Goal: Information Seeking & Learning: Learn about a topic

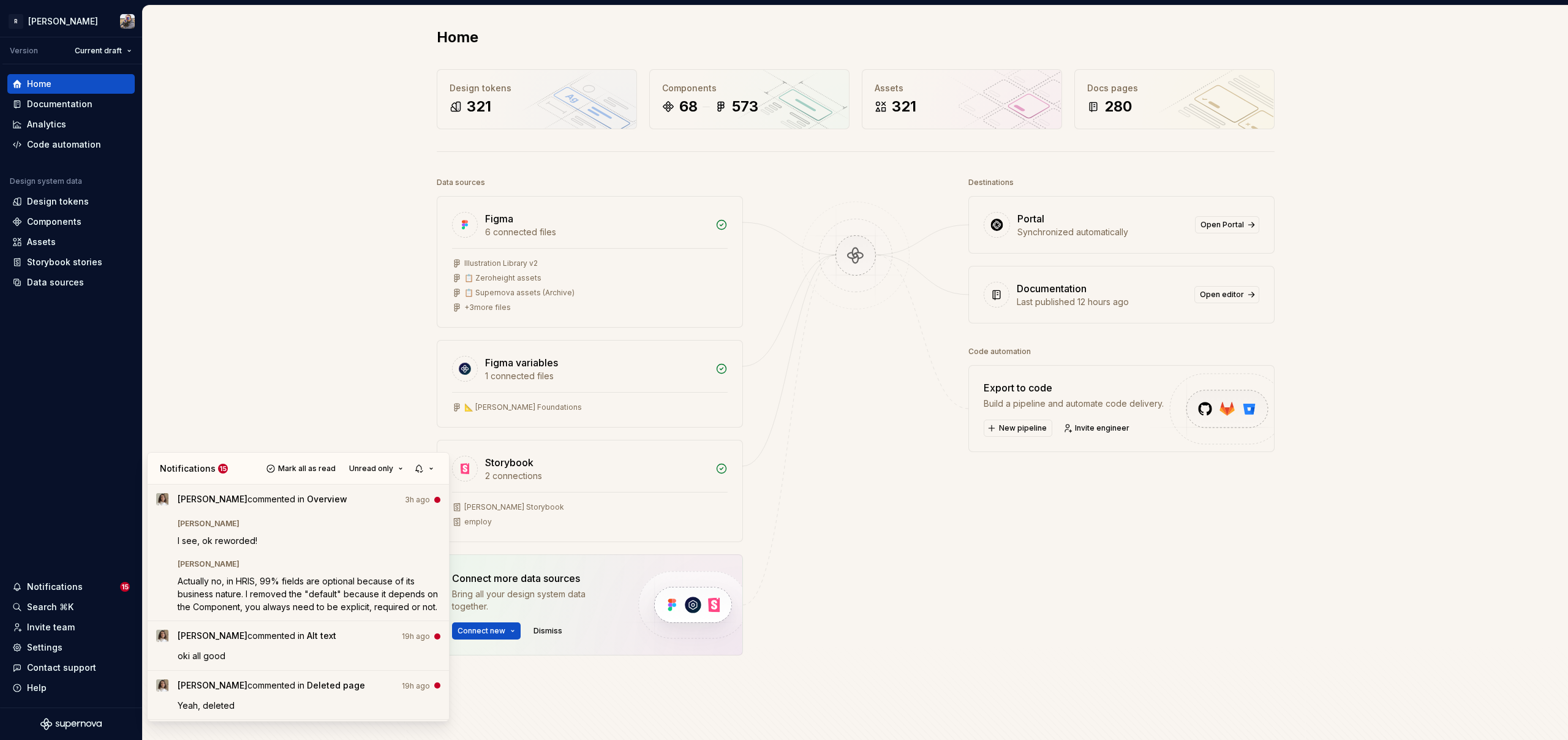
click at [316, 344] on html "R [PERSON_NAME] Version Current draft Home Documentation Analytics Code automat…" at bounding box center [784, 370] width 1568 height 740
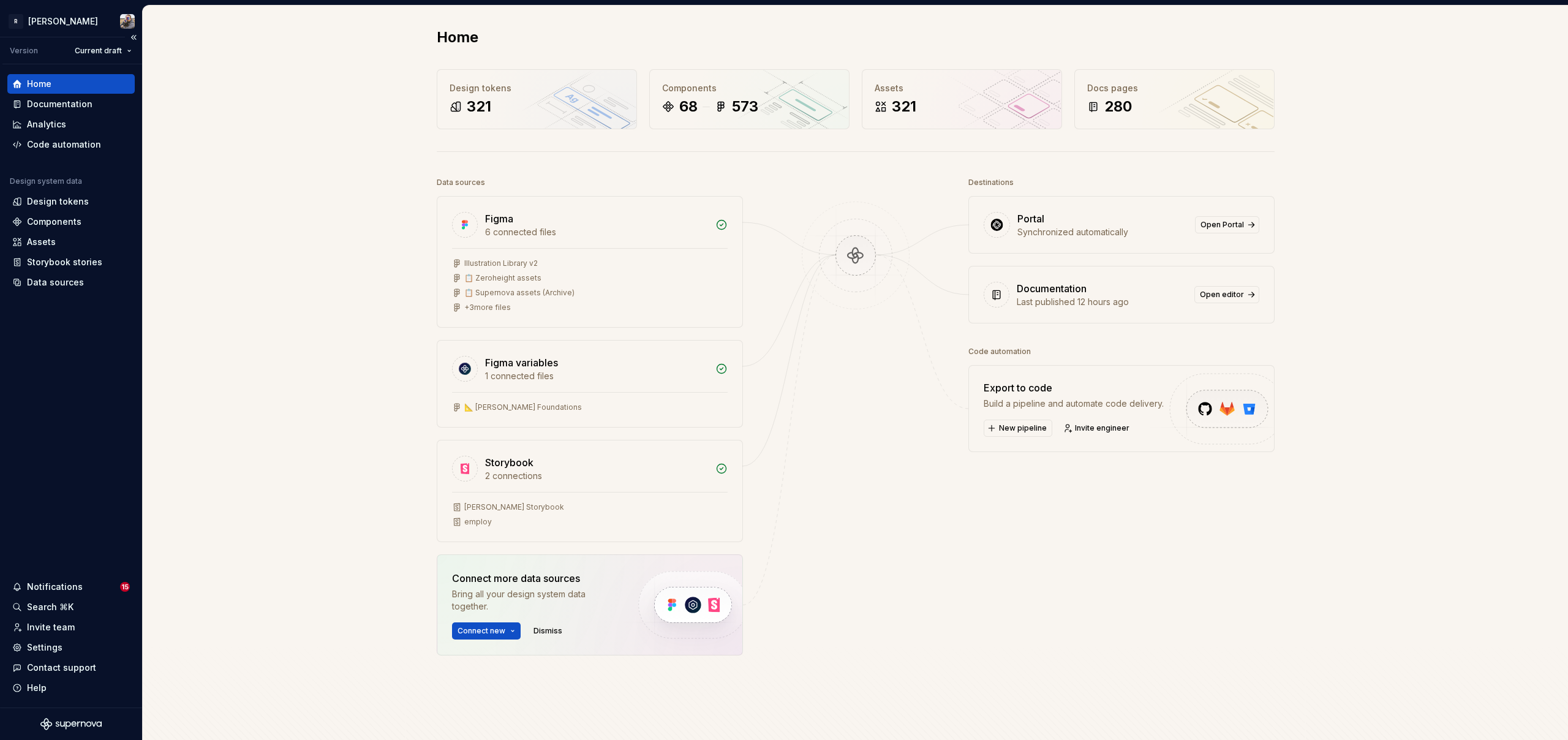
click at [69, 86] on div "Home" at bounding box center [71, 84] width 118 height 12
click at [698, 105] on div "68 573" at bounding box center [749, 106] width 174 height 20
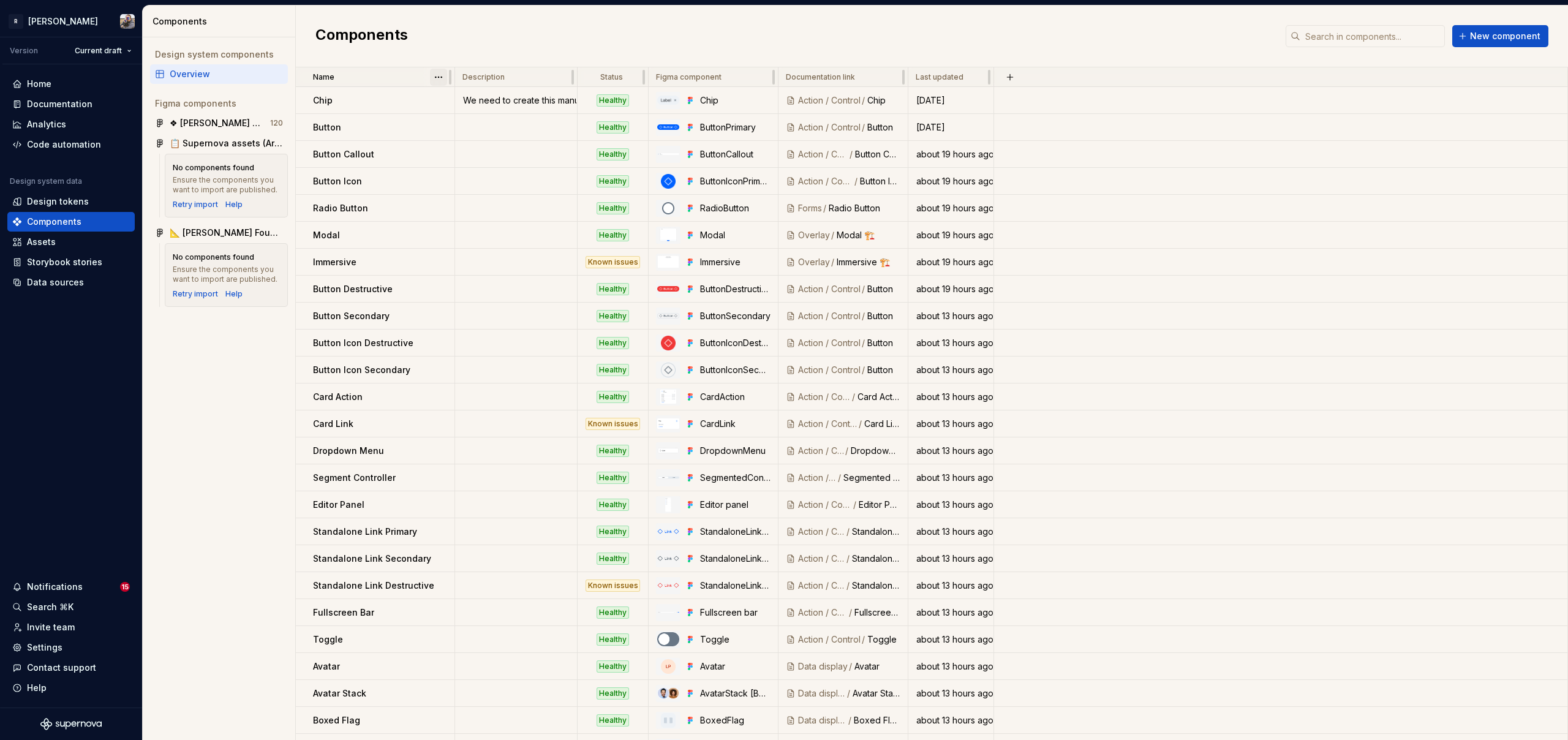
click at [437, 75] on html "R [PERSON_NAME] Version Current draft Home Documentation Analytics Code automat…" at bounding box center [784, 370] width 1568 height 740
click at [463, 115] on div "Sort descending" at bounding box center [492, 120] width 80 height 12
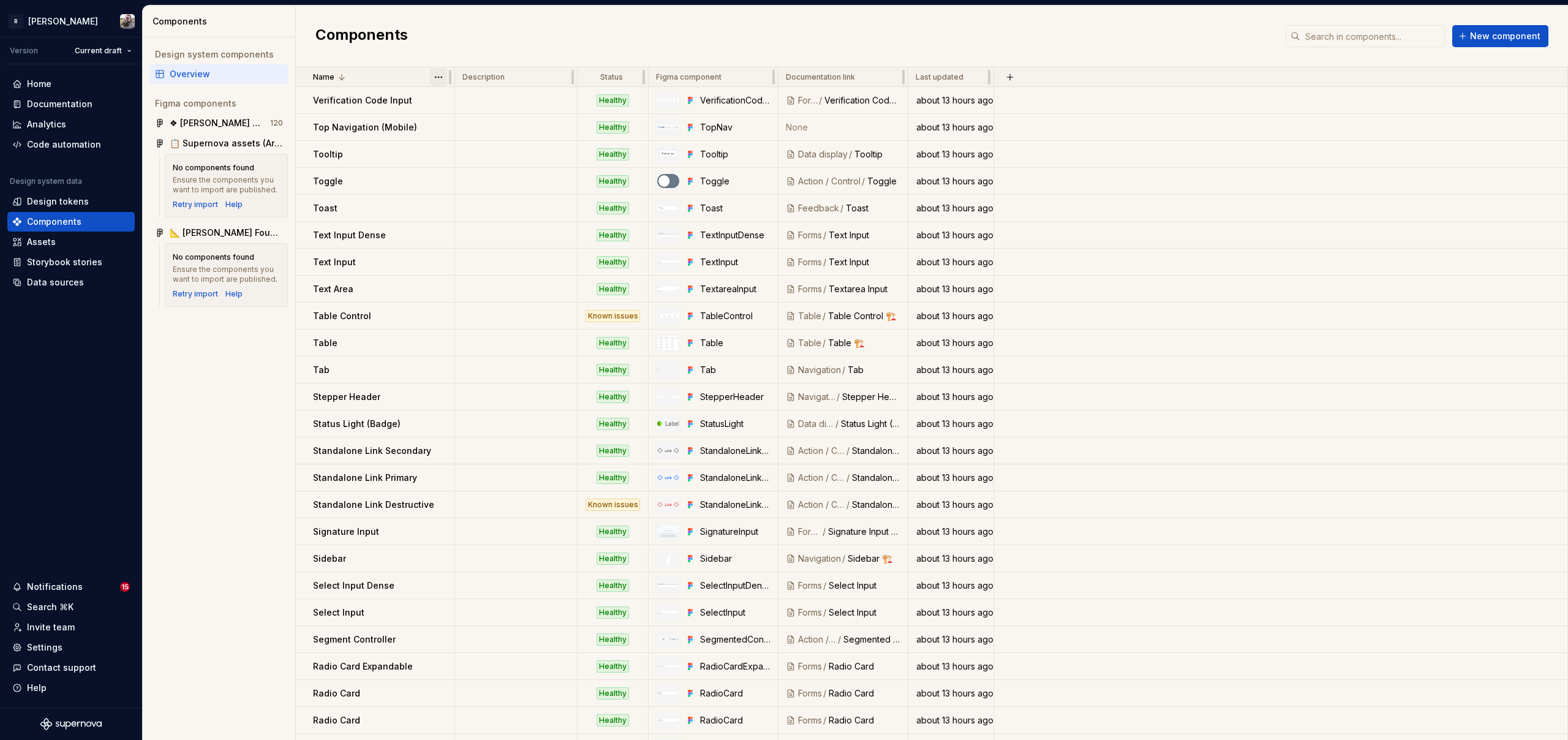
click at [441, 78] on html "R [PERSON_NAME] Version Current draft Home Documentation Analytics Code automat…" at bounding box center [784, 370] width 1568 height 740
click at [447, 106] on div "Sort ascending" at bounding box center [485, 101] width 104 height 20
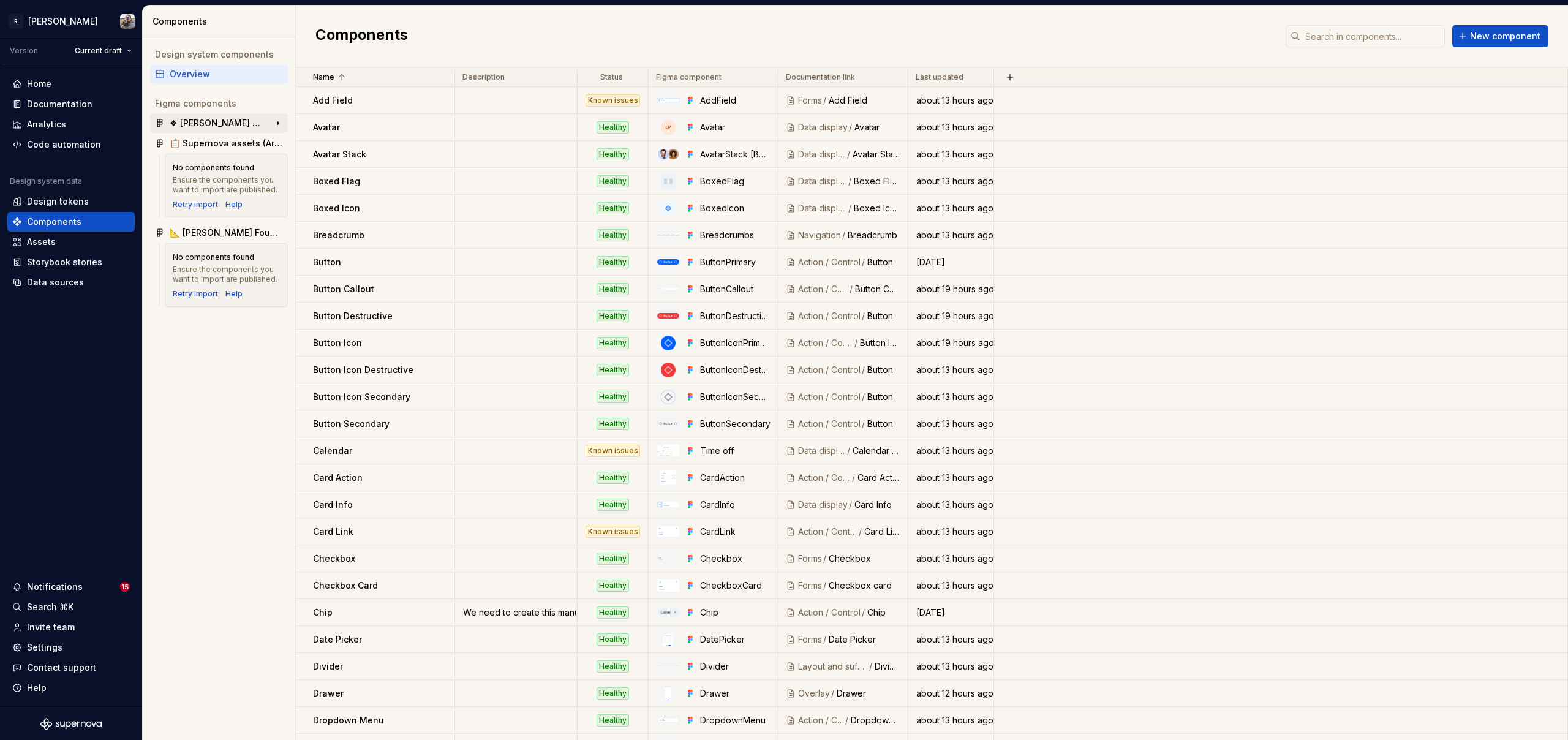
click at [194, 125] on div "❖ [PERSON_NAME] Components" at bounding box center [215, 123] width 91 height 12
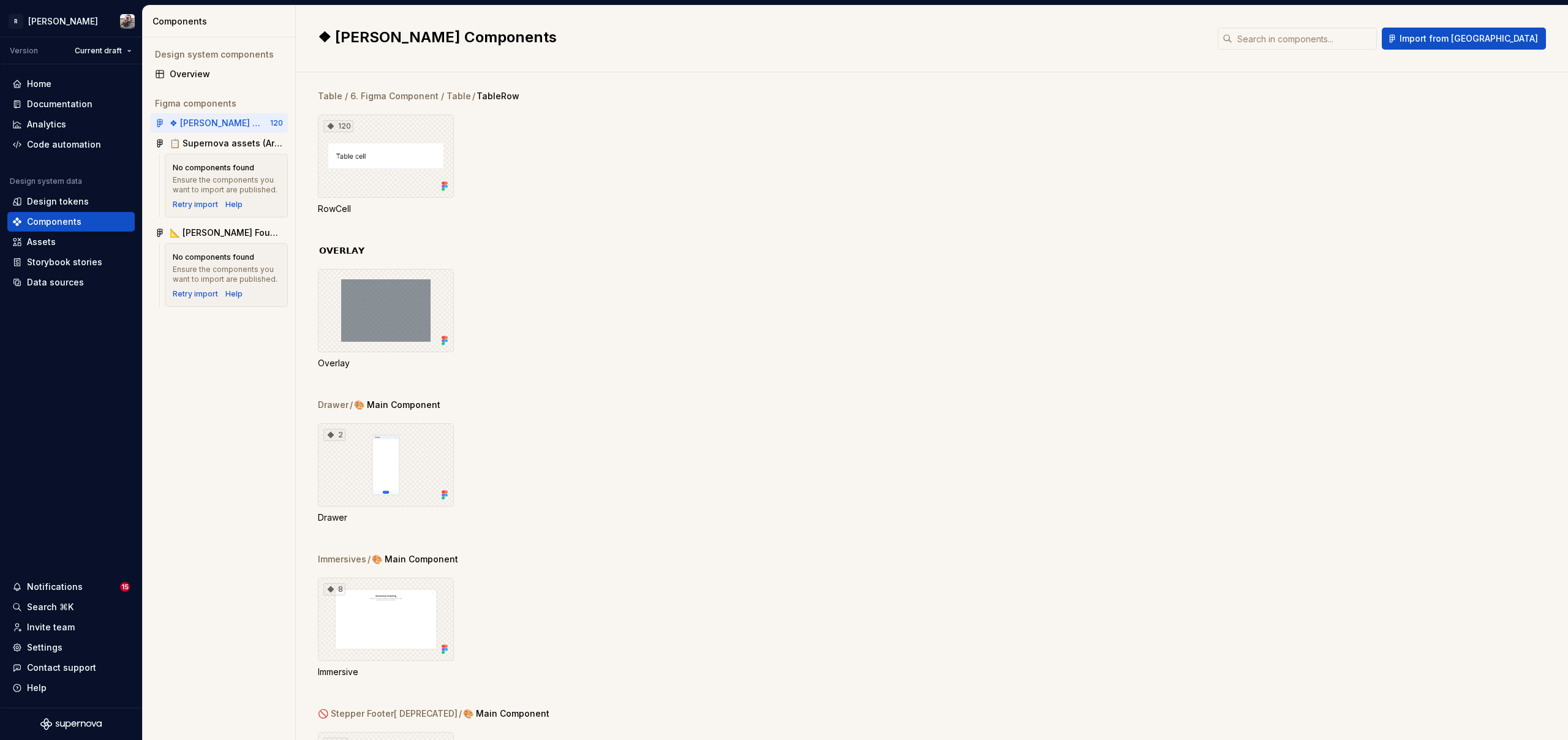
scroll to position [8749, 0]
click at [206, 78] on div "Overview" at bounding box center [227, 74] width 114 height 12
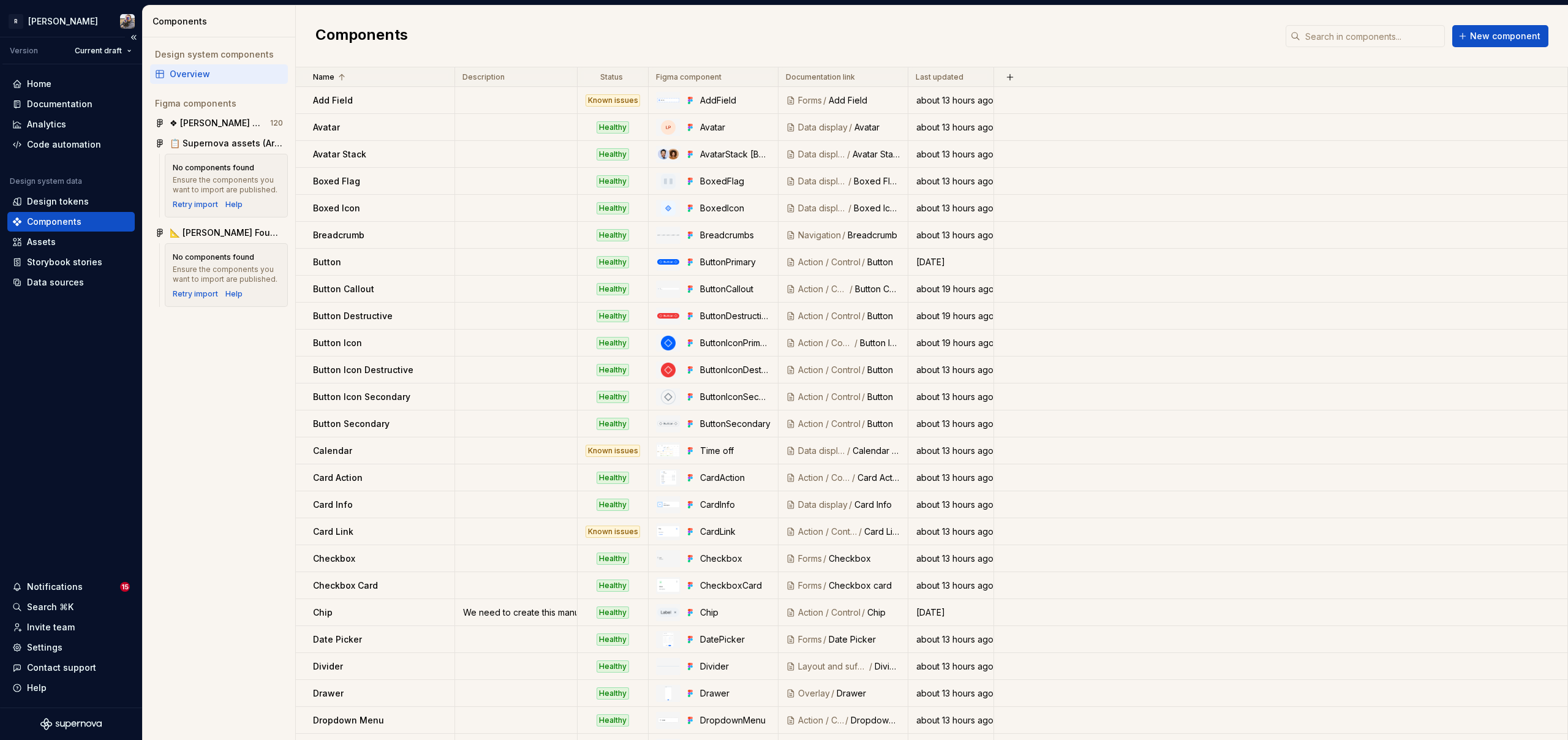
click at [37, 74] on div "Home Documentation Analytics Code automation Design system data Design tokens C…" at bounding box center [71, 386] width 142 height 643
click at [78, 105] on div "Documentation" at bounding box center [59, 104] width 65 height 12
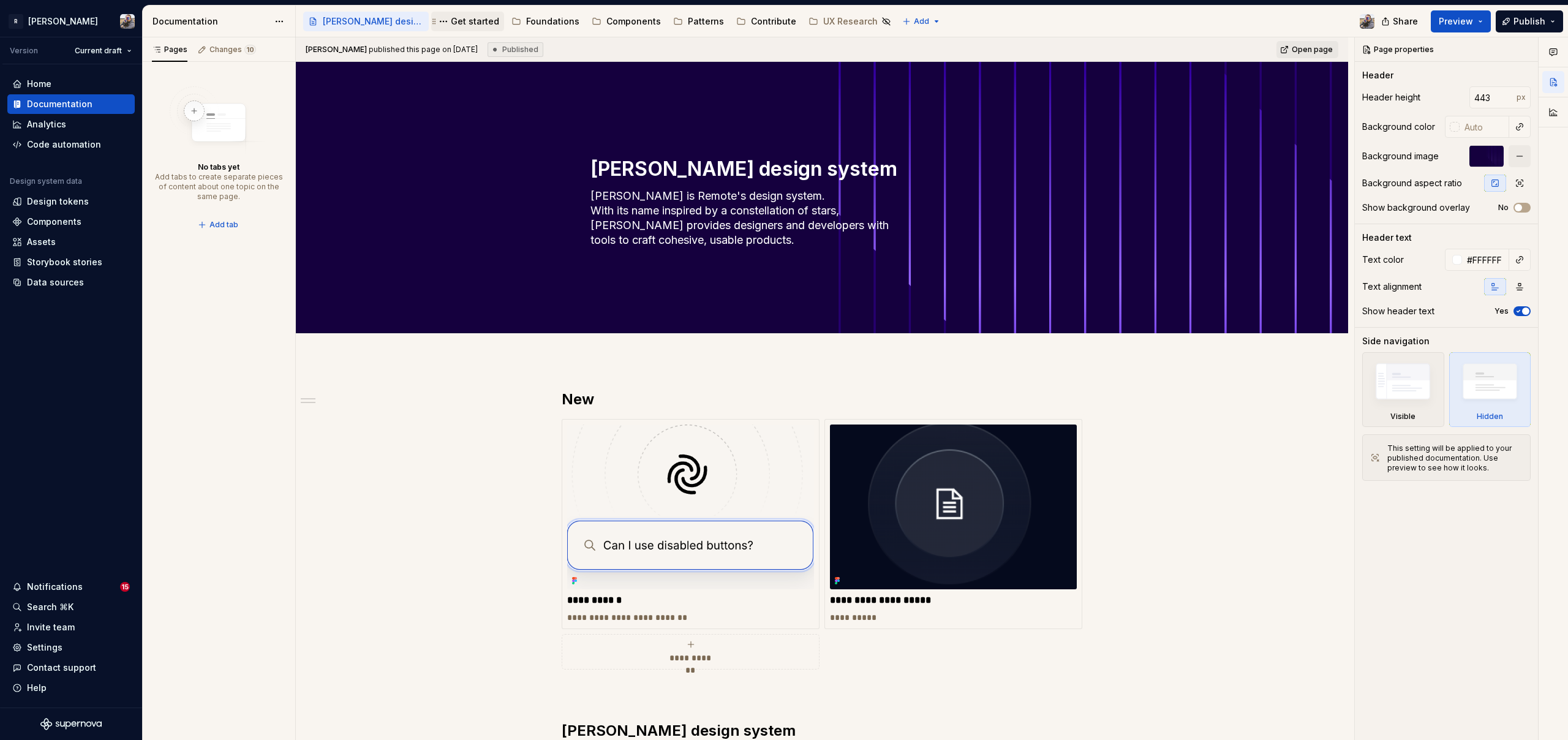
click at [458, 25] on div "Get started" at bounding box center [475, 21] width 48 height 12
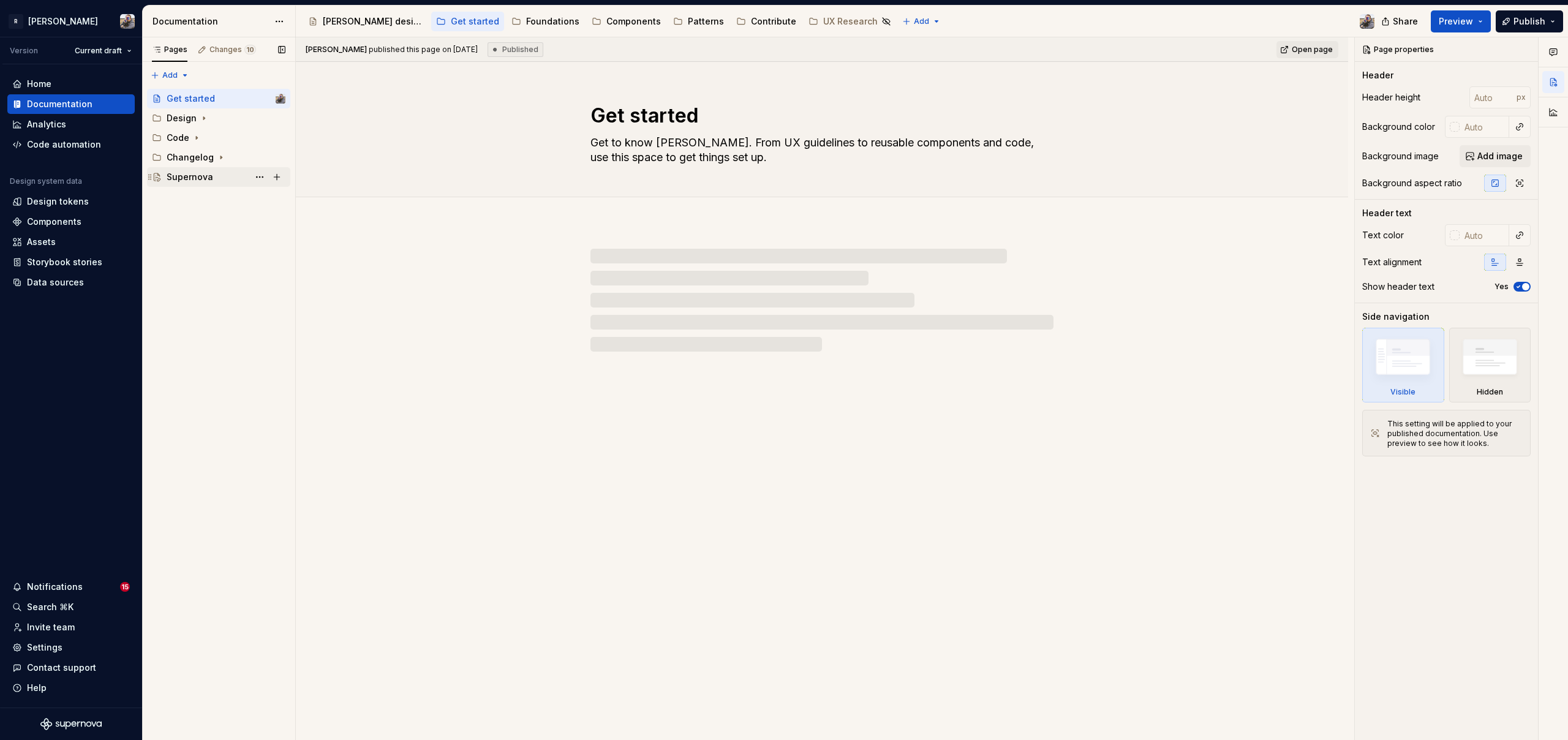
click at [193, 180] on div "Supernova" at bounding box center [189, 177] width 46 height 12
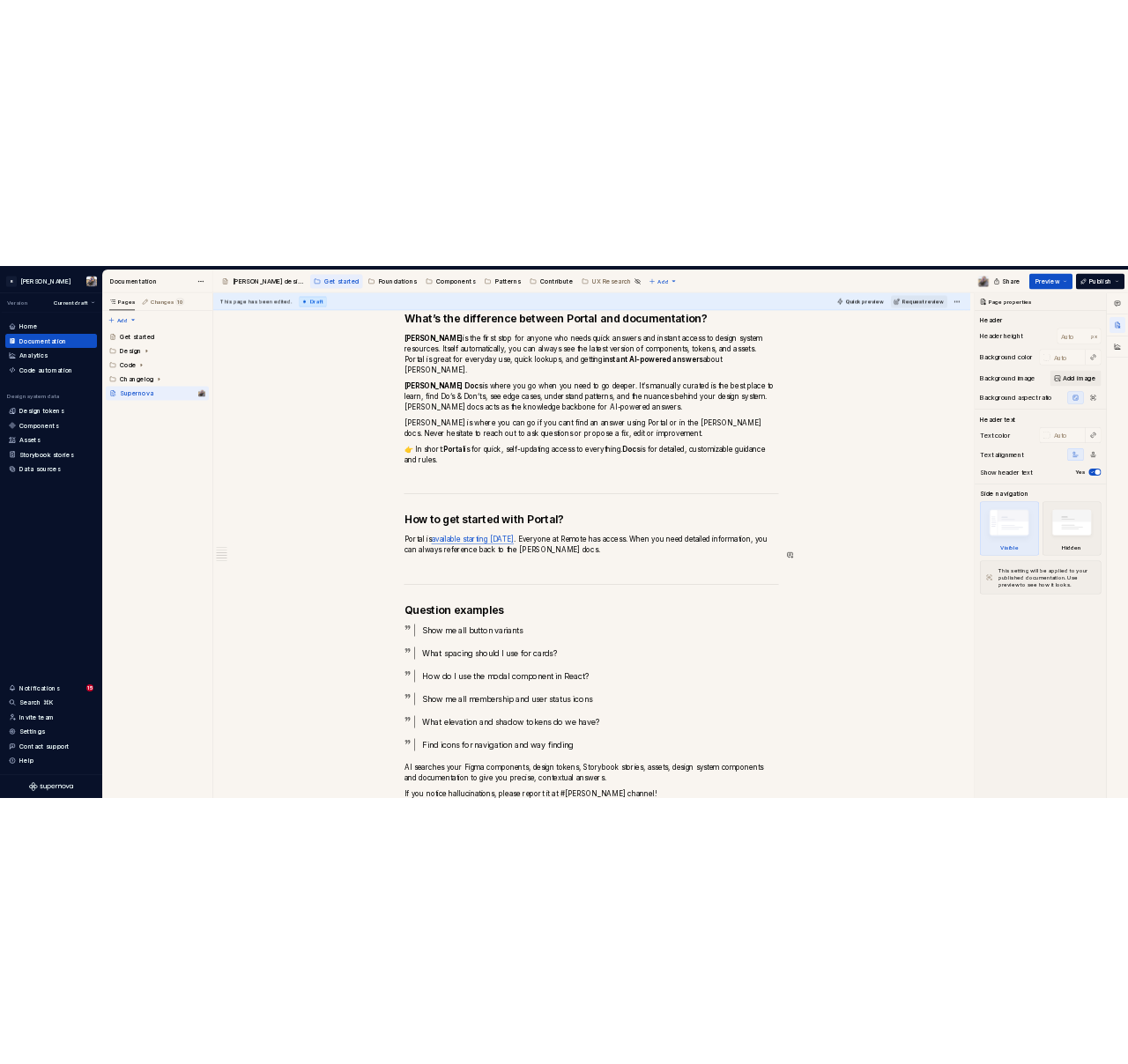
scroll to position [1199, 0]
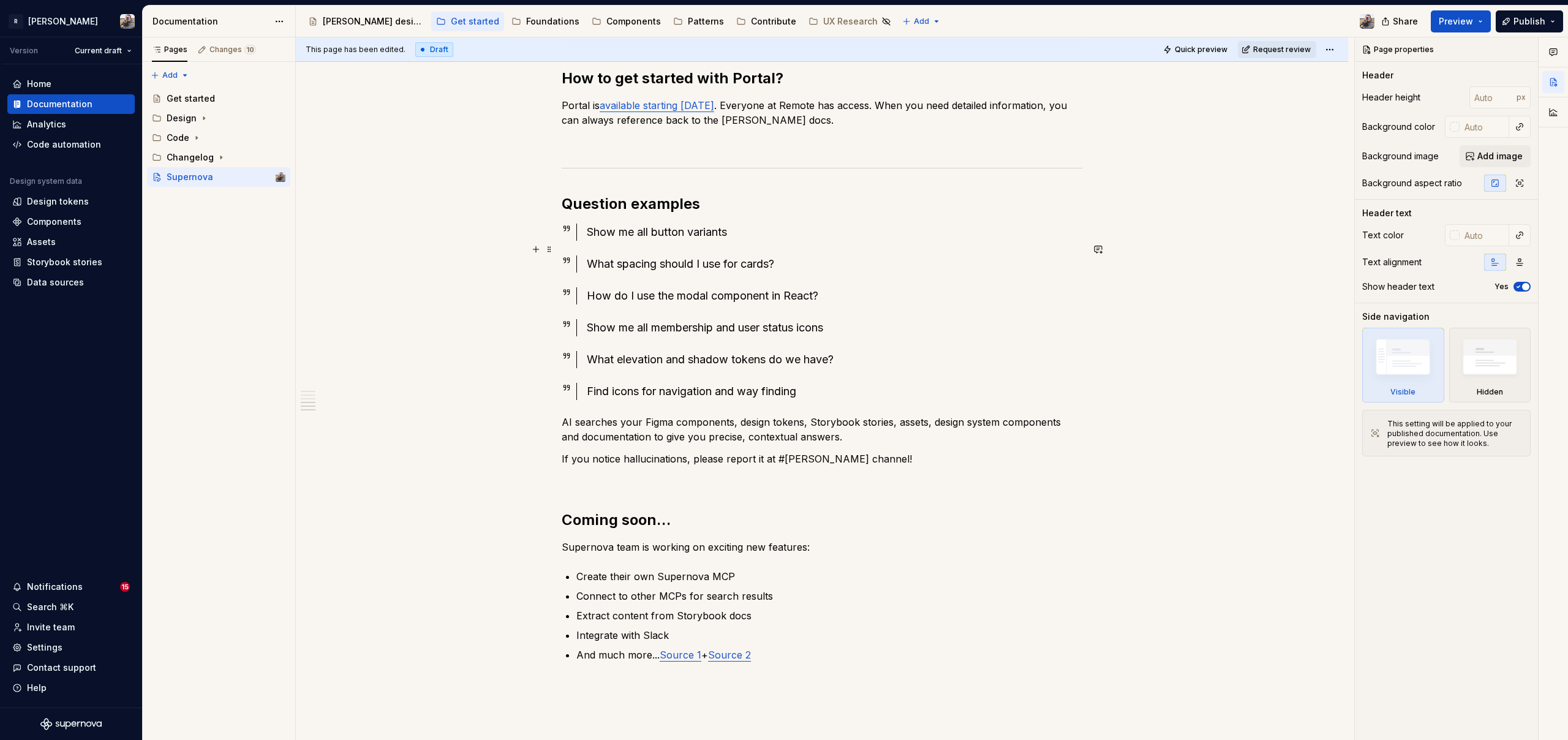
type textarea "*"
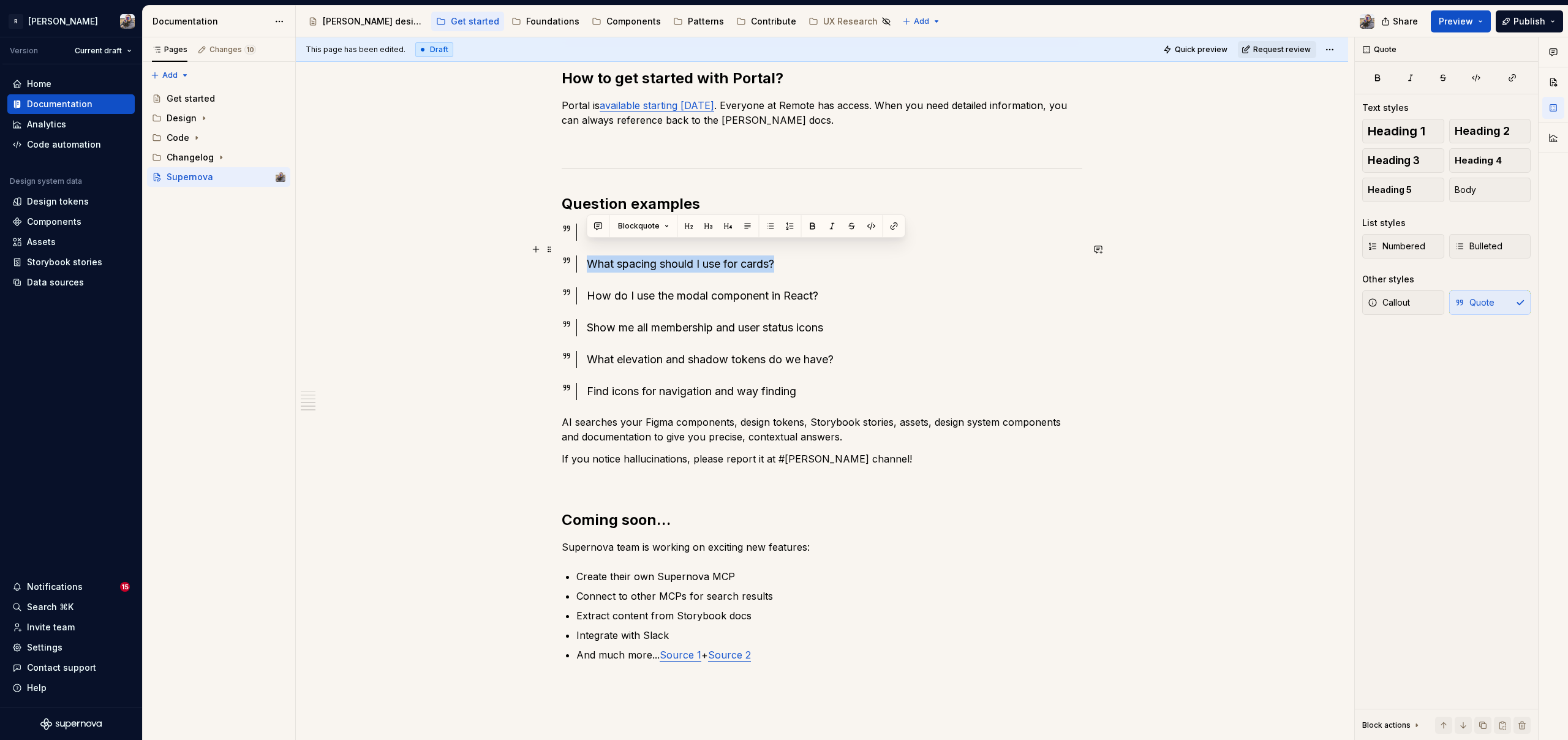
drag, startPoint x: 777, startPoint y: 249, endPoint x: 586, endPoint y: 251, distance: 191.0
click at [586, 255] on div "What spacing should I use for cards?" at bounding box center [829, 264] width 506 height 17
drag, startPoint x: 822, startPoint y: 282, endPoint x: 710, endPoint y: 283, distance: 112.0
click at [710, 287] on div "How do I use the modal component in React?" at bounding box center [834, 296] width 495 height 17
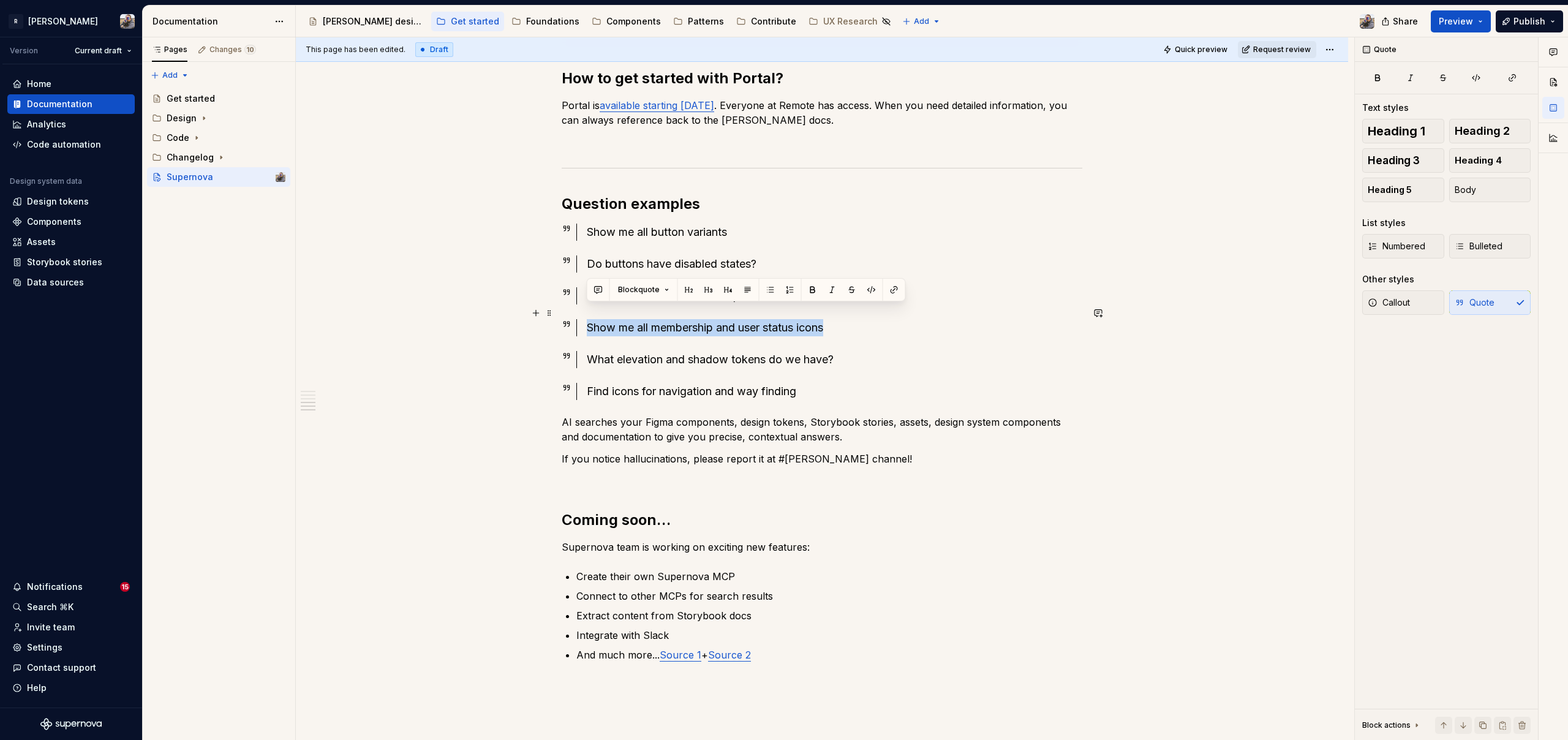
drag, startPoint x: 838, startPoint y: 313, endPoint x: 588, endPoint y: 313, distance: 250.0
click at [588, 319] on div "Show me all membership and user status icons" at bounding box center [834, 328] width 495 height 17
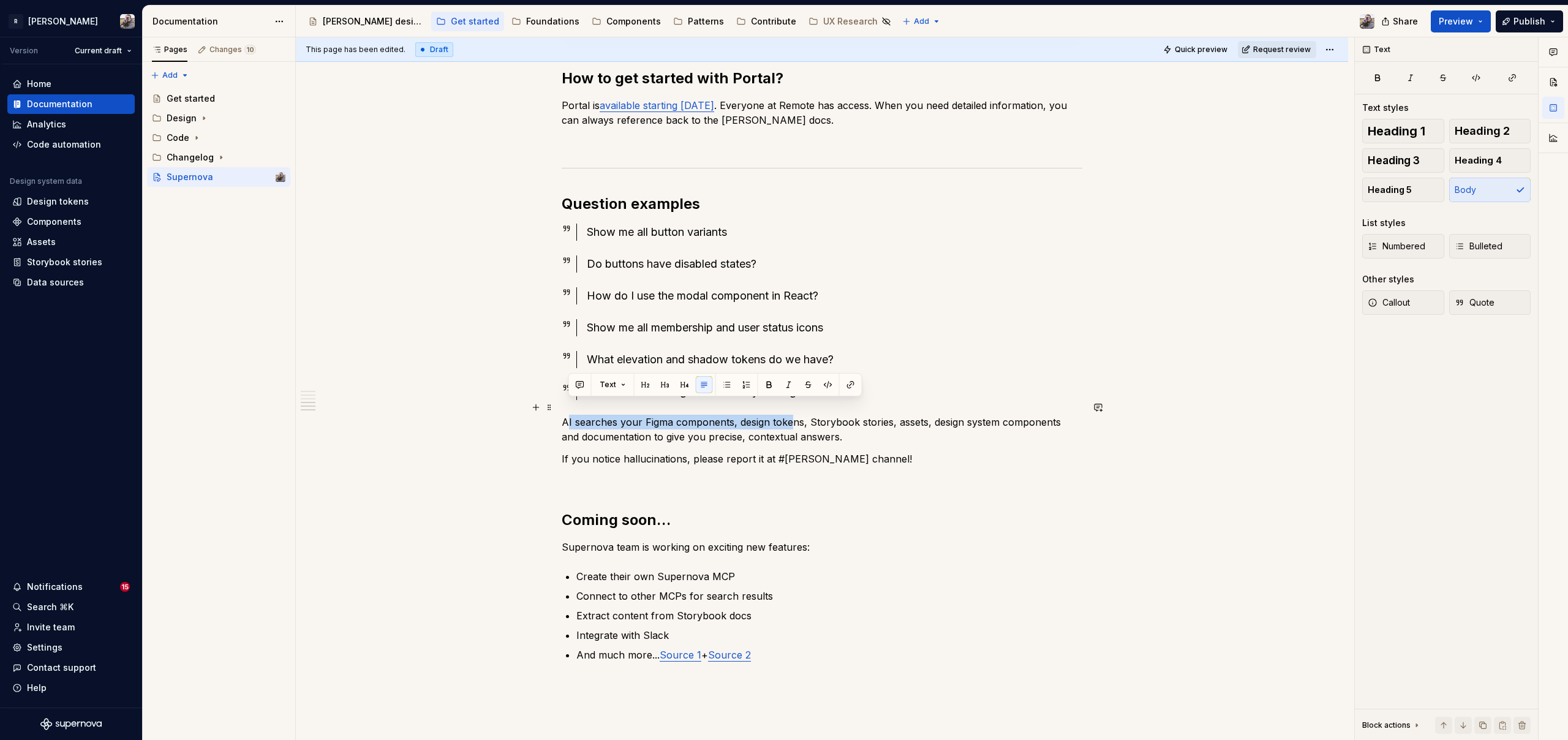
drag, startPoint x: 569, startPoint y: 408, endPoint x: 792, endPoint y: 411, distance: 223.0
click at [791, 415] on p "AI searches your Figma components, design tokens, Storybook stories, assets, de…" at bounding box center [822, 429] width 521 height 29
drag, startPoint x: 792, startPoint y: 411, endPoint x: 813, endPoint y: 412, distance: 21.0
click at [800, 415] on p "AI searches your Figma components, design tokens, Storybook stories, assets, de…" at bounding box center [822, 429] width 521 height 29
drag, startPoint x: 829, startPoint y: 413, endPoint x: 809, endPoint y: 406, distance: 21.2
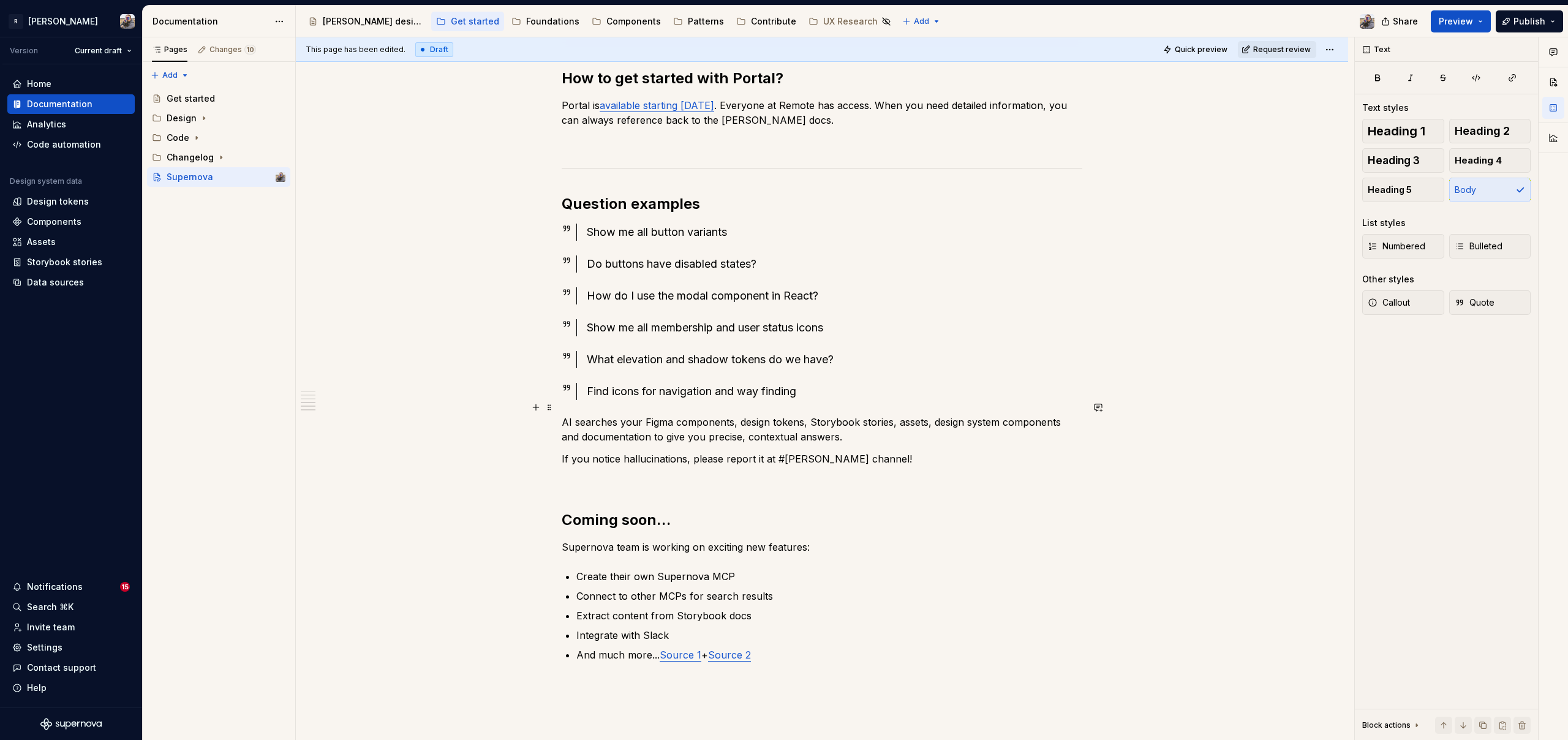
click at [809, 415] on p "AI searches your Figma components, design tokens, Storybook stories, assets, de…" at bounding box center [822, 429] width 521 height 29
click at [1056, 415] on p "AI searches your Figma components, design tokens, Storybook stories, assets, de…" at bounding box center [822, 429] width 521 height 29
drag, startPoint x: 885, startPoint y: 446, endPoint x: 678, endPoint y: 445, distance: 207.0
click at [678, 452] on p "If you notice hallucinations, please report it at #[PERSON_NAME] channel!" at bounding box center [822, 459] width 521 height 15
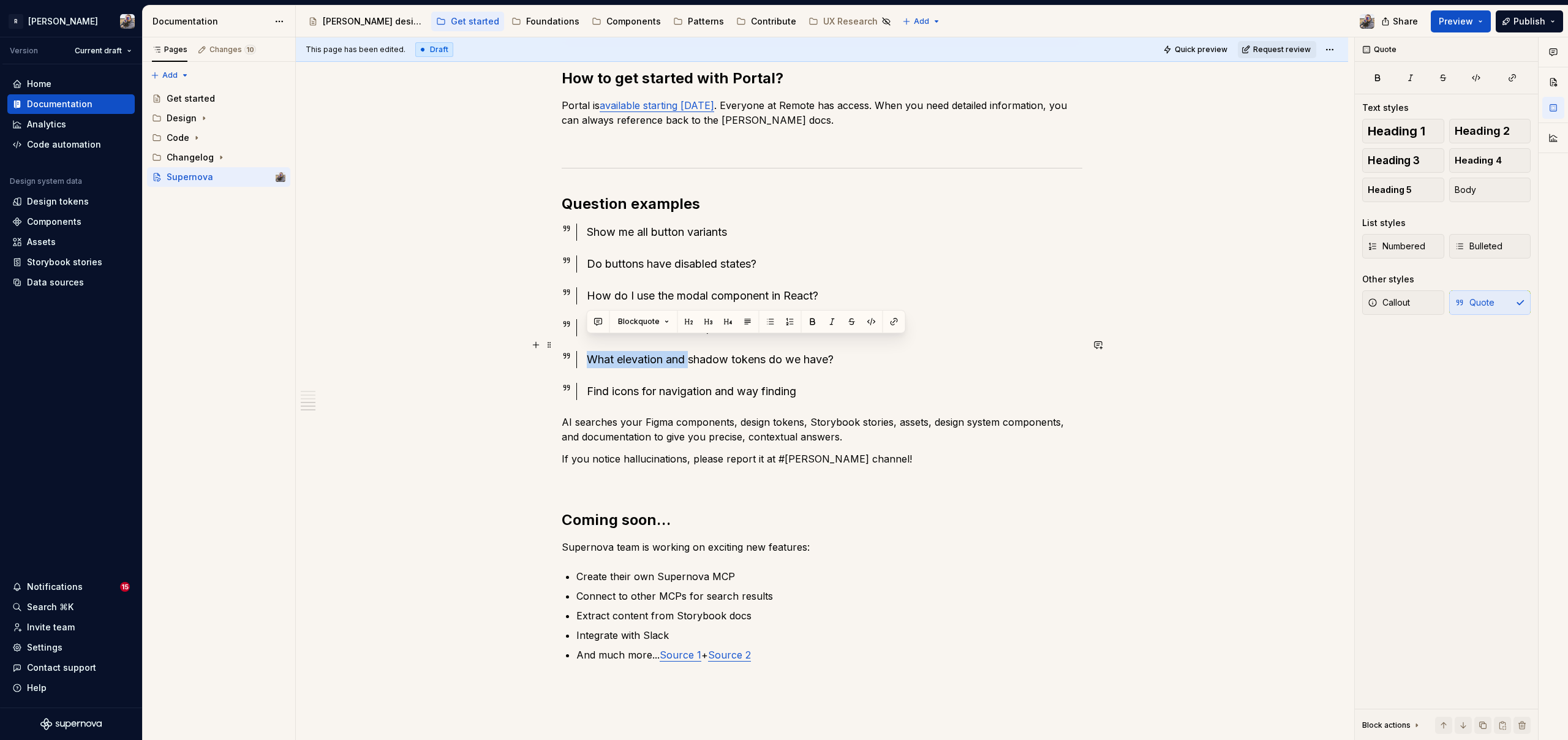
drag, startPoint x: 691, startPoint y: 345, endPoint x: 586, endPoint y: 346, distance: 105.0
click at [586, 351] on div "What elevation and shadow tokens do we have?" at bounding box center [829, 360] width 506 height 17
copy div "Tell me about shadows"
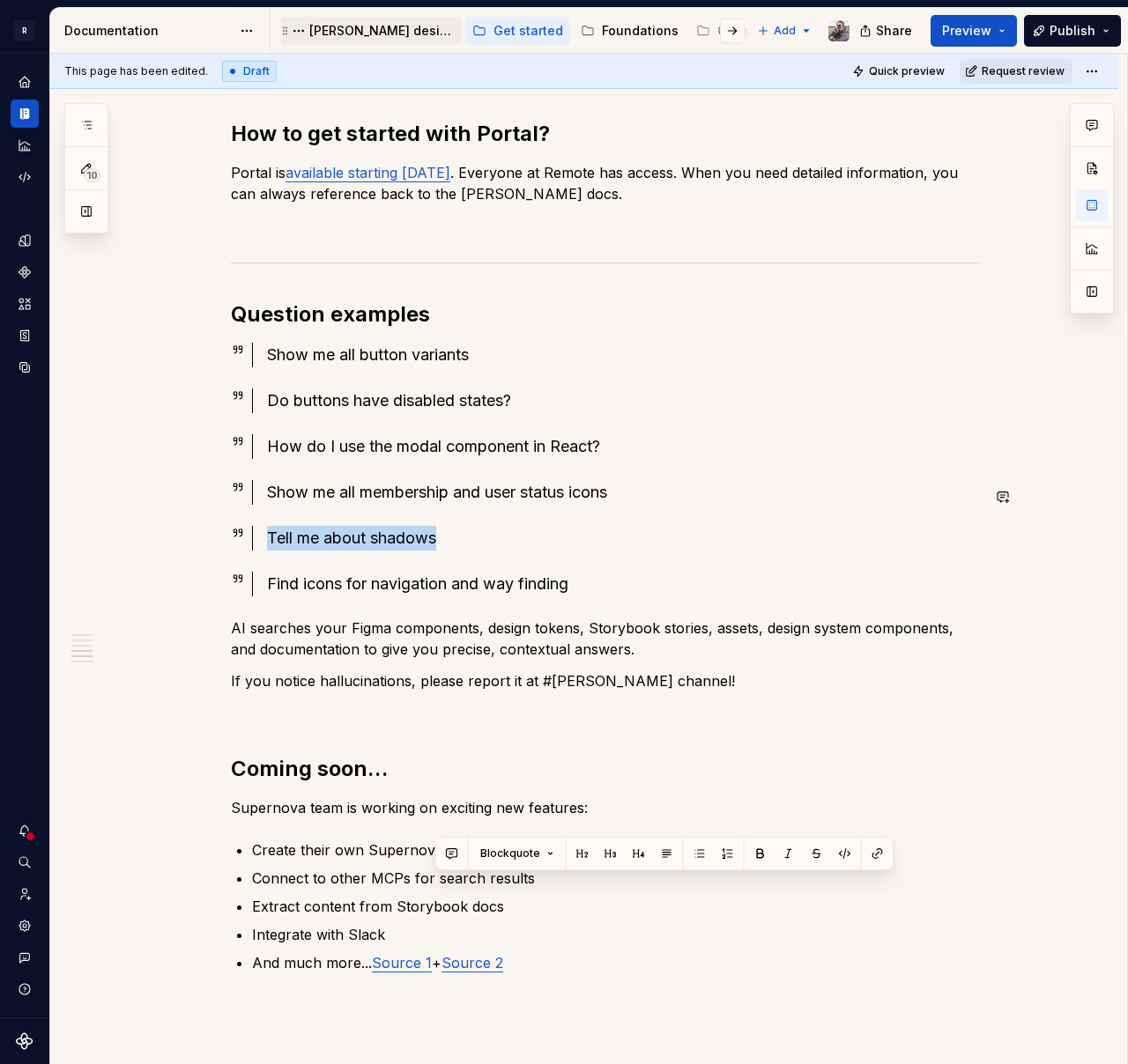
scroll to position [1221, 0]
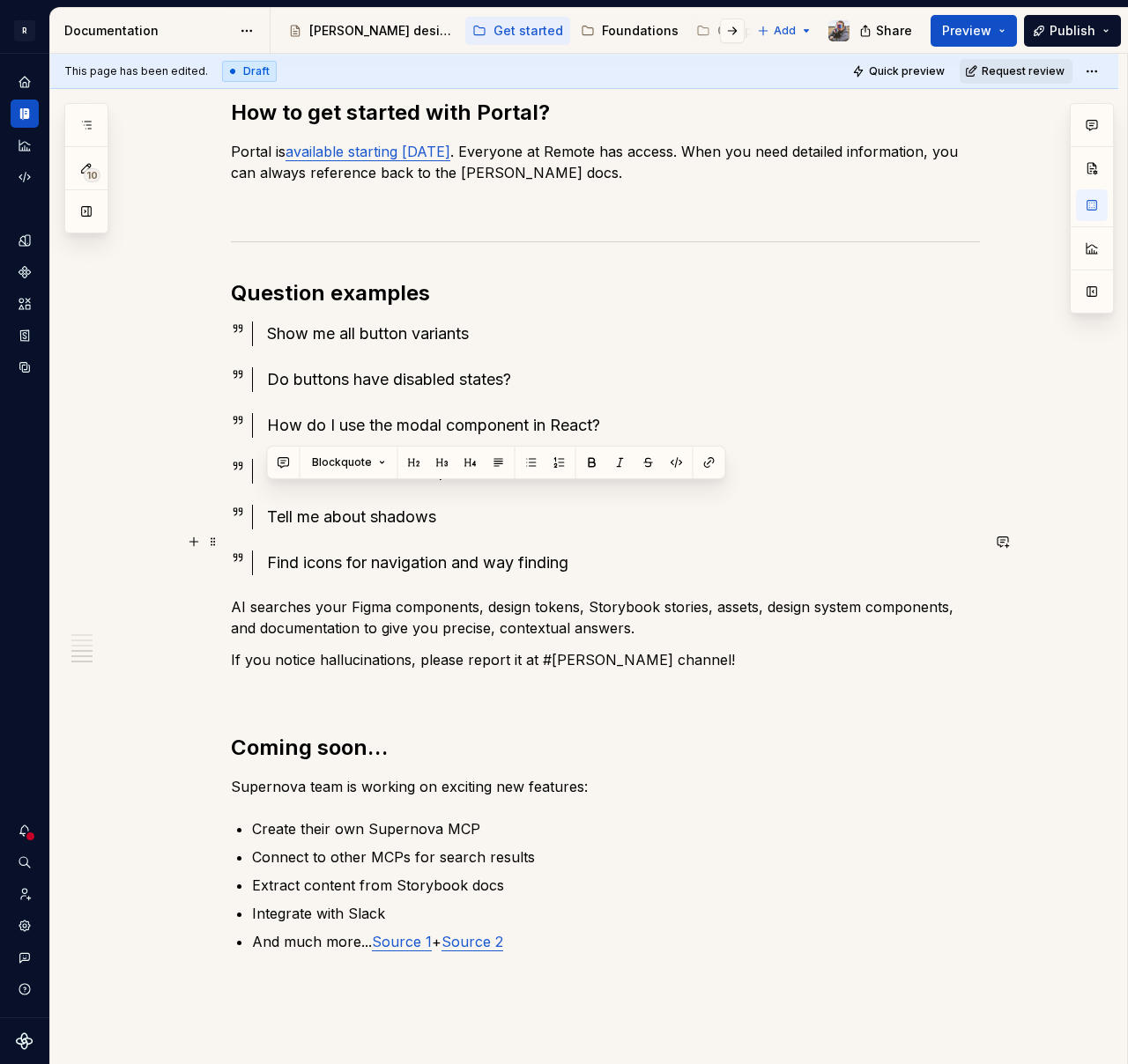
click at [459, 550] on div "Find icons for navigation and way finding" at bounding box center [623, 563] width 713 height 24
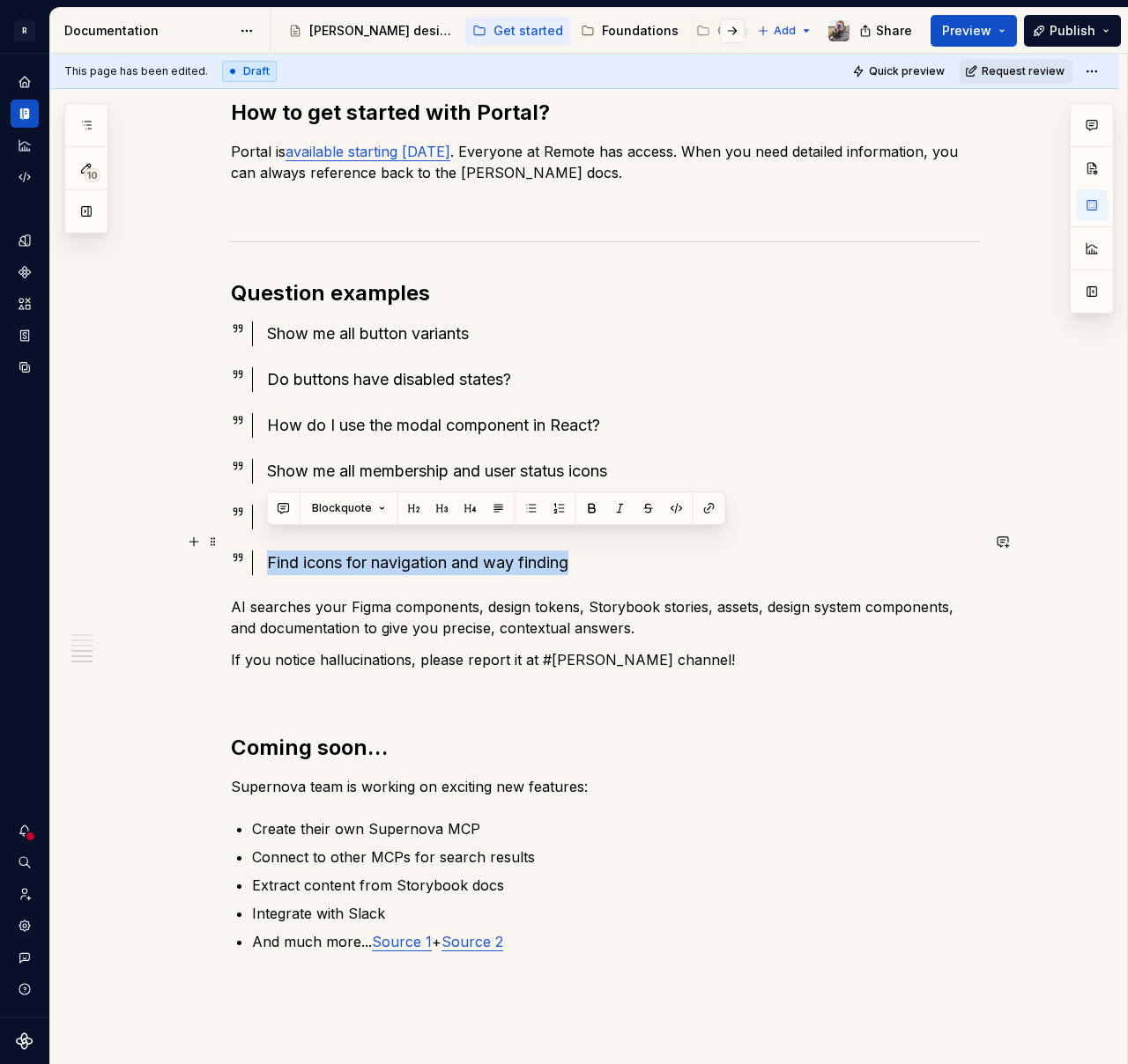
drag, startPoint x: 579, startPoint y: 545, endPoint x: 261, endPoint y: 537, distance: 318.1
click at [261, 550] on div "Find icons for navigation and way finding" at bounding box center [615, 563] width 728 height 24
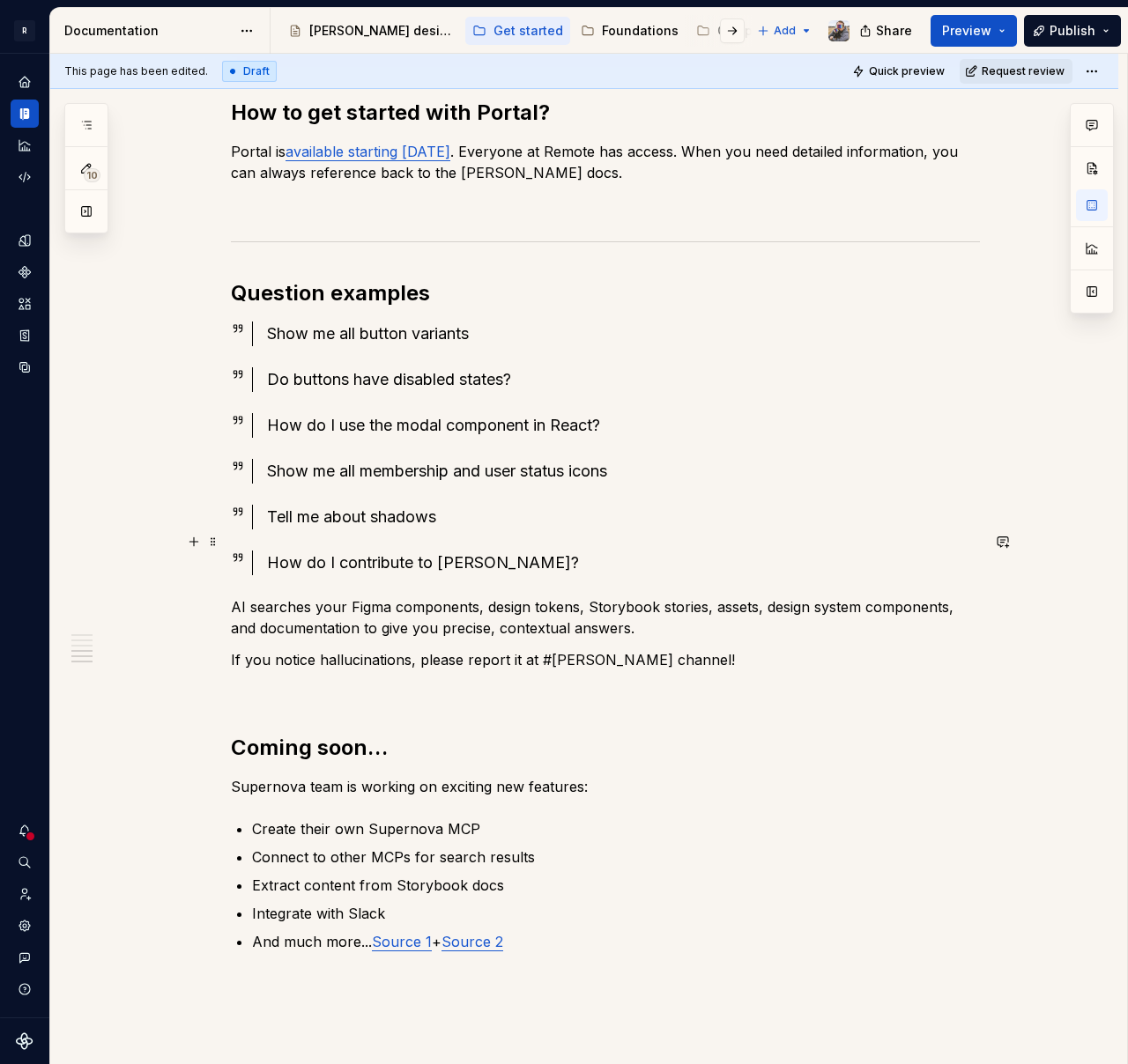
click at [482, 550] on div "How do I contribute to [PERSON_NAME]?" at bounding box center [623, 563] width 713 height 24
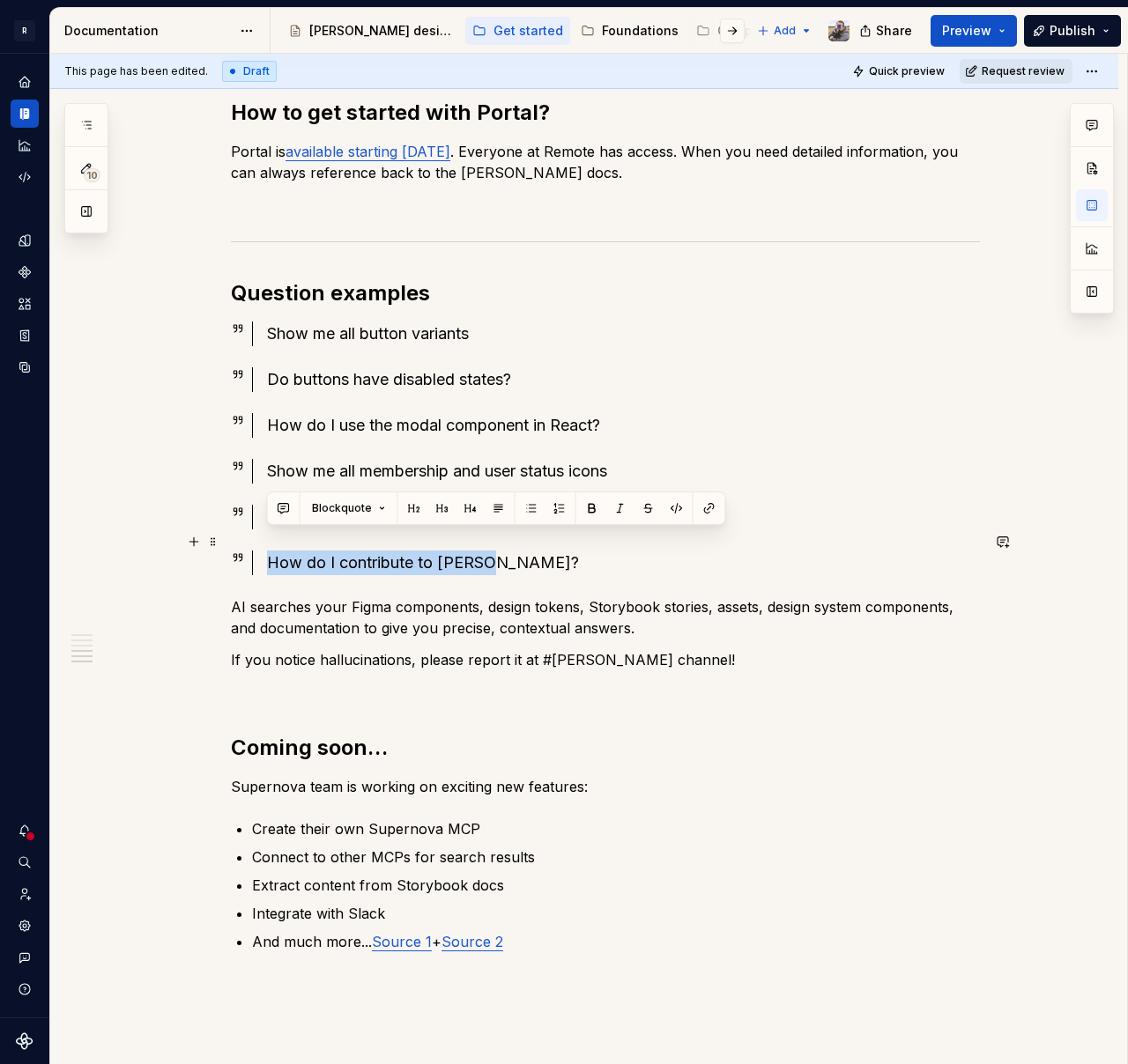
drag, startPoint x: 493, startPoint y: 539, endPoint x: 250, endPoint y: 545, distance: 243.1
click at [250, 550] on div "How do I contribute to [PERSON_NAME]?" at bounding box center [606, 563] width 749 height 24
copy div "How do I contribute to [PERSON_NAME]?"
click at [339, 321] on div "Show me all button variants" at bounding box center [623, 333] width 713 height 24
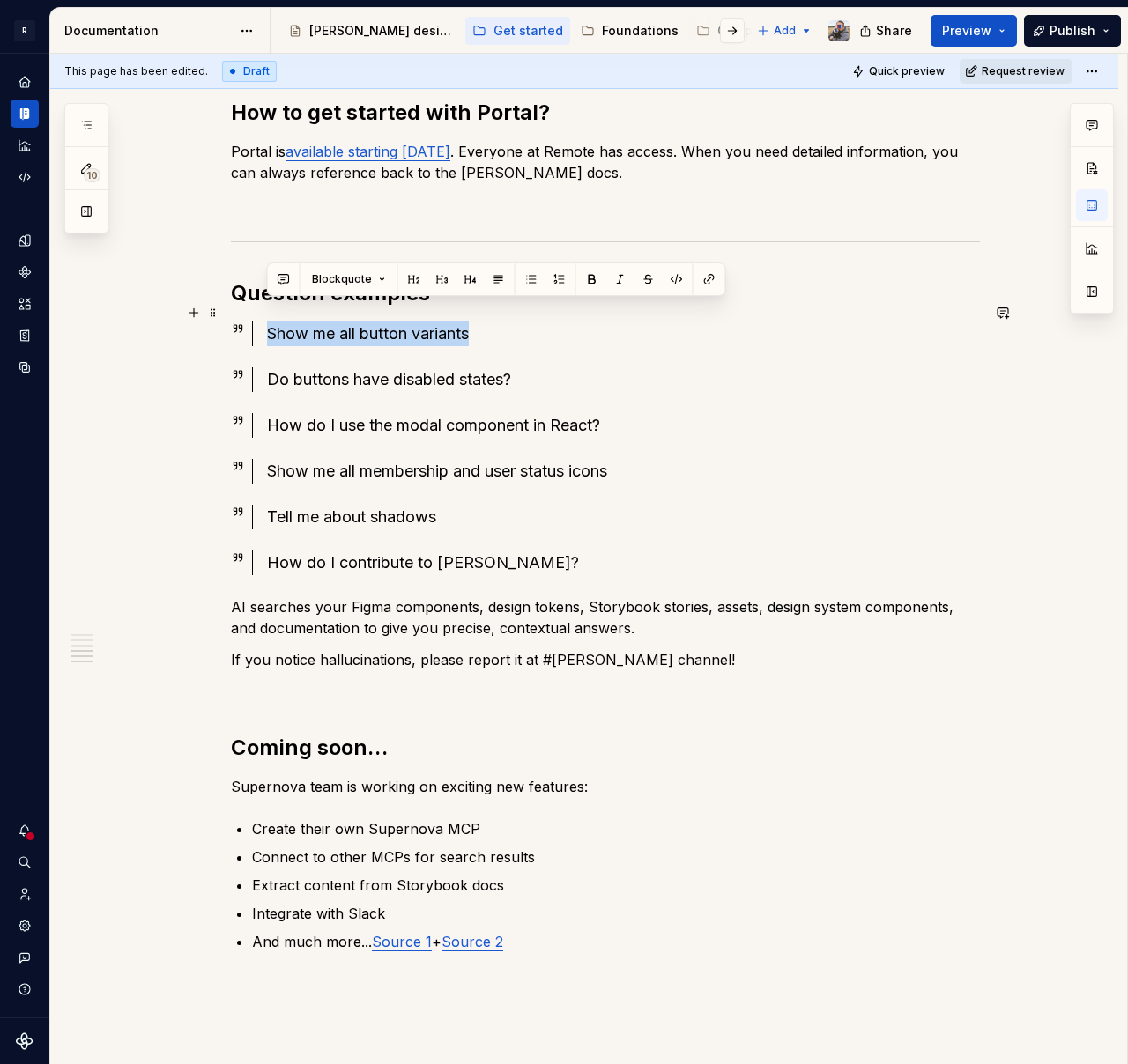
drag, startPoint x: 472, startPoint y: 312, endPoint x: 267, endPoint y: 320, distance: 205.2
click at [267, 321] on div "Show me all button variants" at bounding box center [623, 333] width 713 height 24
copy div "Show me all button variants"
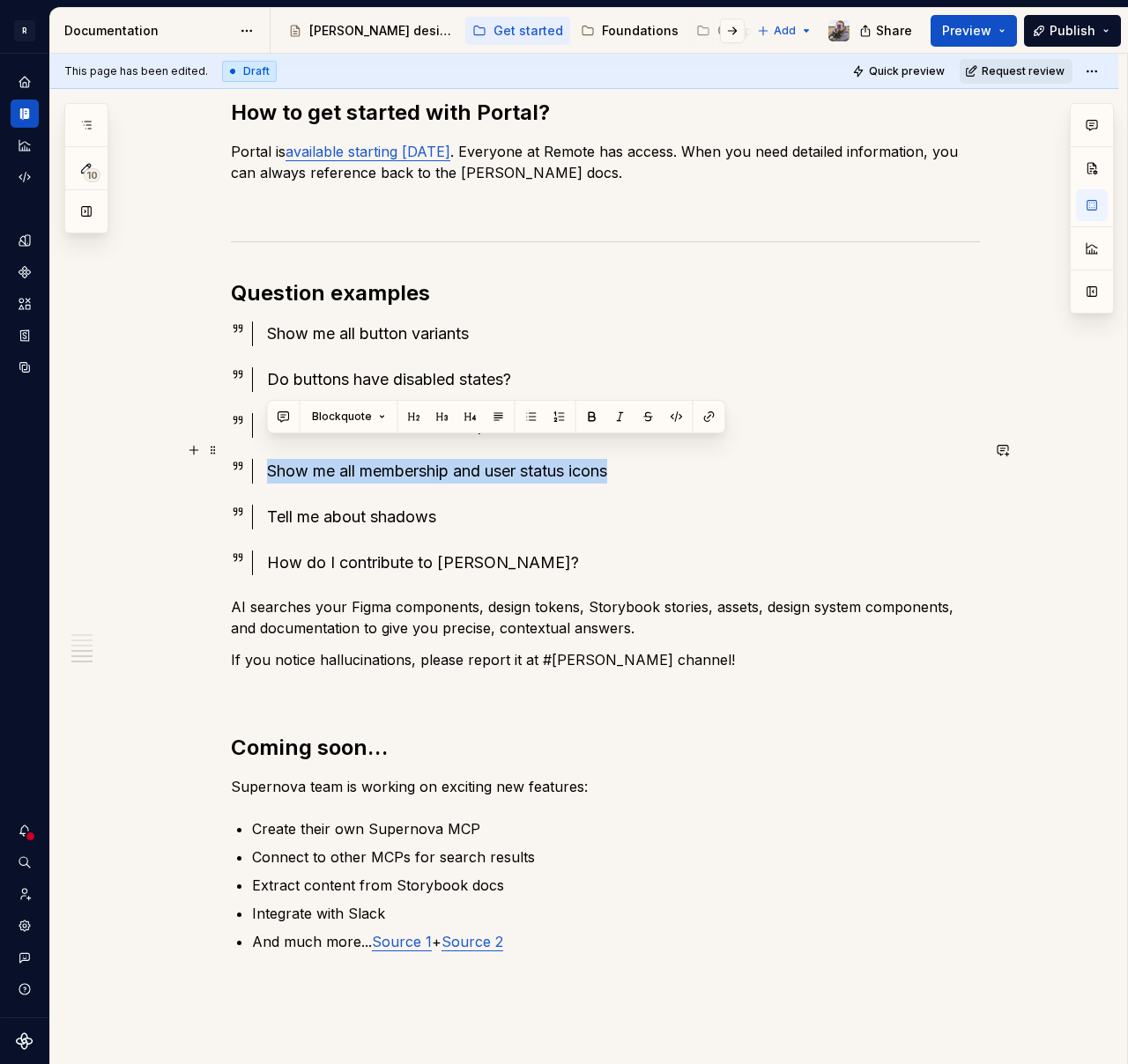
drag, startPoint x: 618, startPoint y: 449, endPoint x: 265, endPoint y: 442, distance: 353.1
click at [265, 459] on div "Show me all membership and user status icons" at bounding box center [615, 471] width 728 height 24
copy div "How do I indicate an external link?"
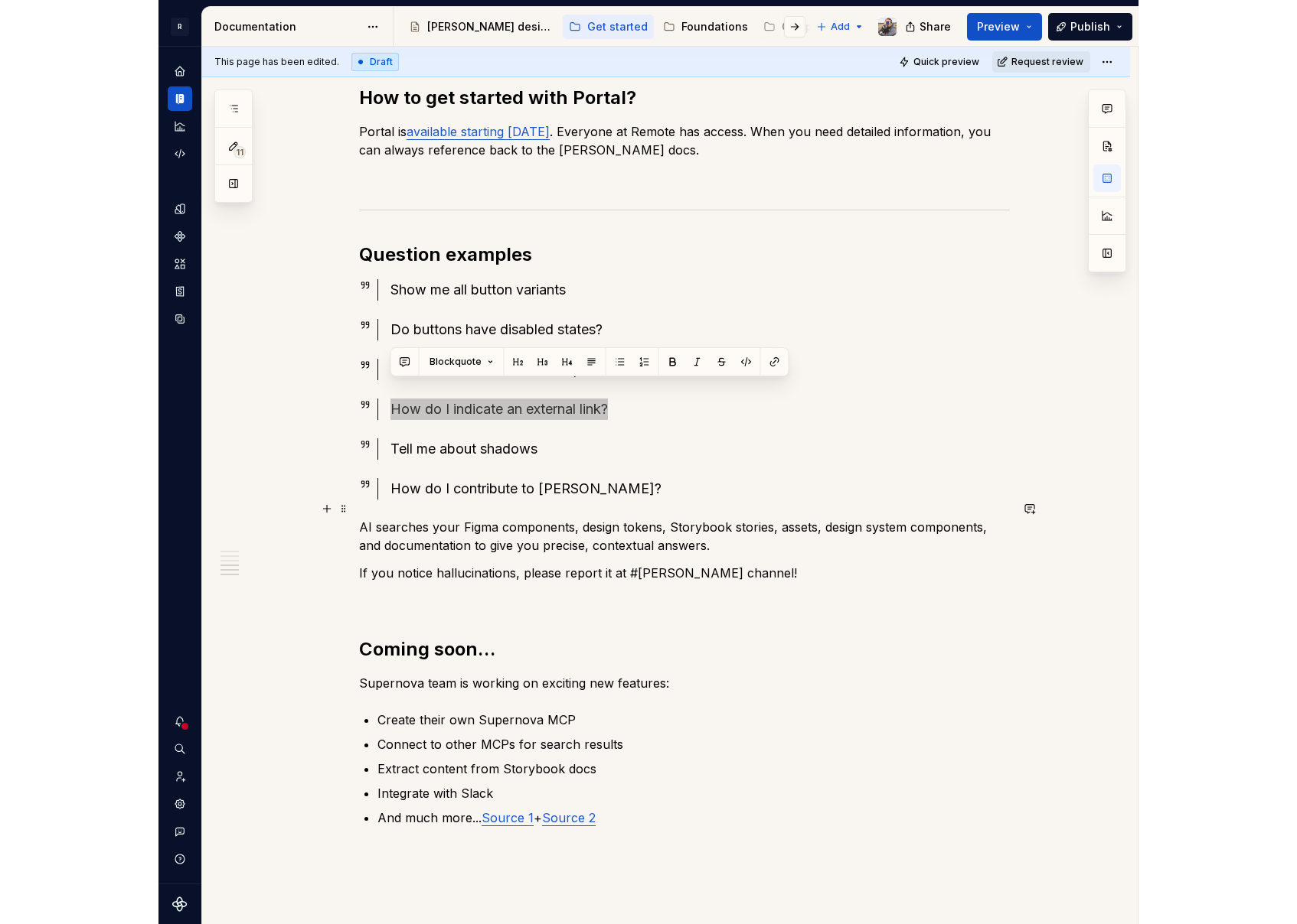
scroll to position [1041, 0]
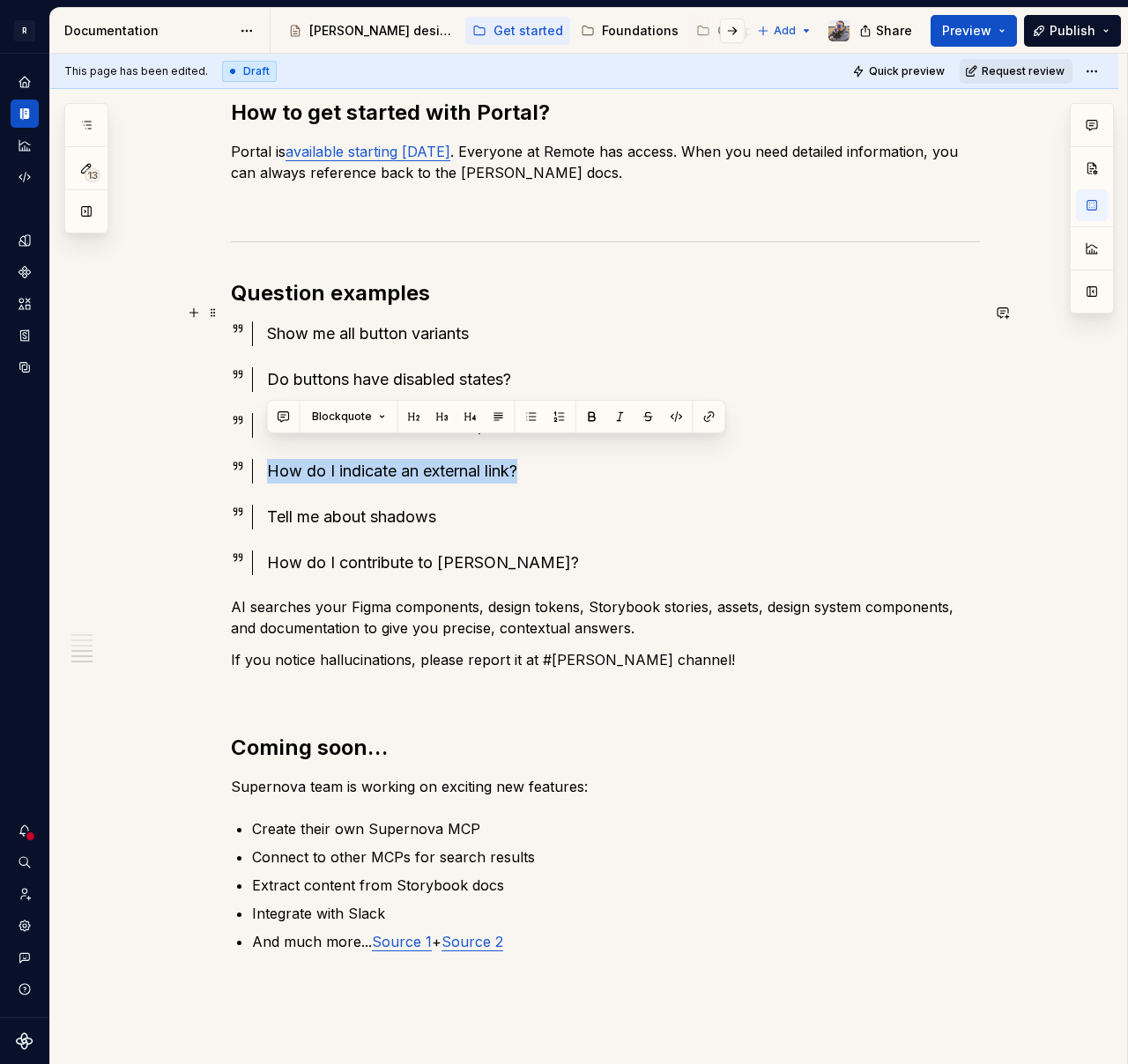
click at [644, 321] on div "Show me all button variants" at bounding box center [623, 333] width 713 height 24
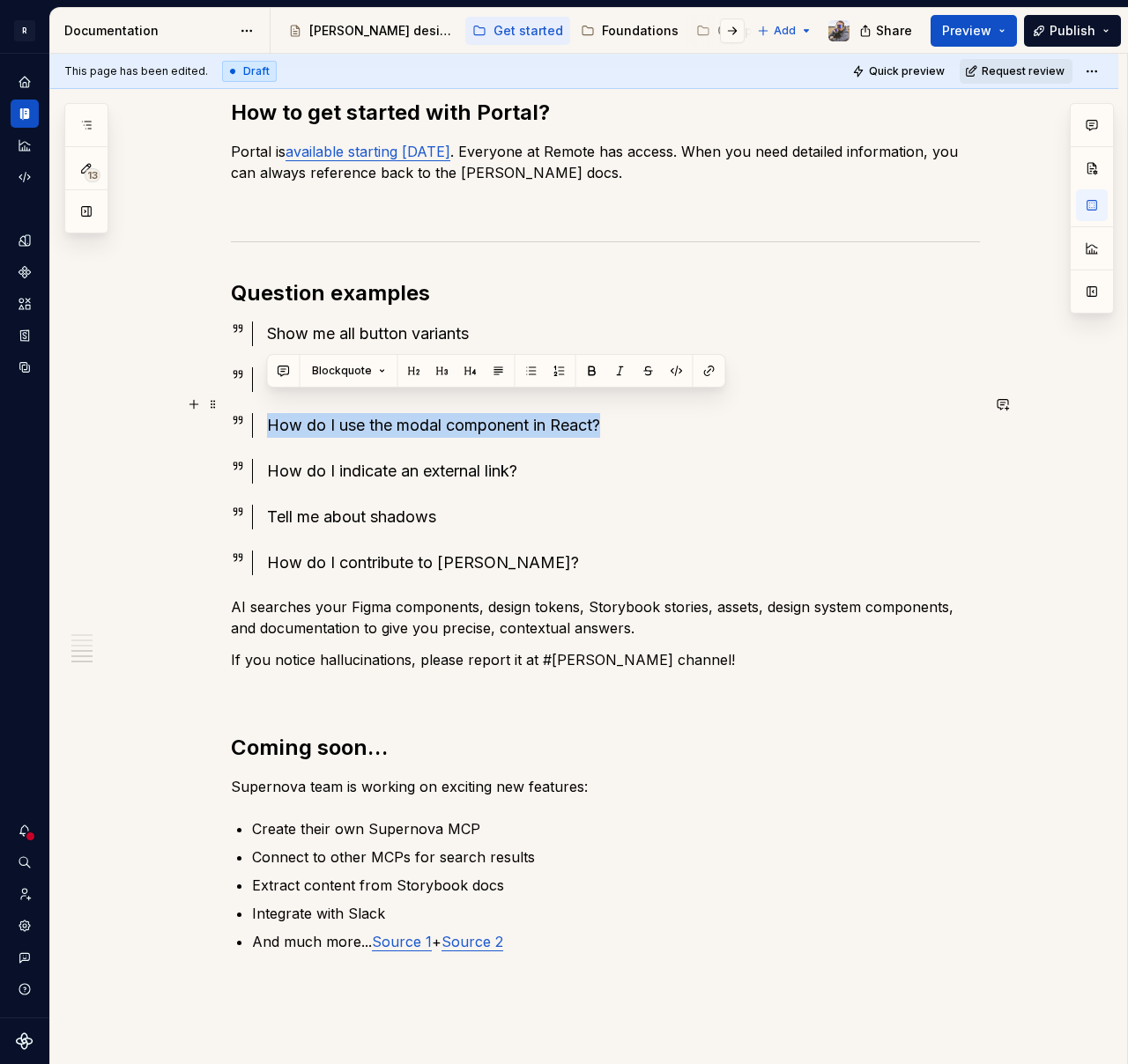
drag, startPoint x: 609, startPoint y: 408, endPoint x: 266, endPoint y: 397, distance: 343.2
click at [267, 413] on div "How do I use the modal component in React?" at bounding box center [623, 425] width 713 height 24
click at [81, 126] on icon "button" at bounding box center [85, 125] width 14 height 14
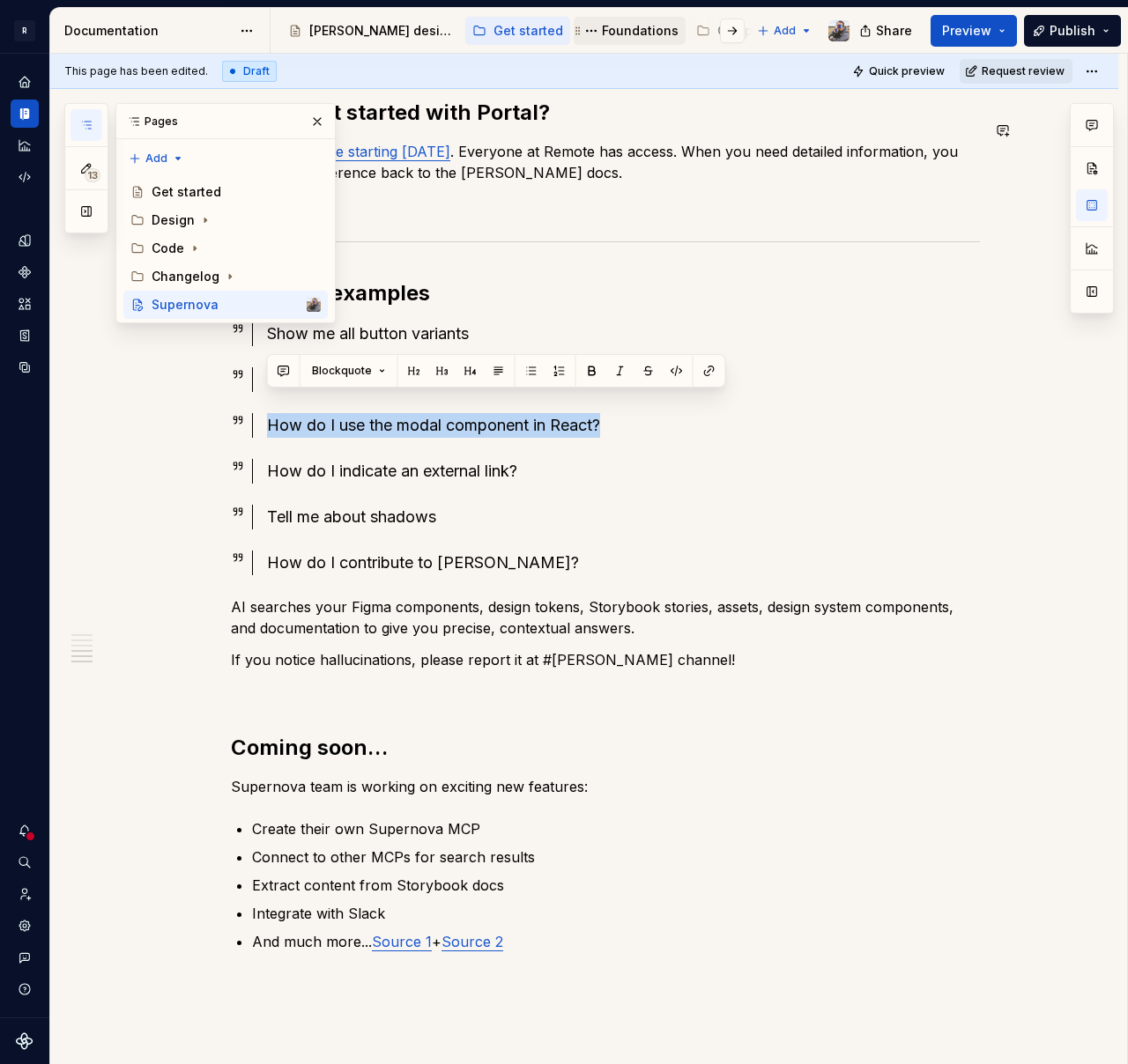
click at [622, 31] on div "Foundations" at bounding box center [641, 30] width 77 height 18
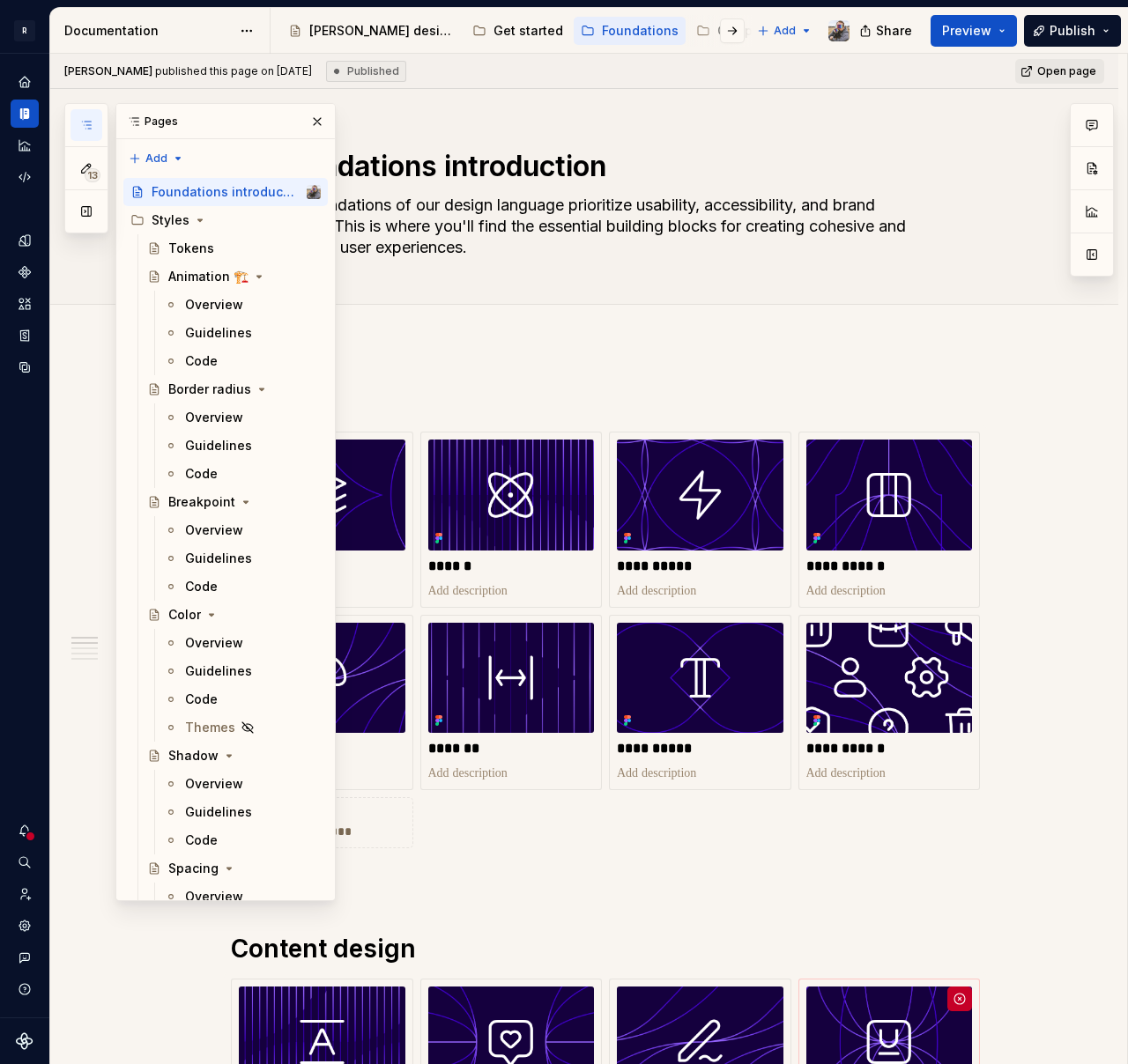
click at [702, 28] on div at bounding box center [718, 31] width 67 height 32
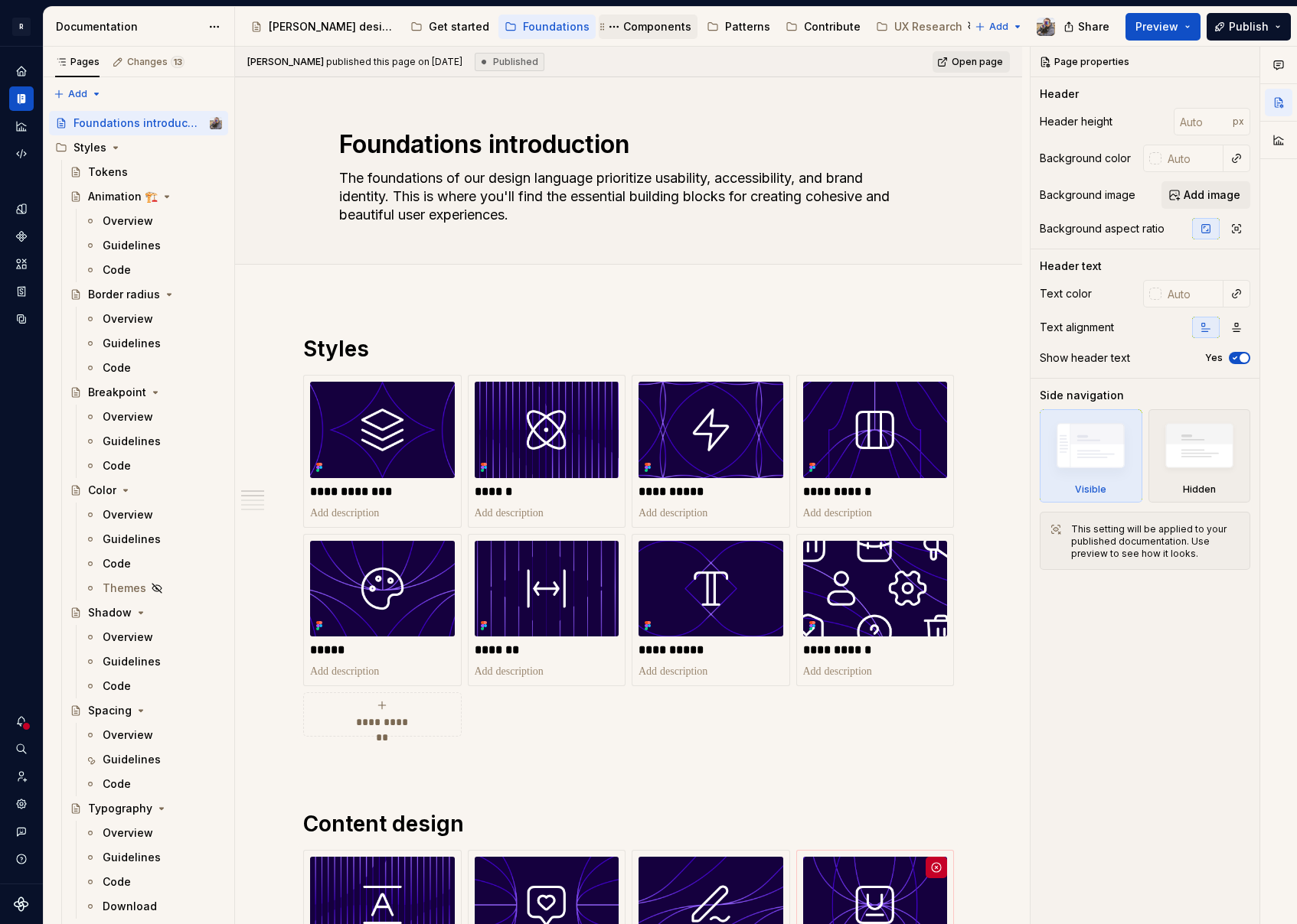
click at [635, 28] on div "Components" at bounding box center [657, 26] width 69 height 15
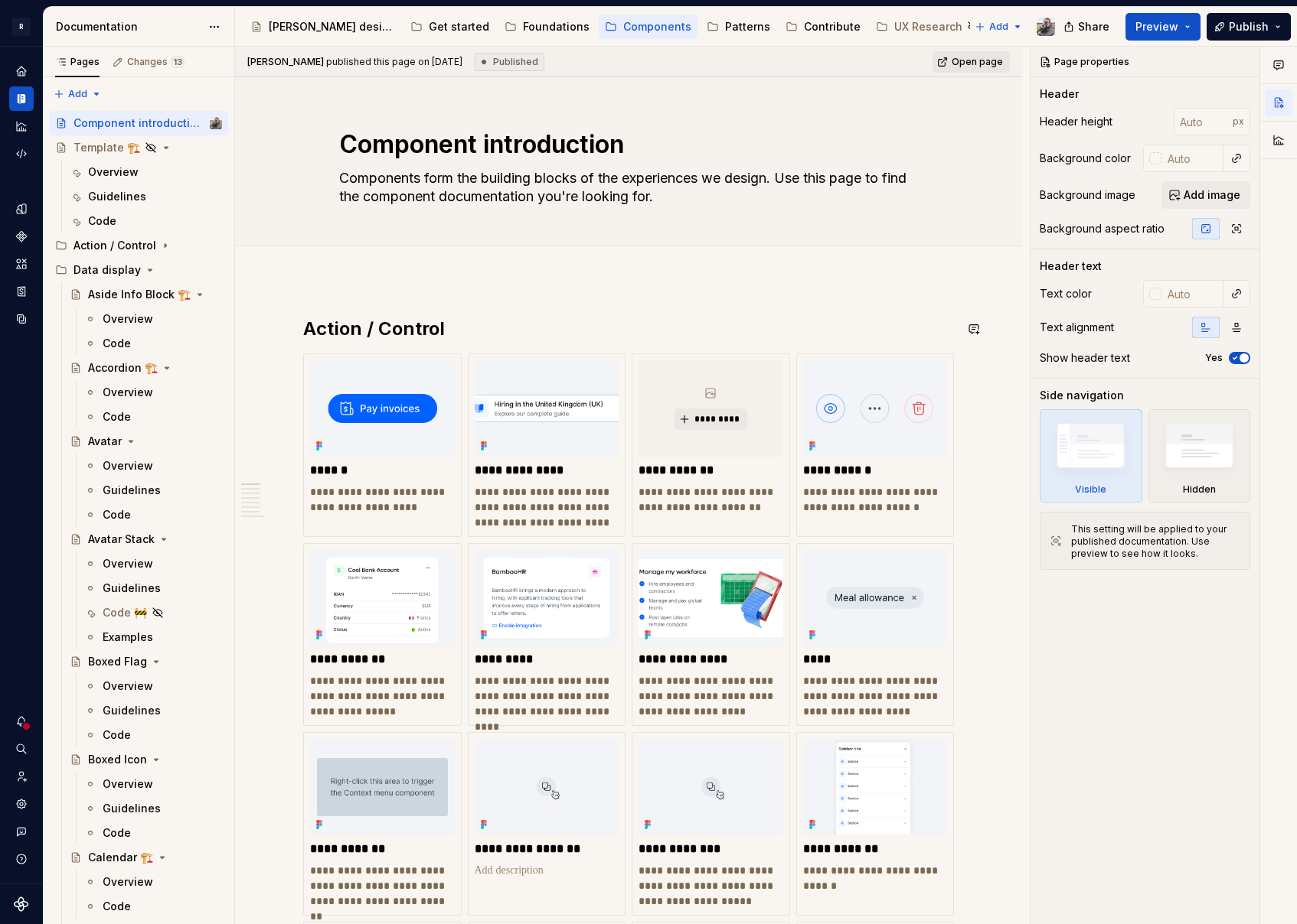
scroll to position [552, 0]
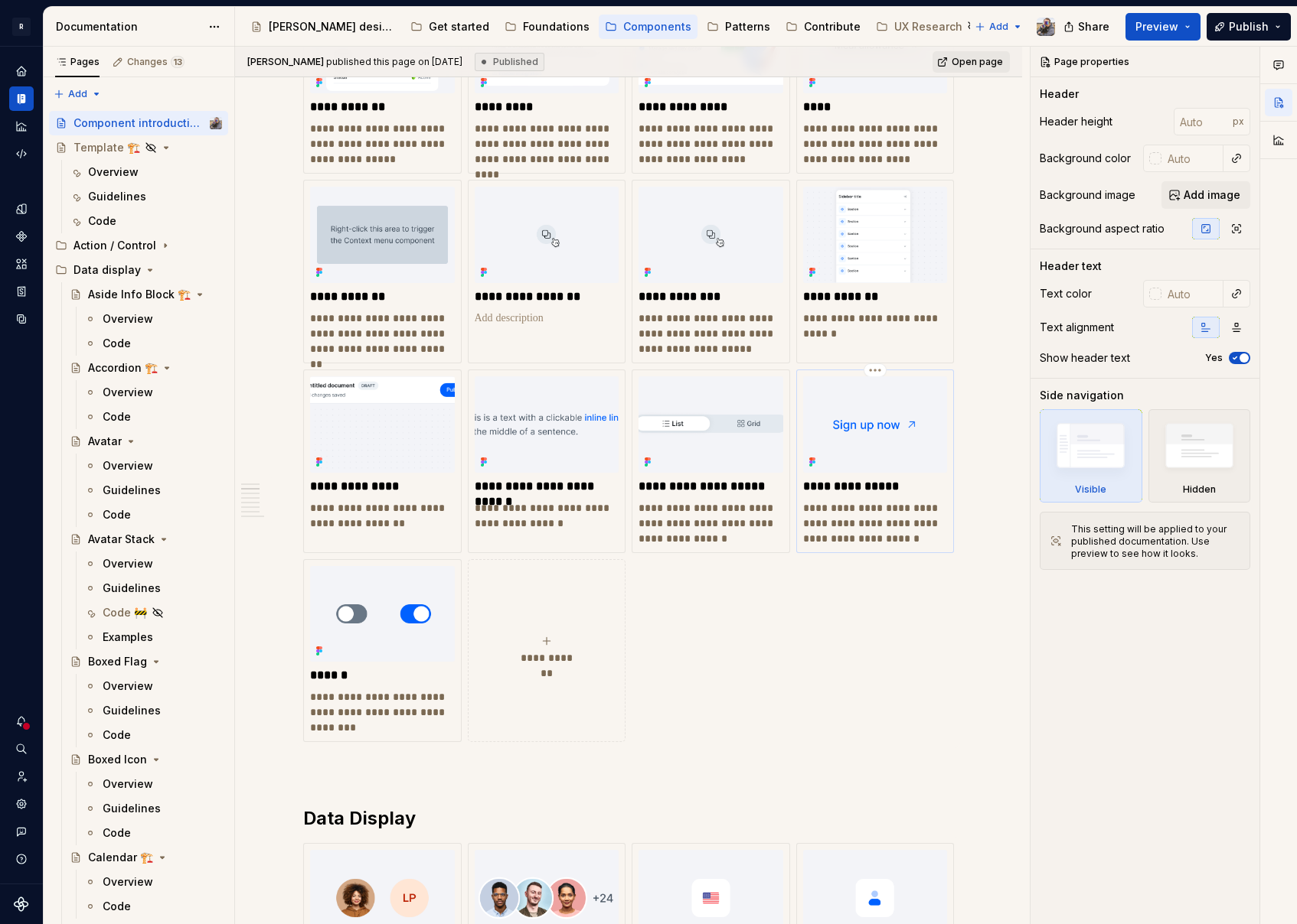
click at [848, 496] on div "**********" at bounding box center [874, 462] width 144 height 170
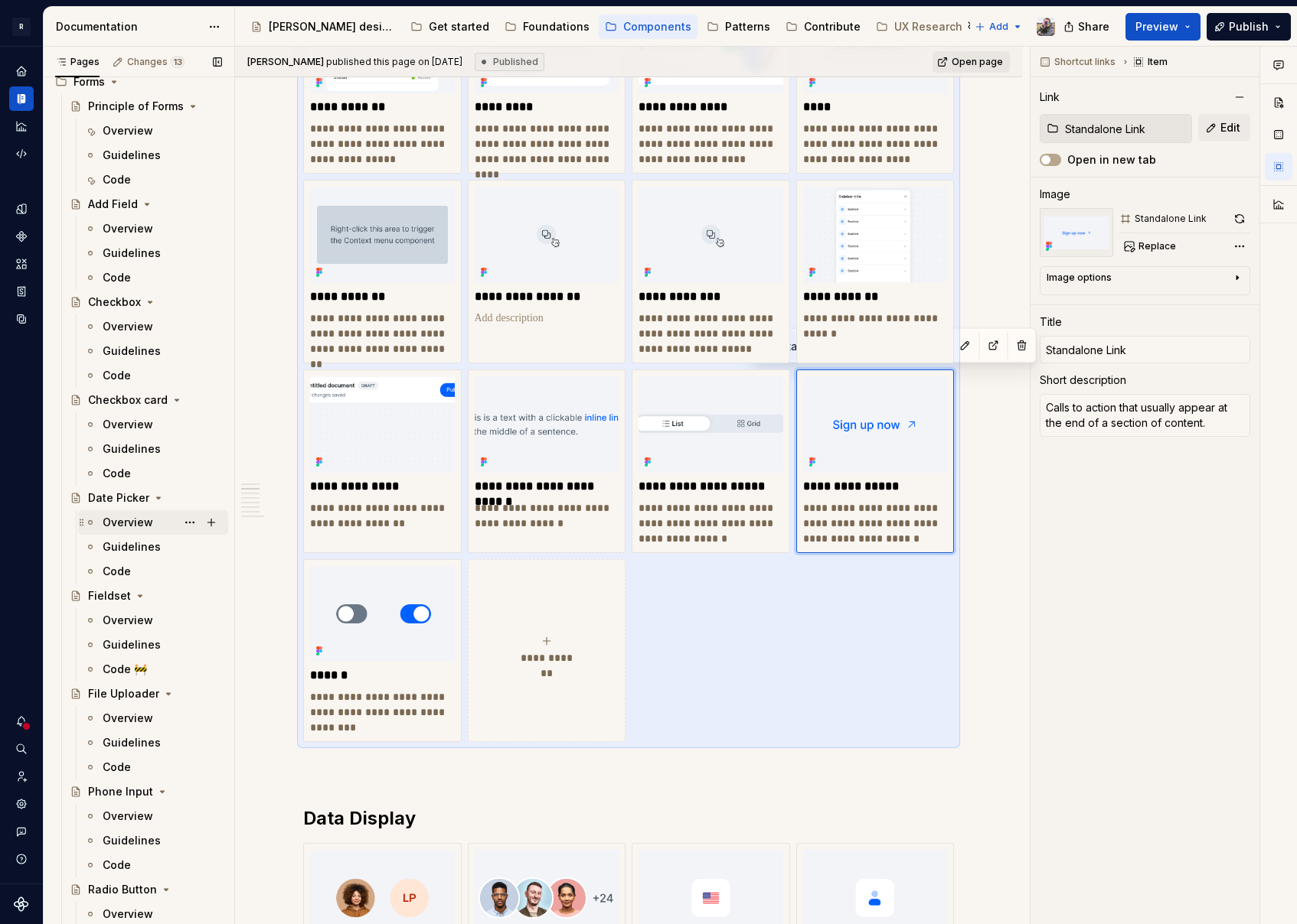
scroll to position [2354, 0]
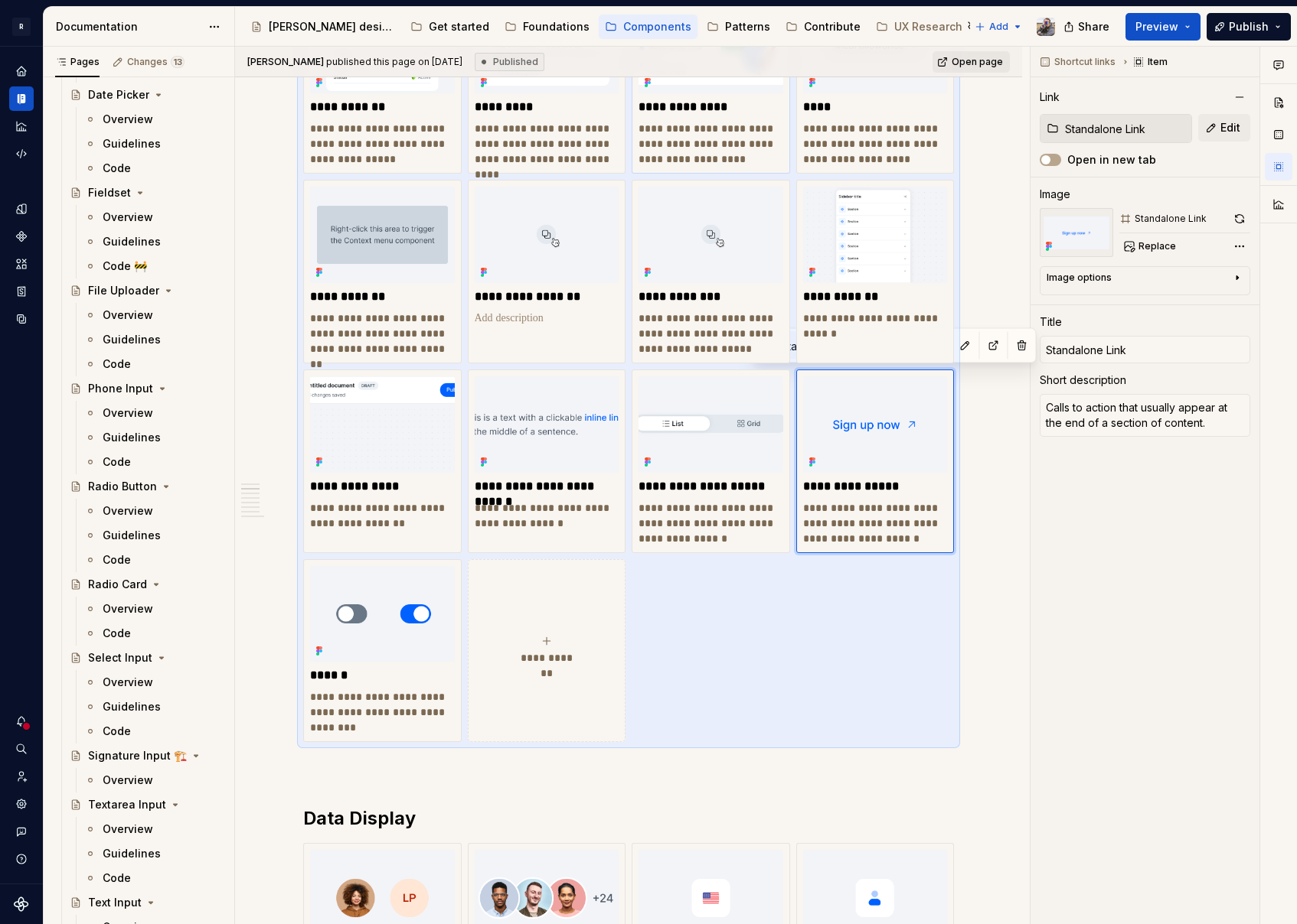
type textarea "*"
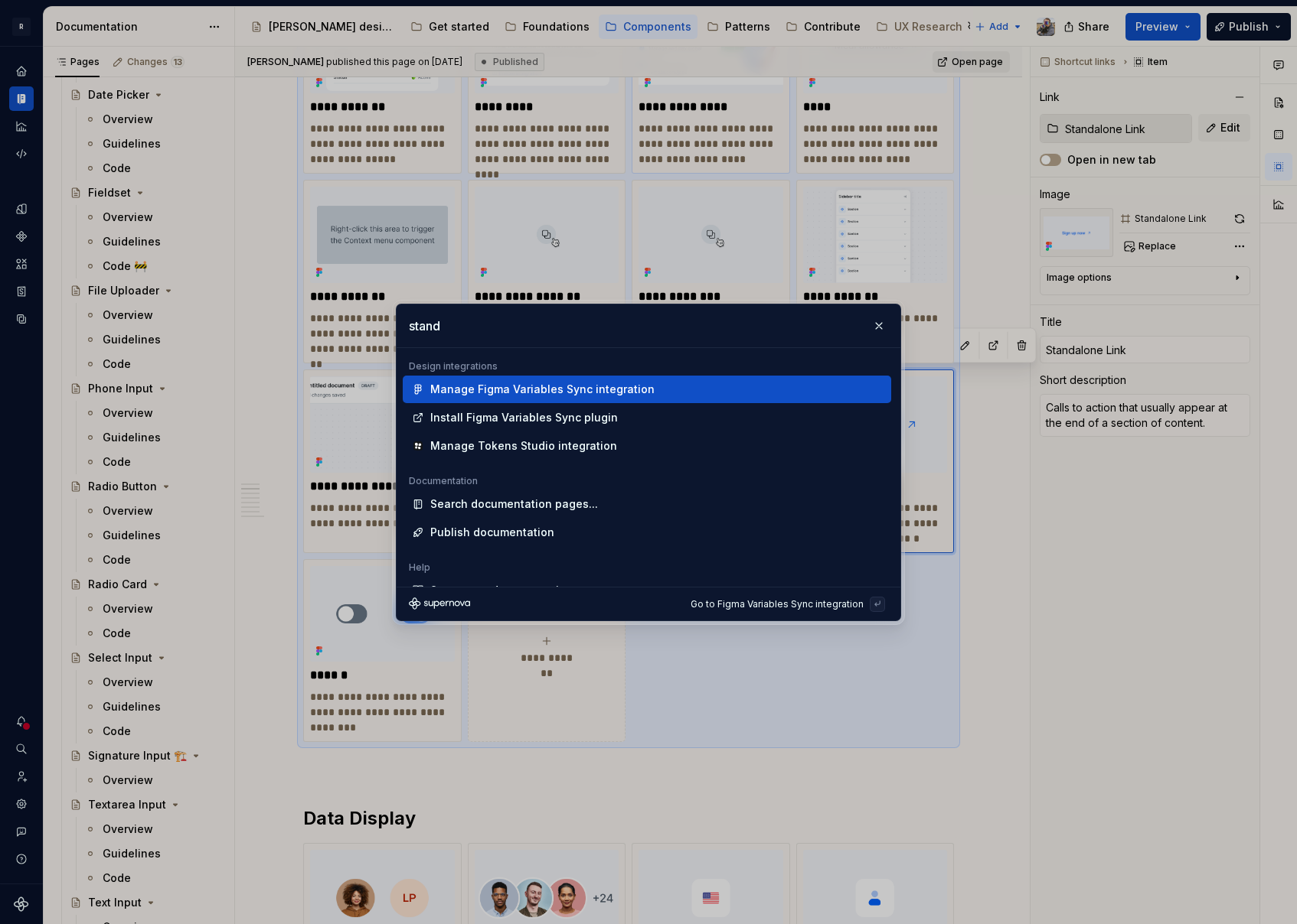
type input "[PERSON_NAME]"
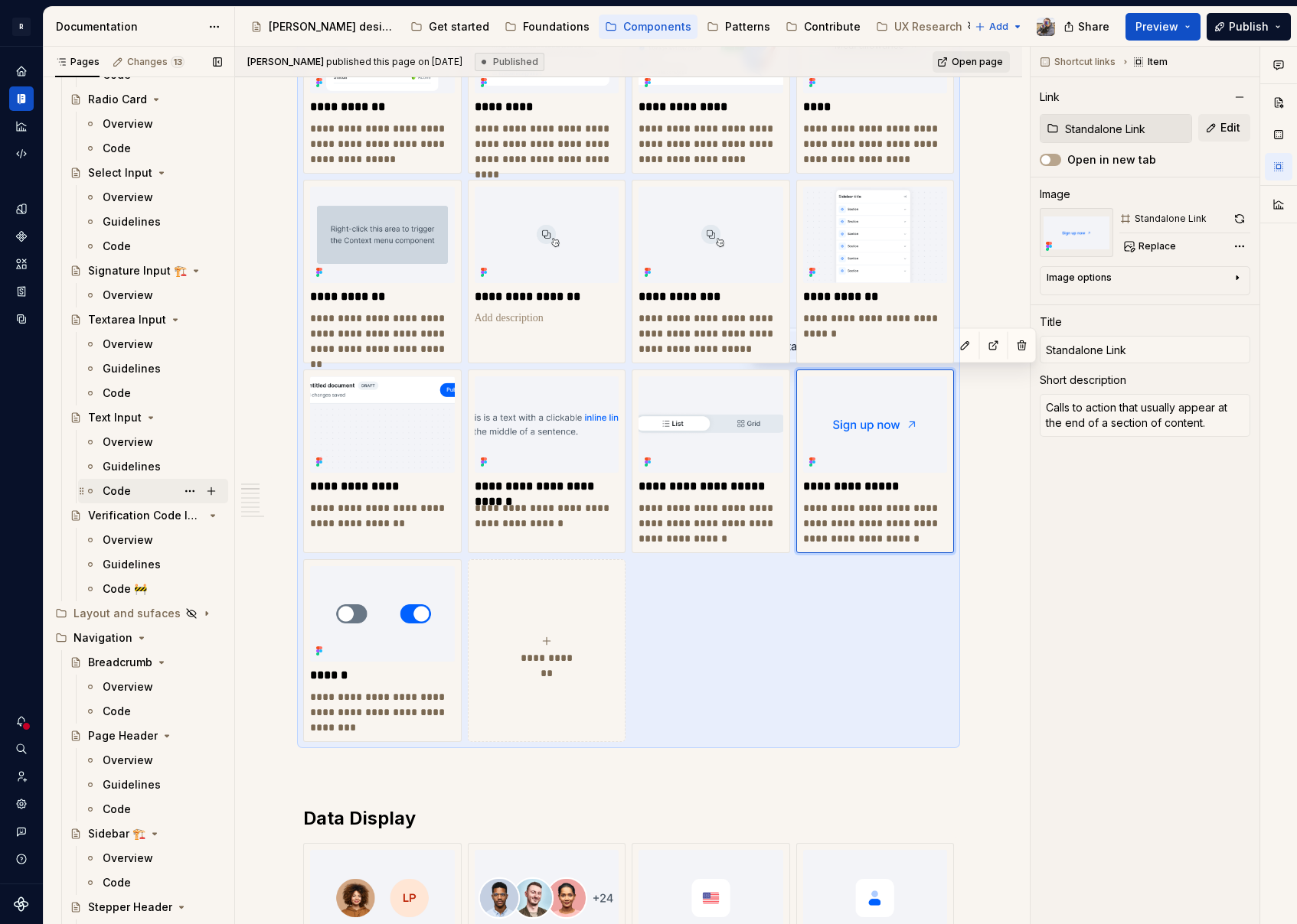
scroll to position [3104, 0]
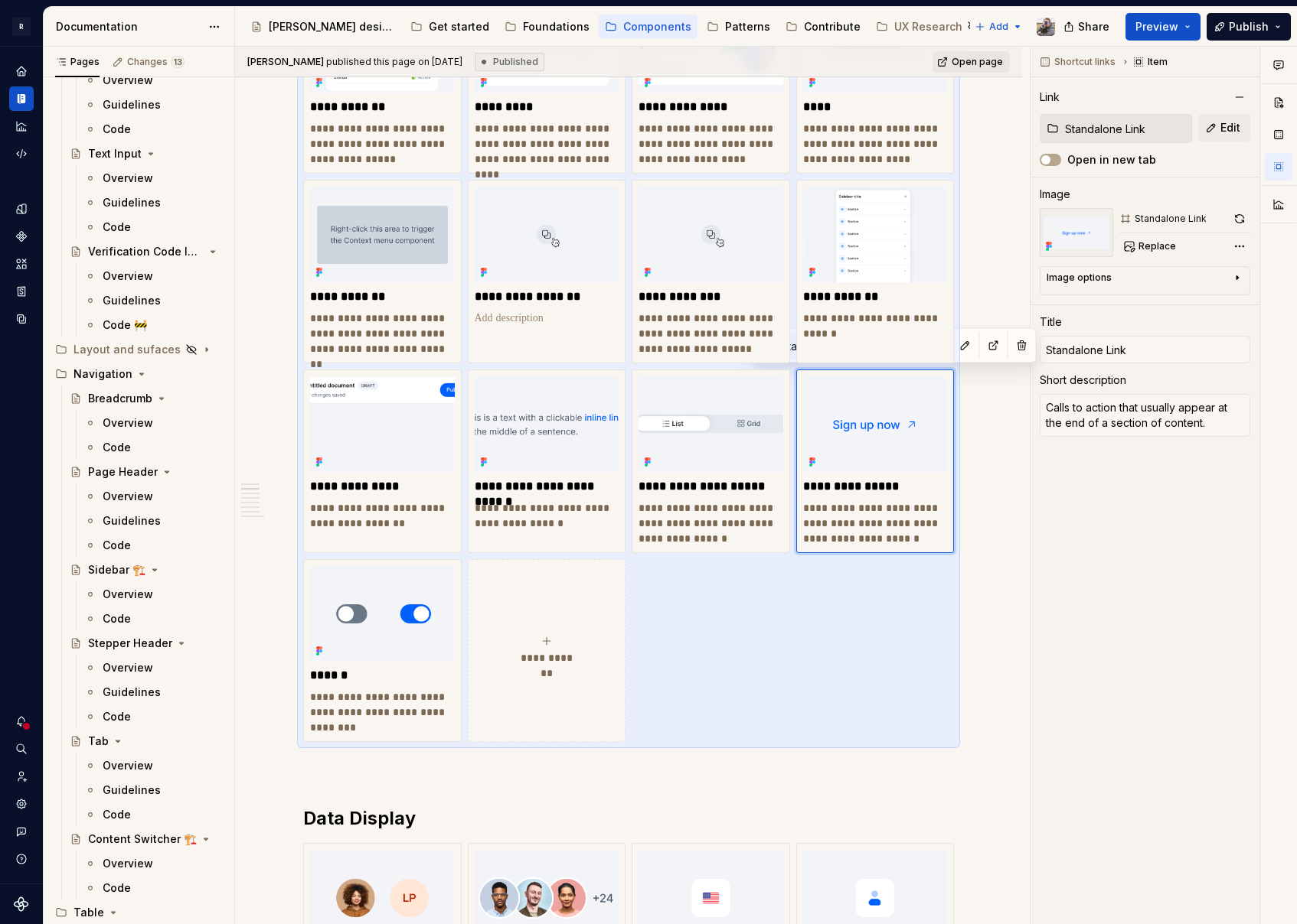
click at [954, 345] on div "**********" at bounding box center [629, 272] width 651 height 941
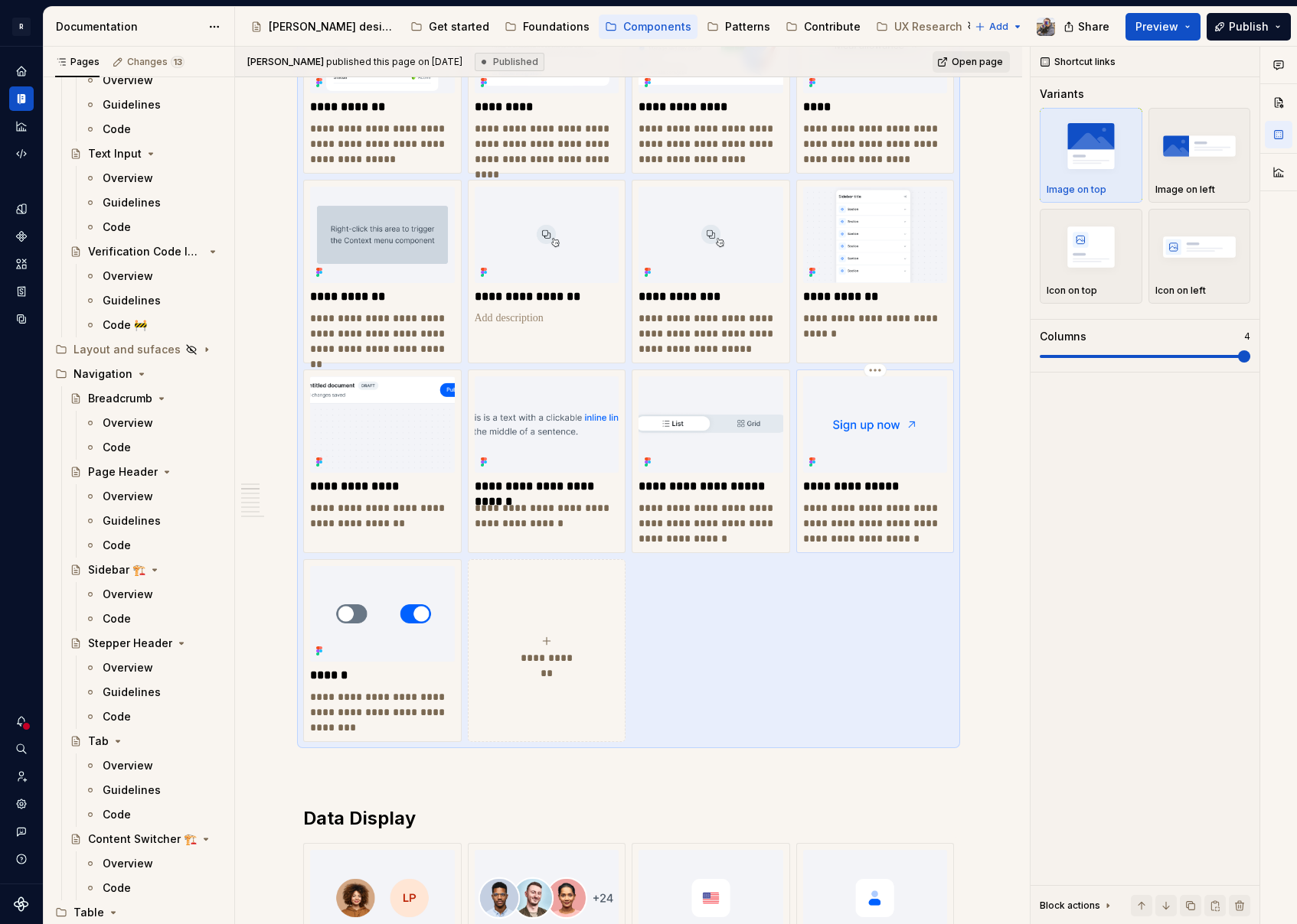
click at [860, 465] on img at bounding box center [874, 425] width 144 height 96
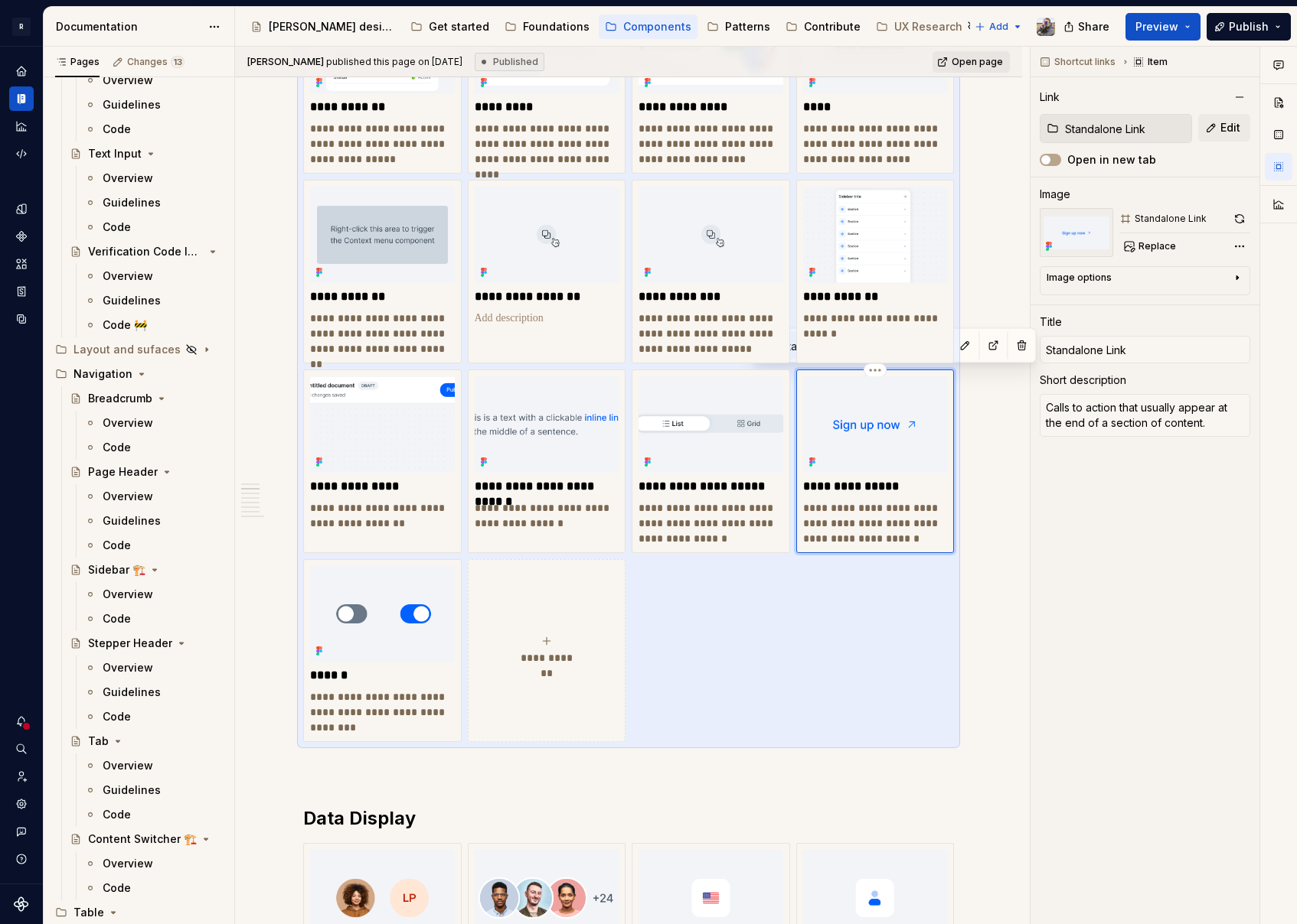
click at [861, 494] on div "**********" at bounding box center [874, 462] width 144 height 170
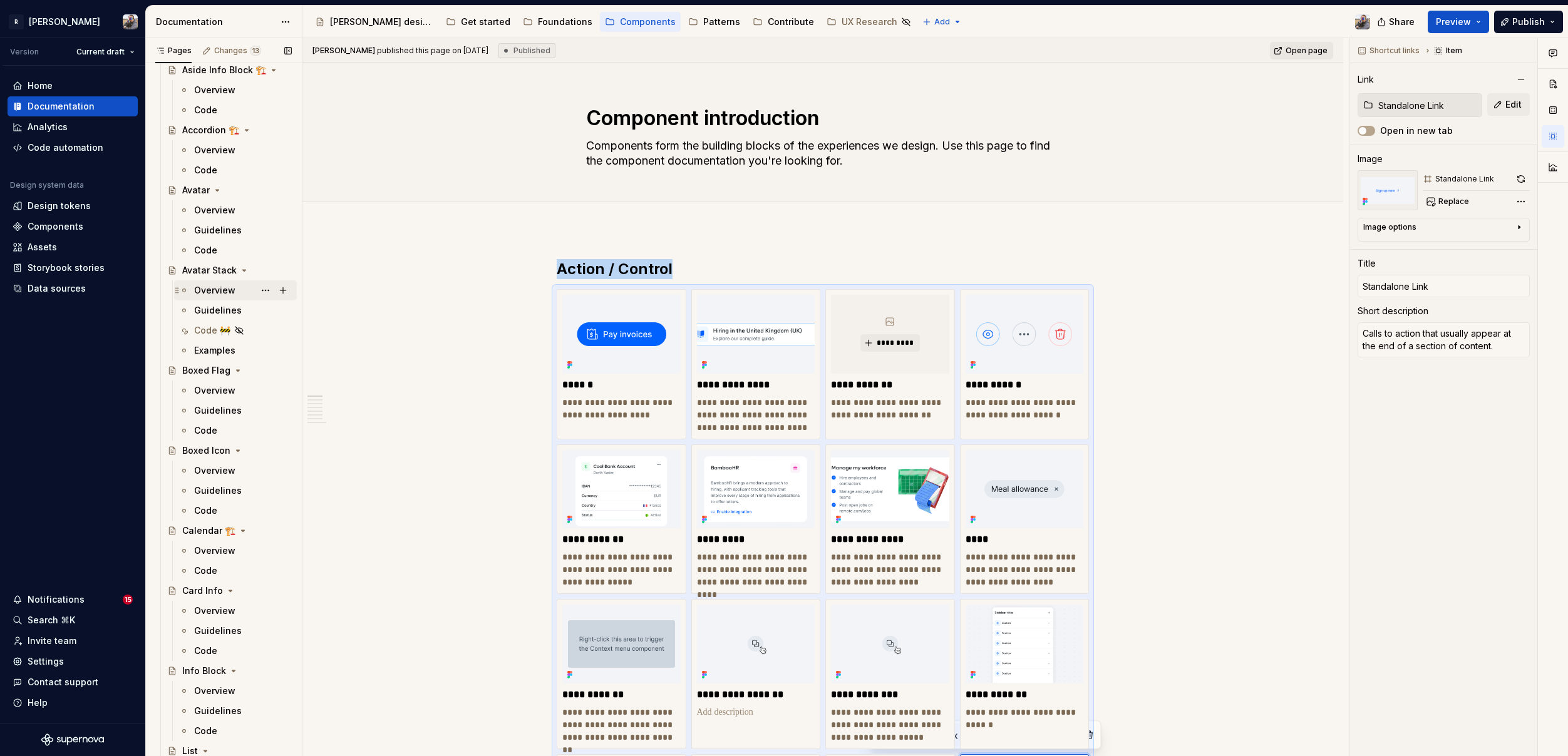
scroll to position [0, 0]
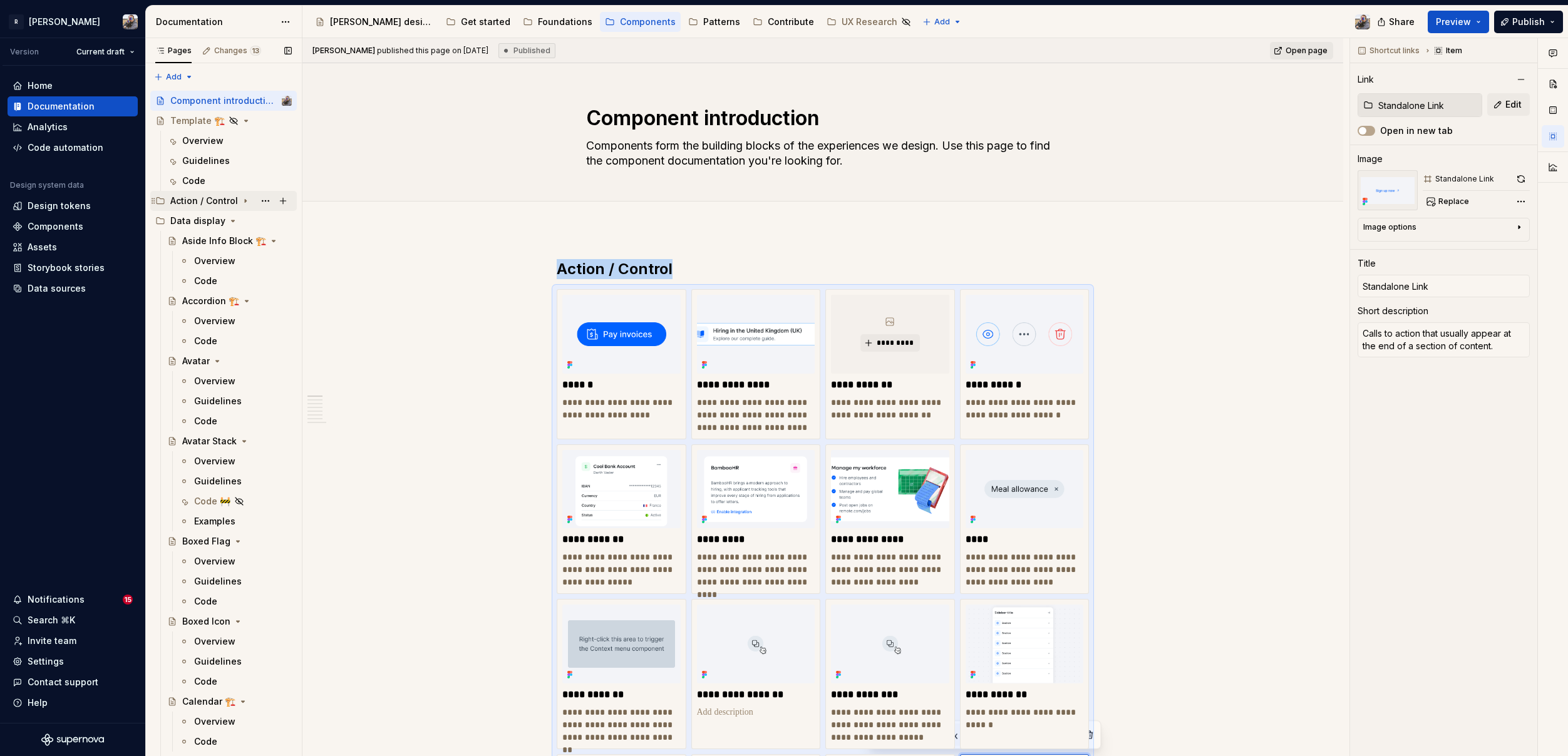
click at [239, 210] on div "Action / Control" at bounding box center [224, 201] width 147 height 20
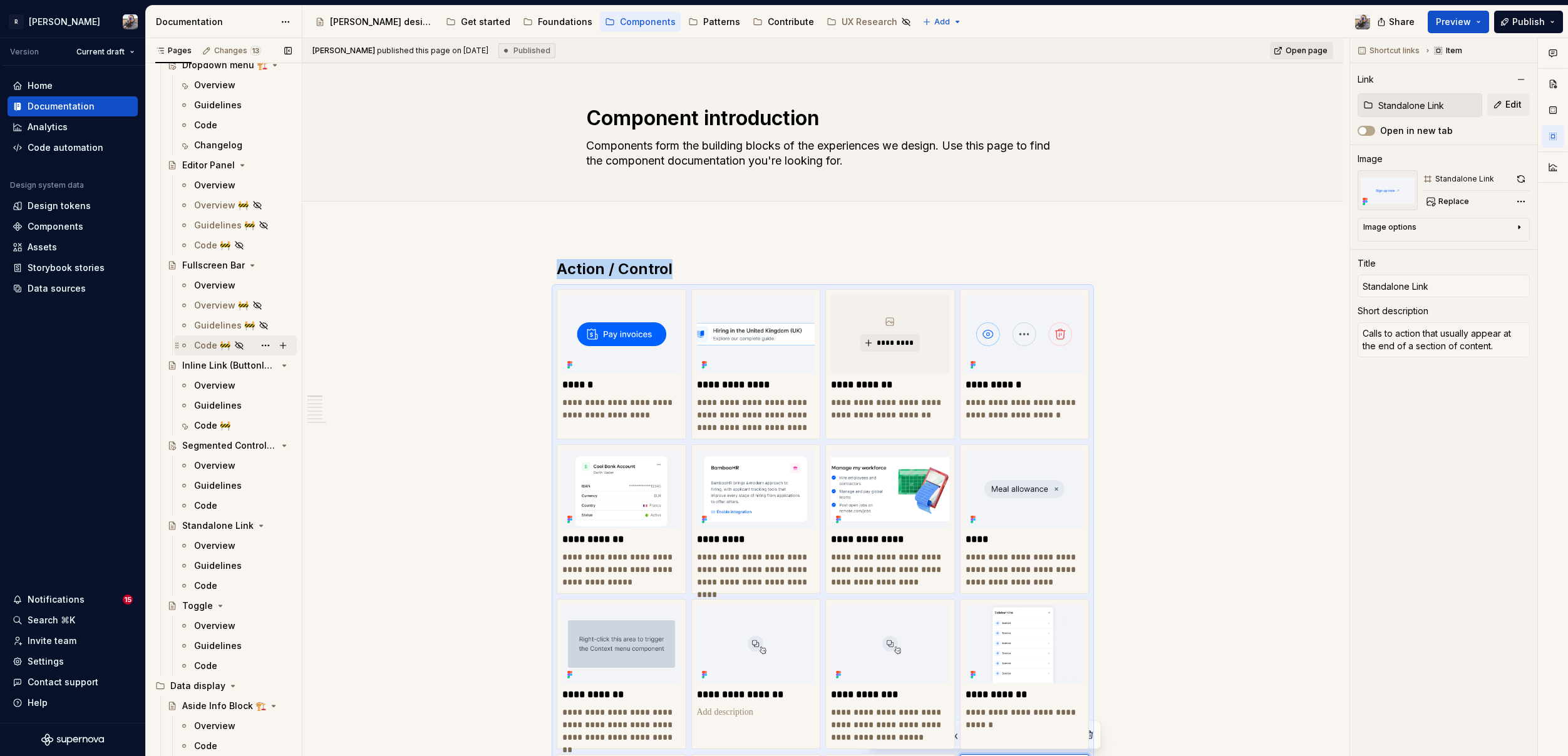
scroll to position [991, 0]
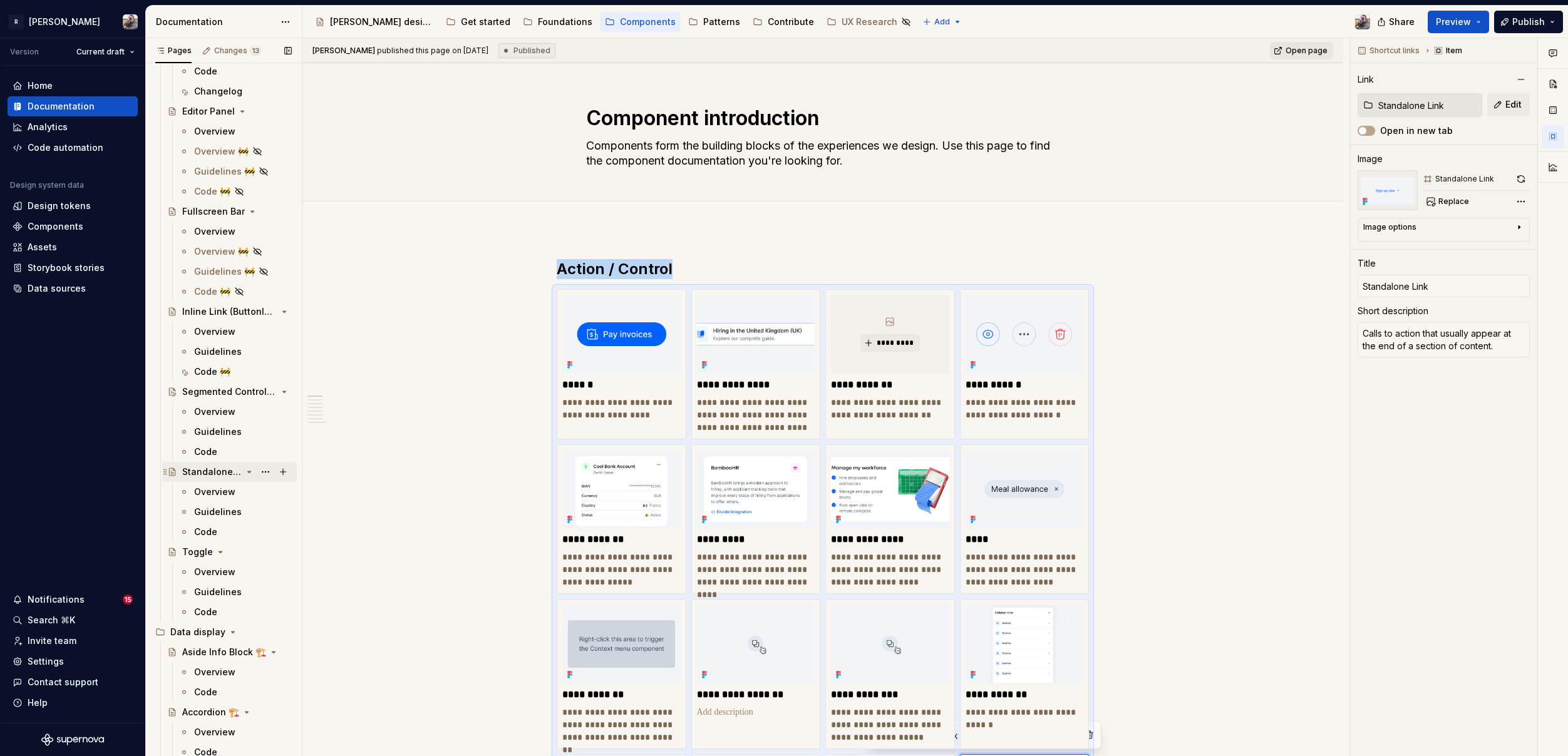
click at [220, 475] on div "Standalone Link" at bounding box center [212, 472] width 59 height 13
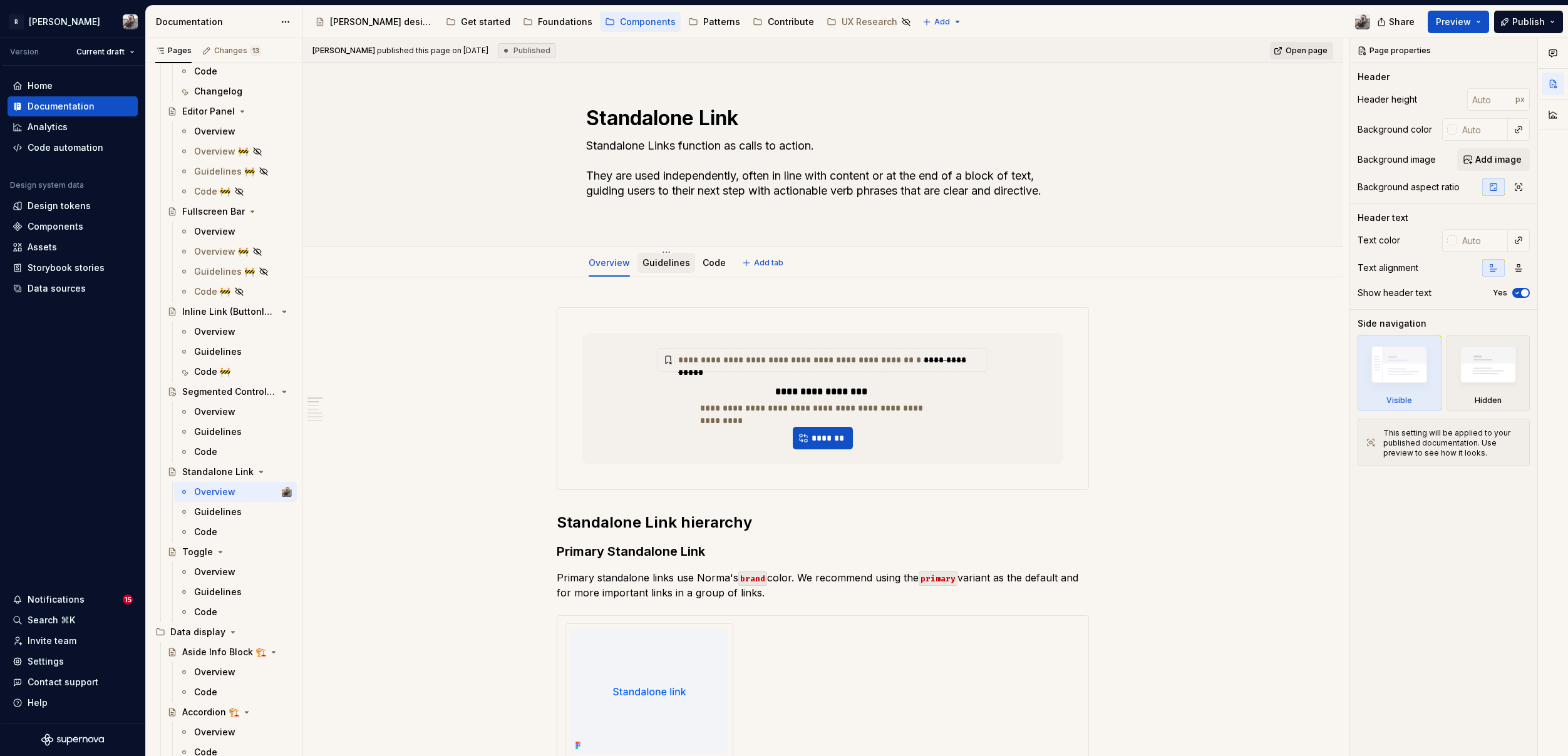
click at [669, 272] on div "Guidelines" at bounding box center [666, 263] width 57 height 20
click at [669, 264] on link "Guidelines" at bounding box center [666, 263] width 47 height 11
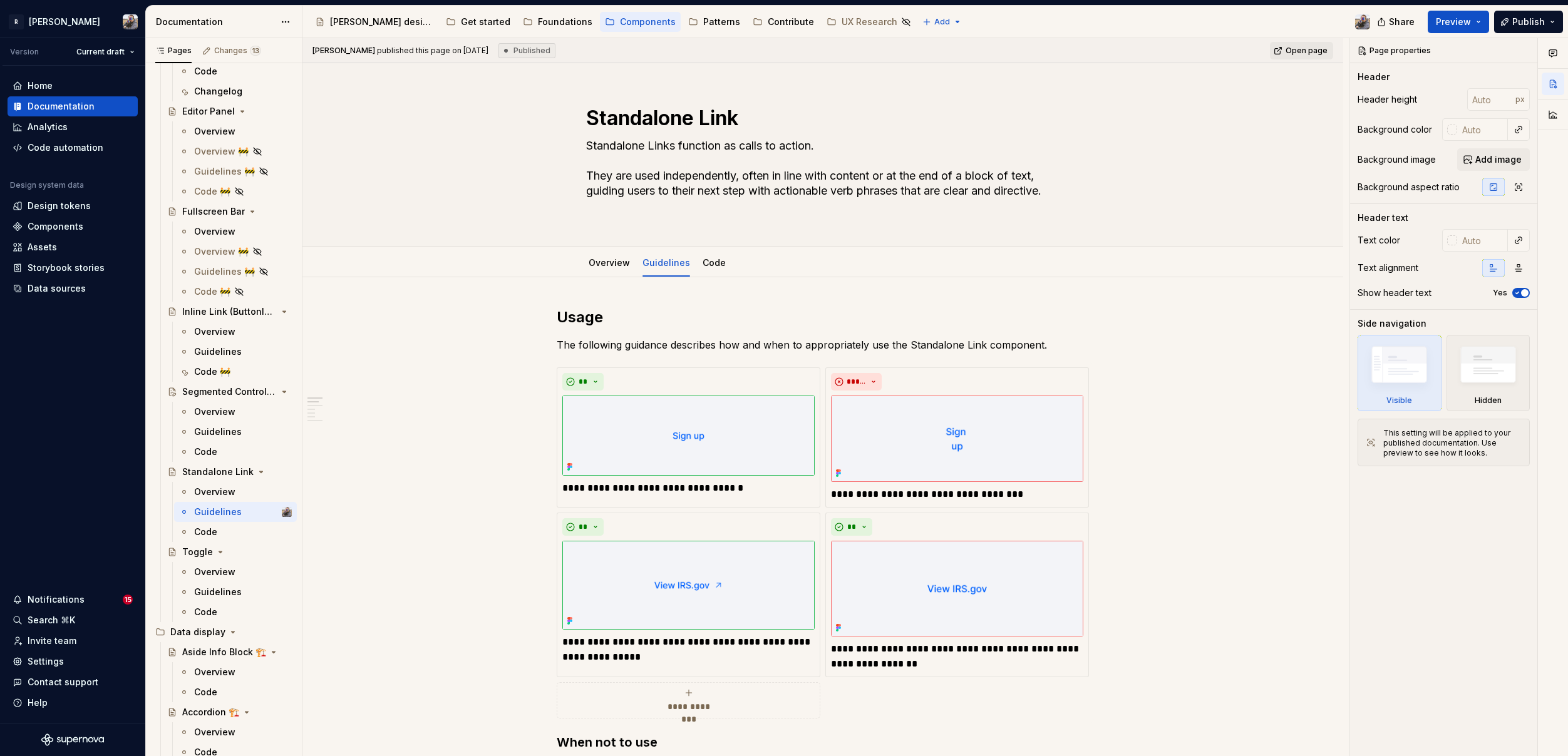
scroll to position [131, 0]
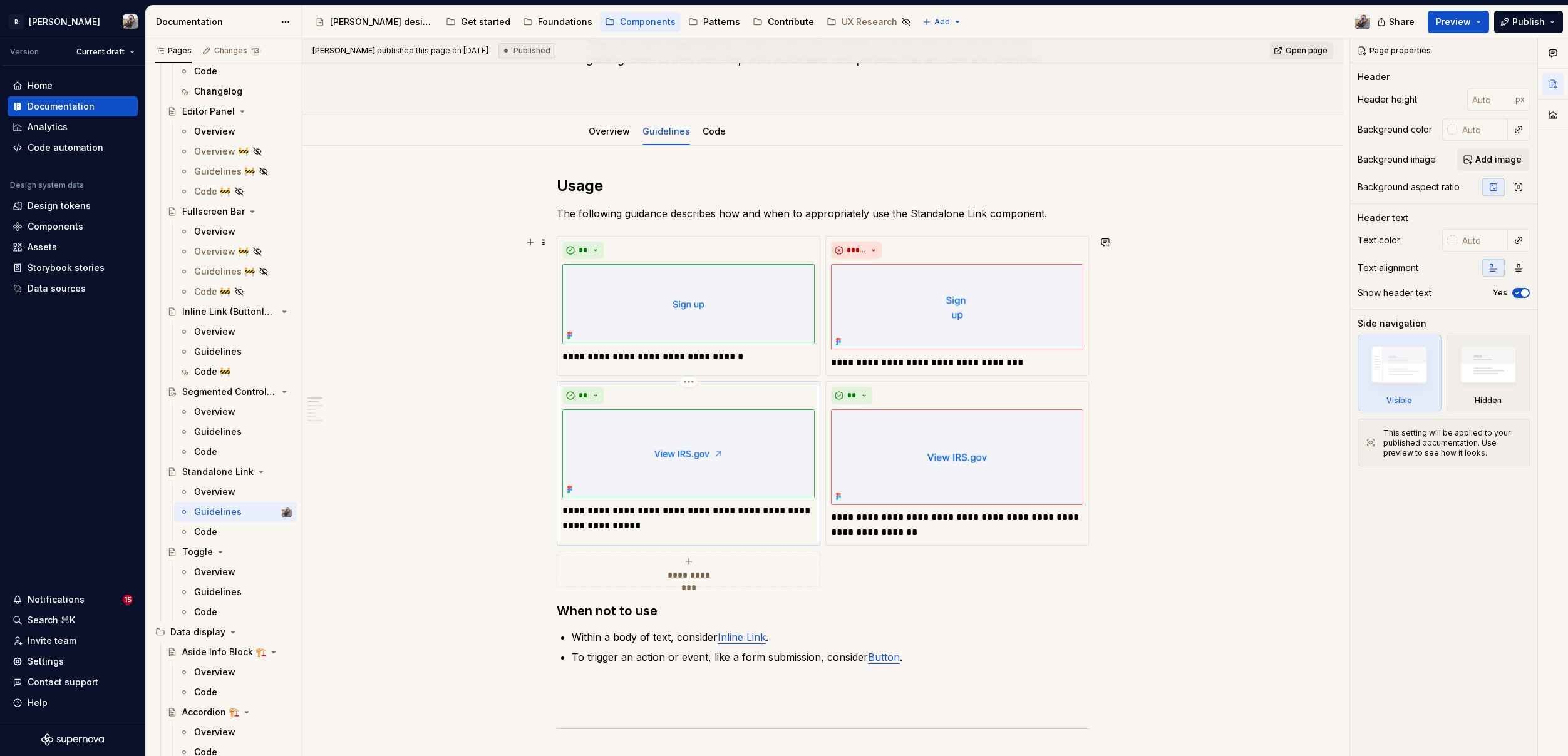
click at [633, 508] on p "**********" at bounding box center [689, 518] width 252 height 30
type textarea "*"
click at [633, 508] on p "**********" at bounding box center [689, 518] width 252 height 30
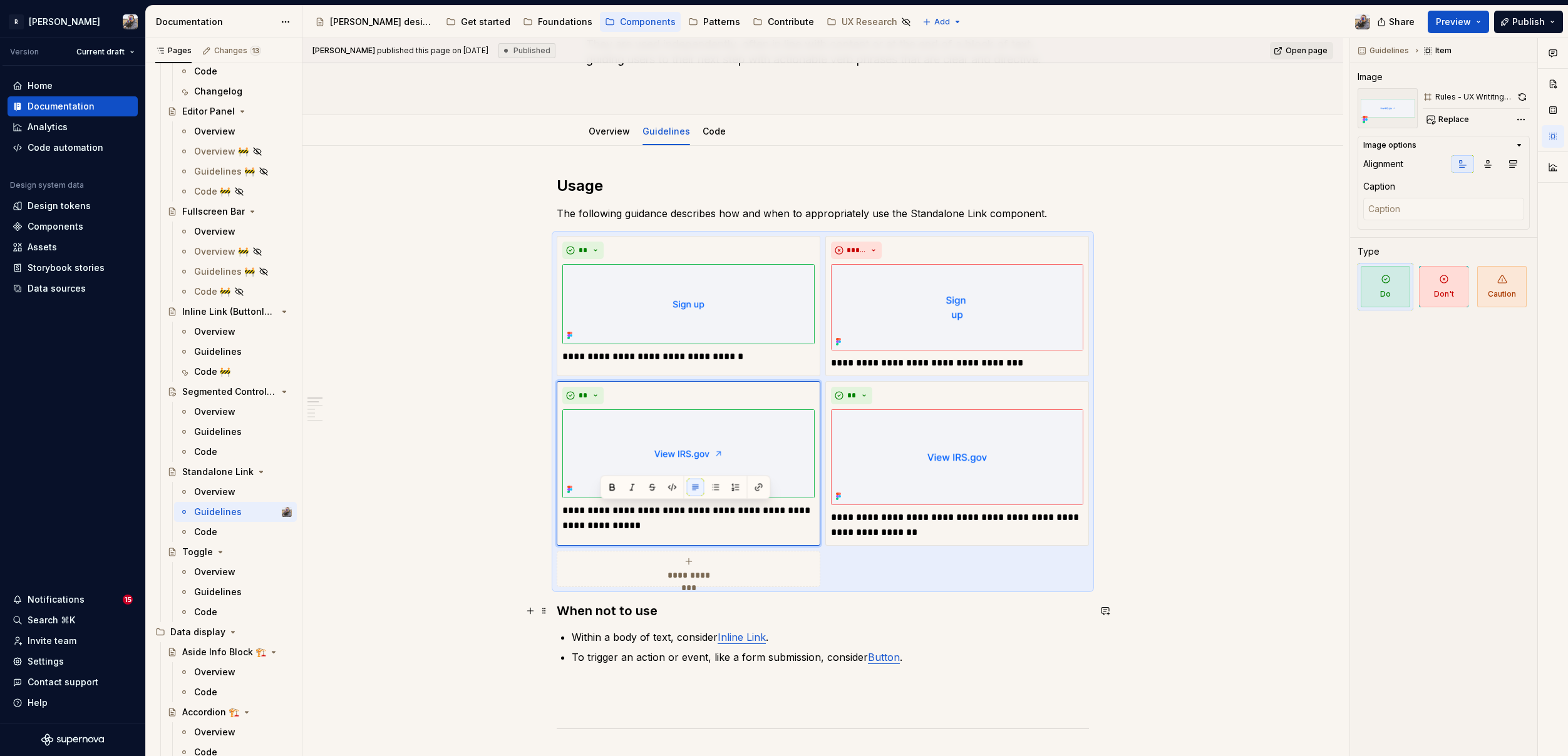
click at [678, 606] on h3 "When not to use" at bounding box center [823, 611] width 532 height 17
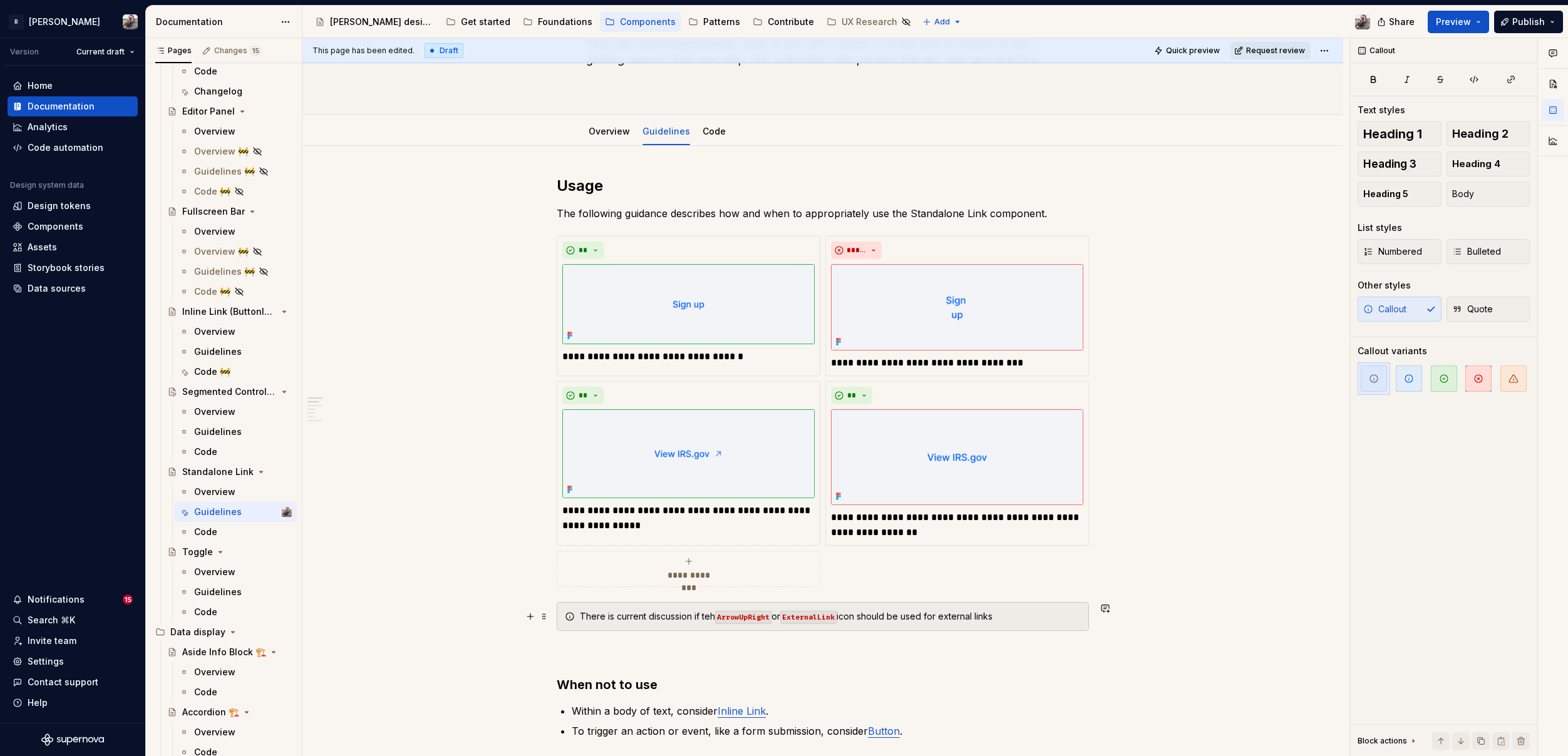
click at [709, 614] on div "There is current discussion if teh ArrowUpRight or ExternalLink icon should be …" at bounding box center [830, 617] width 501 height 13
click at [1507, 370] on span "button" at bounding box center [1513, 378] width 26 height 26
drag, startPoint x: 543, startPoint y: 620, endPoint x: 554, endPoint y: 591, distance: 31.0
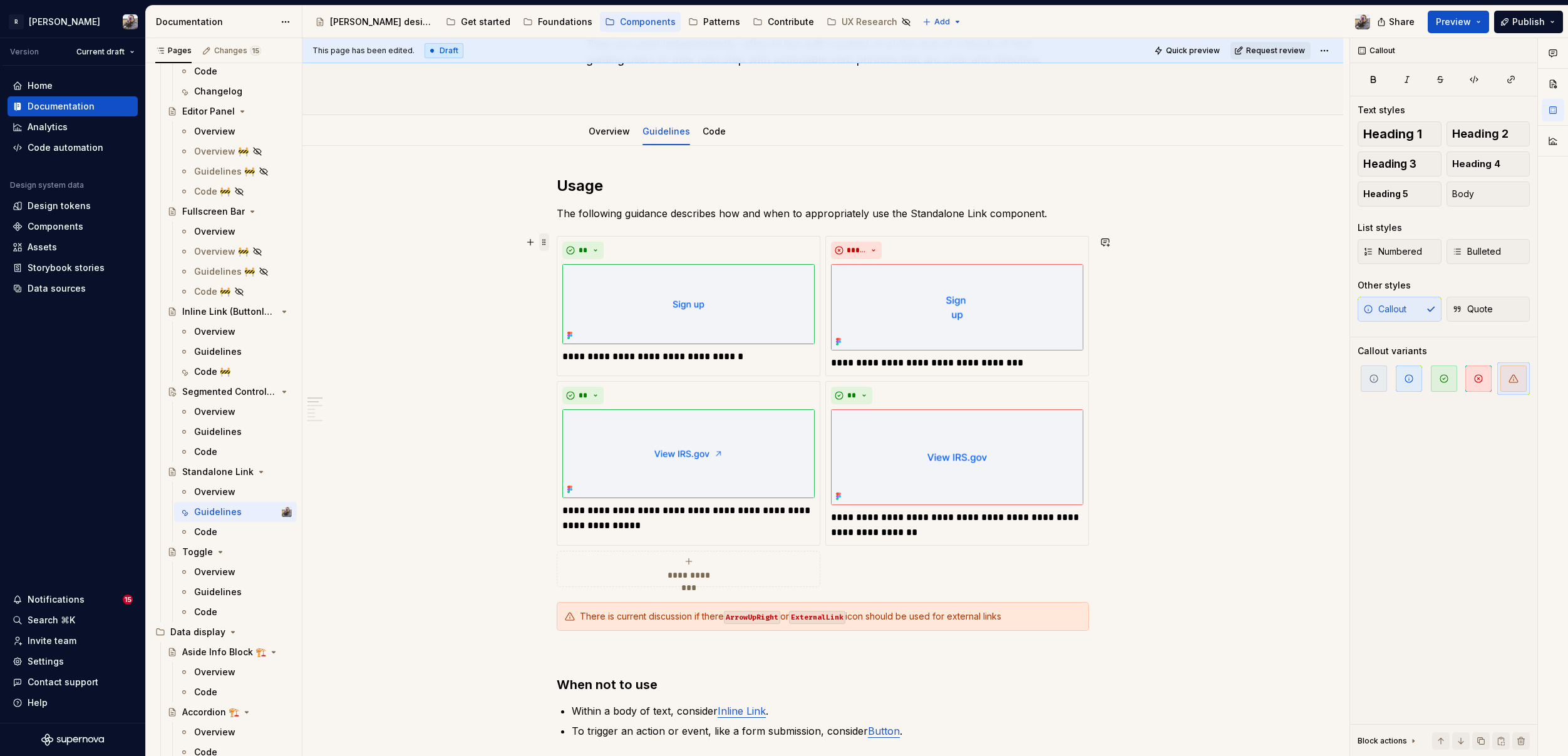
click at [542, 241] on span at bounding box center [544, 242] width 10 height 17
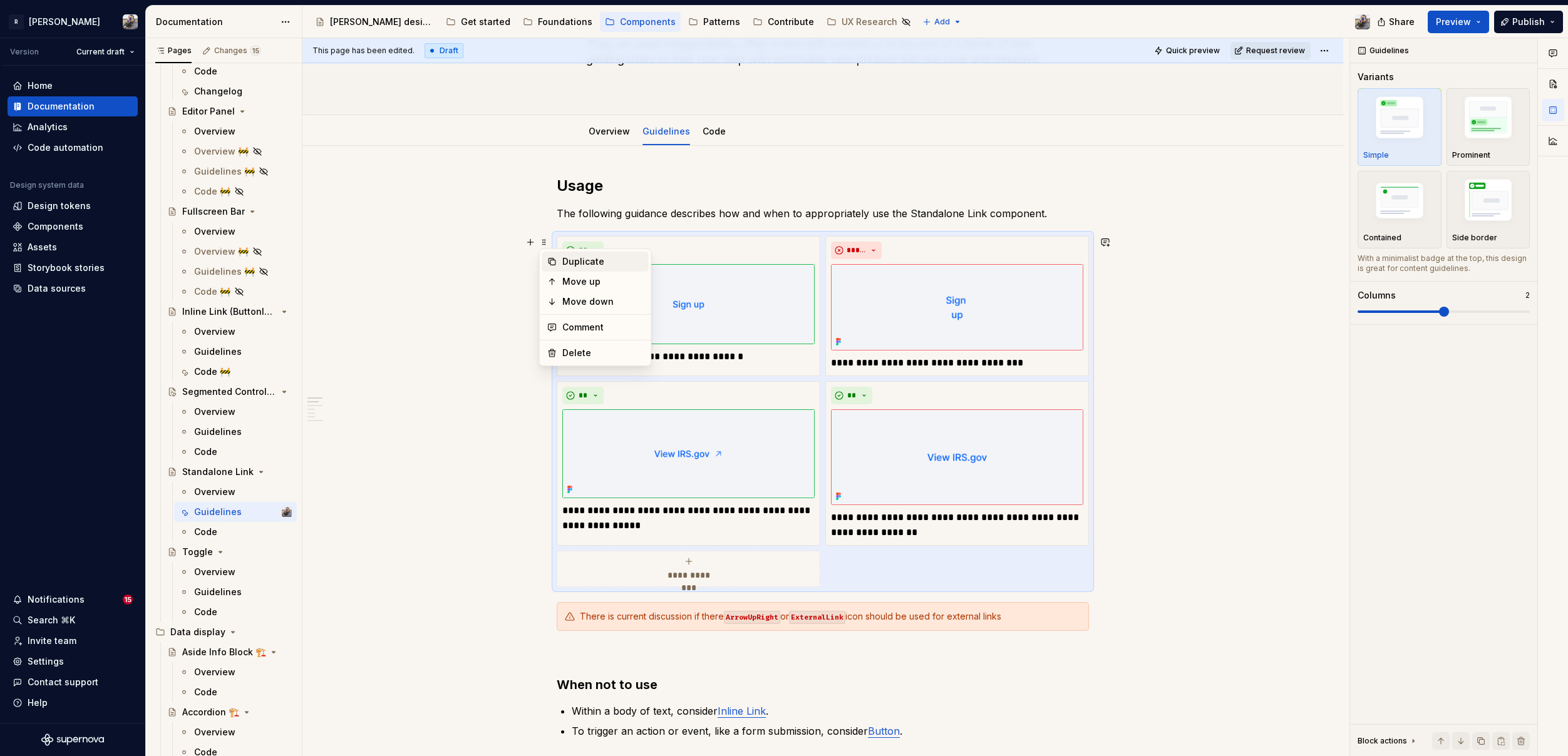
click at [594, 266] on div "Duplicate" at bounding box center [603, 262] width 81 height 13
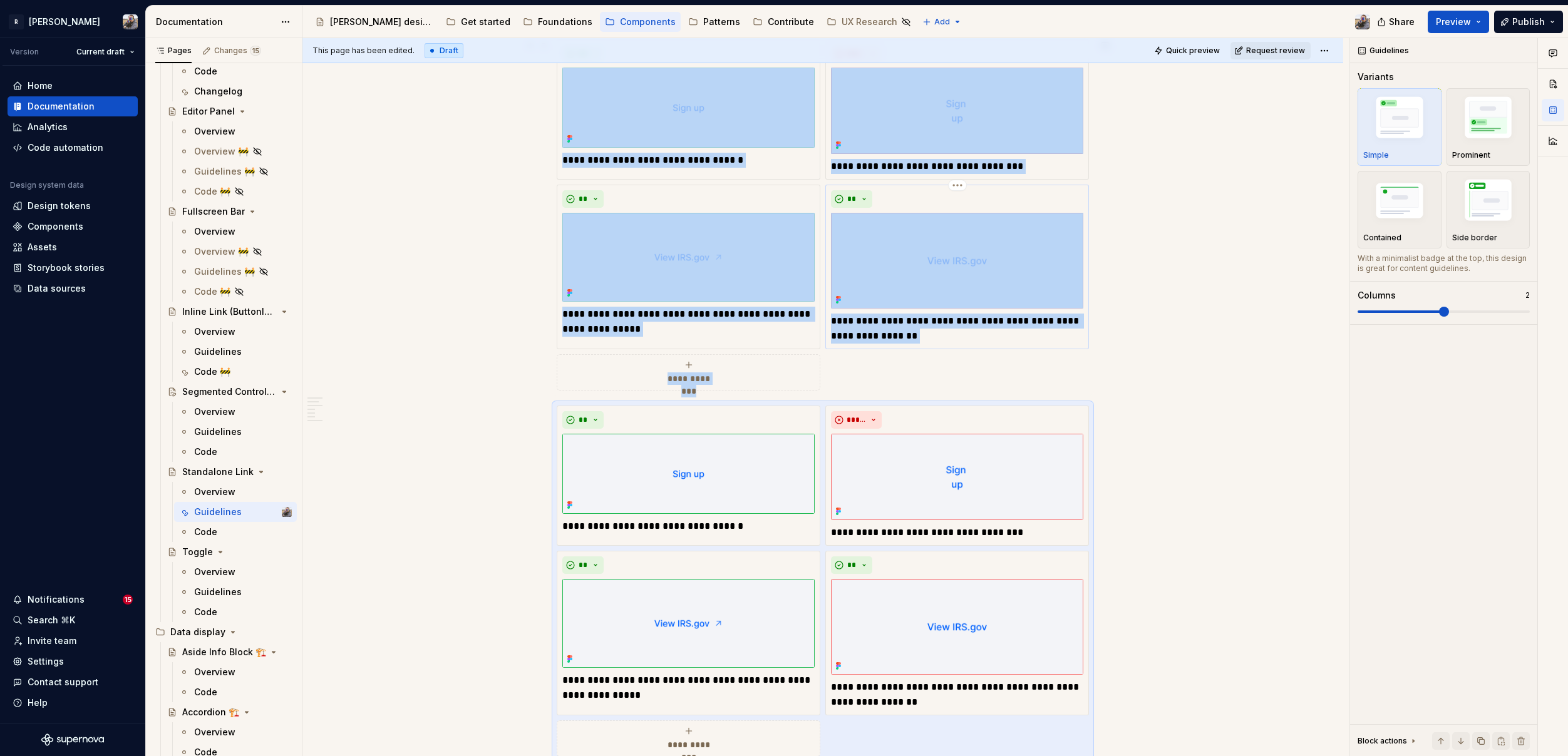
scroll to position [258, 0]
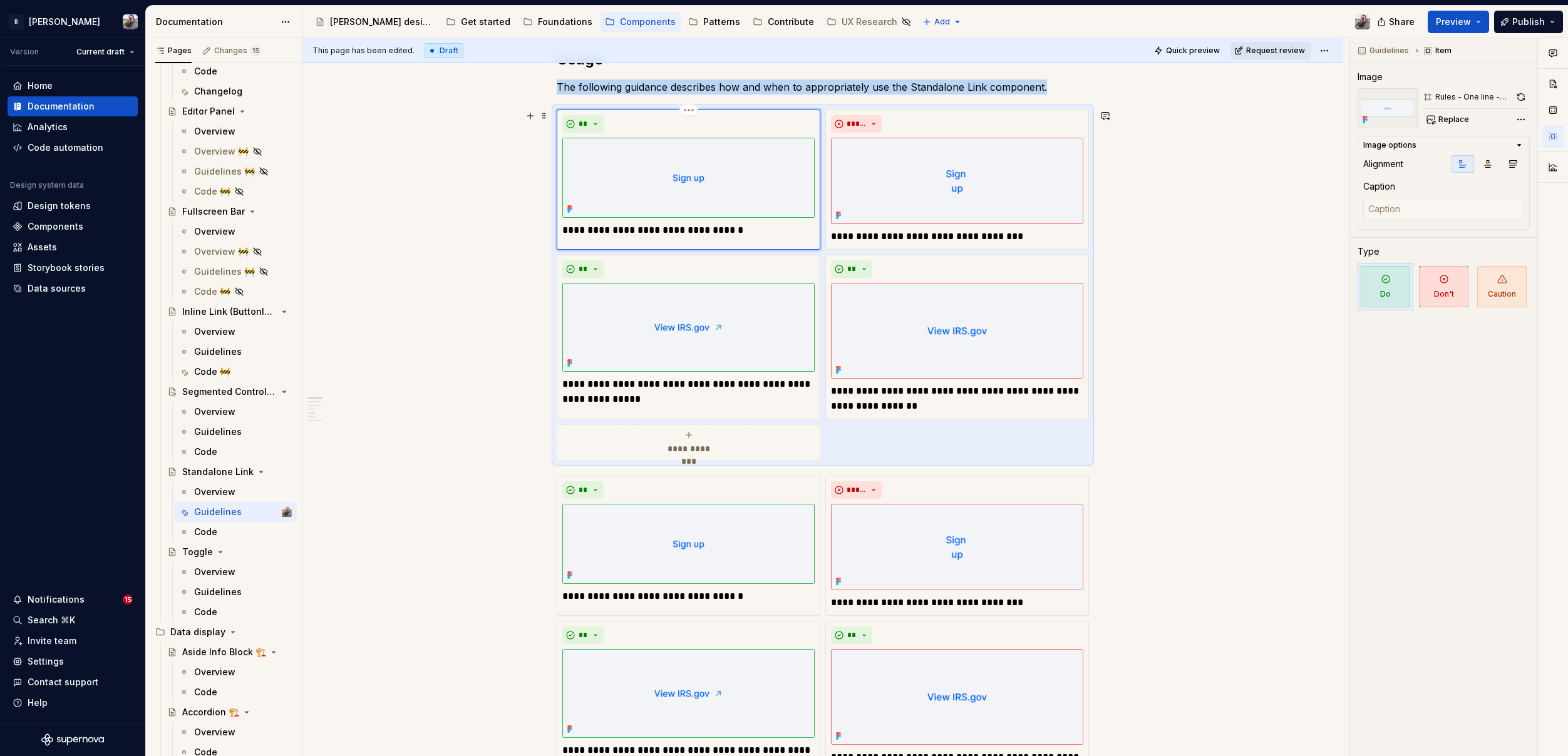
click at [759, 121] on div "**" at bounding box center [689, 124] width 252 height 17
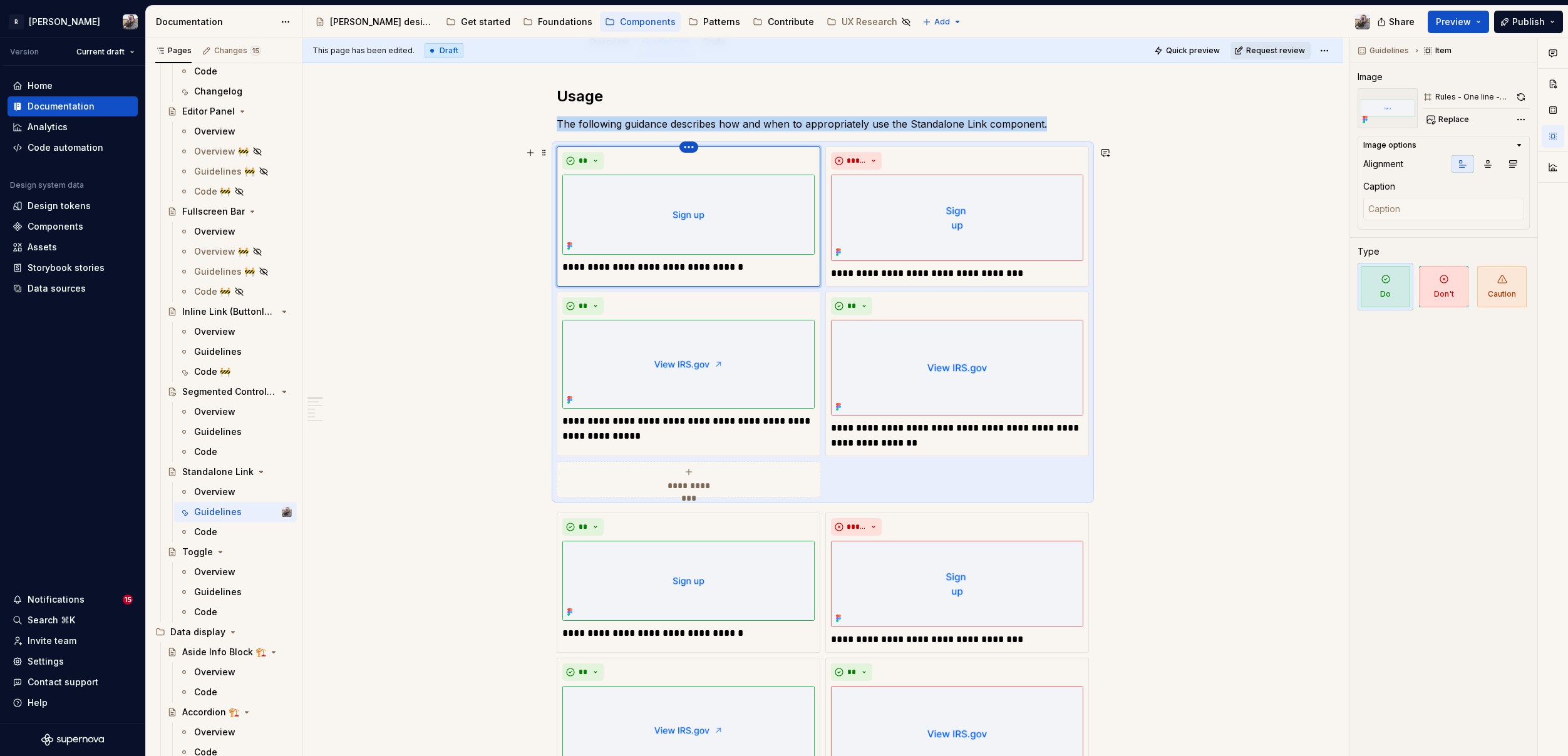
click at [685, 147] on html "R [PERSON_NAME] Version Current draft Home Documentation Analytics Code automat…" at bounding box center [784, 378] width 1568 height 756
drag, startPoint x: 697, startPoint y: 167, endPoint x: 733, endPoint y: 173, distance: 36.5
click at [697, 167] on div "Delete item" at bounding box center [735, 168] width 107 height 20
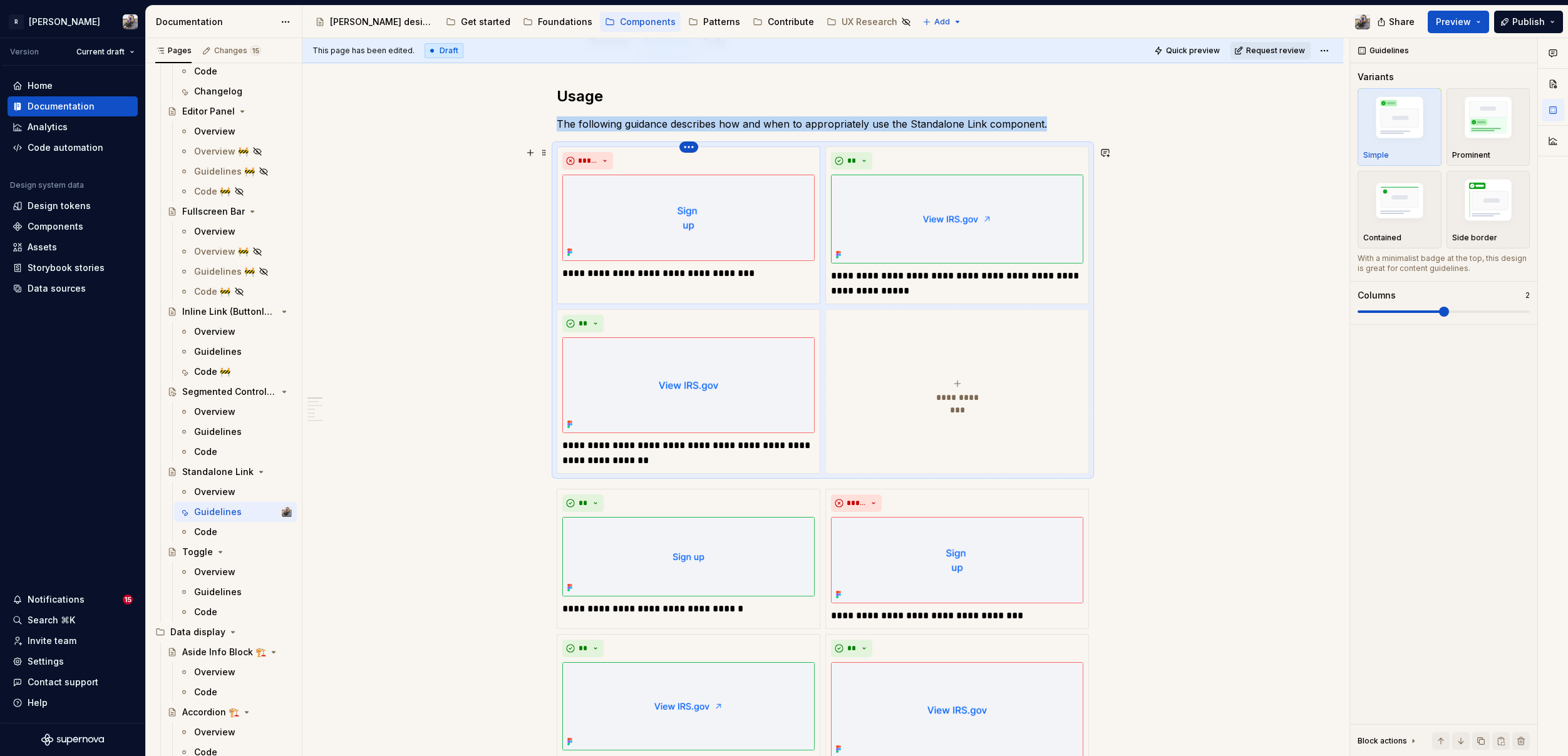
click at [689, 149] on html "R [PERSON_NAME] Version Current draft Home Documentation Analytics Code automat…" at bounding box center [784, 378] width 1568 height 756
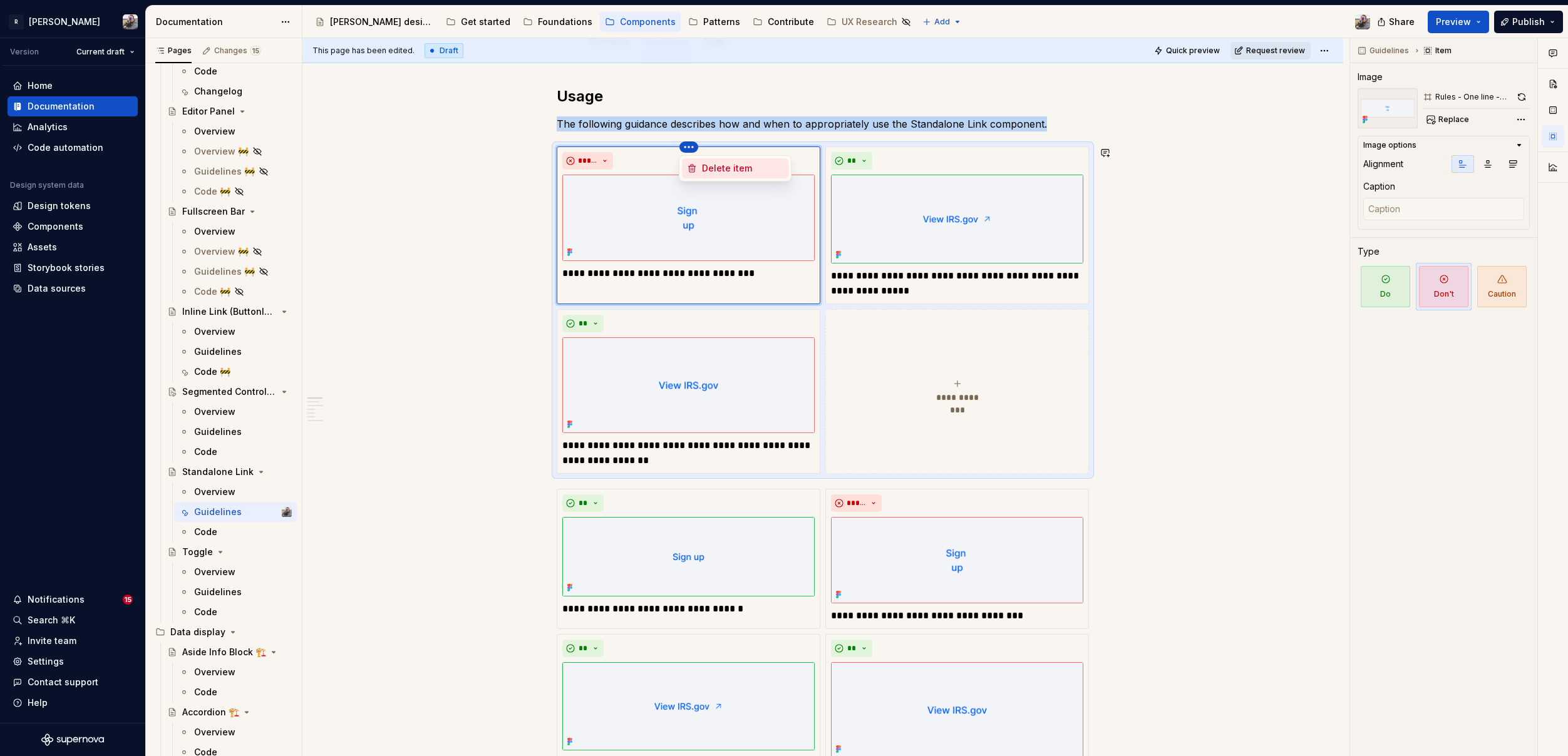
click at [720, 168] on div "Delete item" at bounding box center [743, 168] width 81 height 13
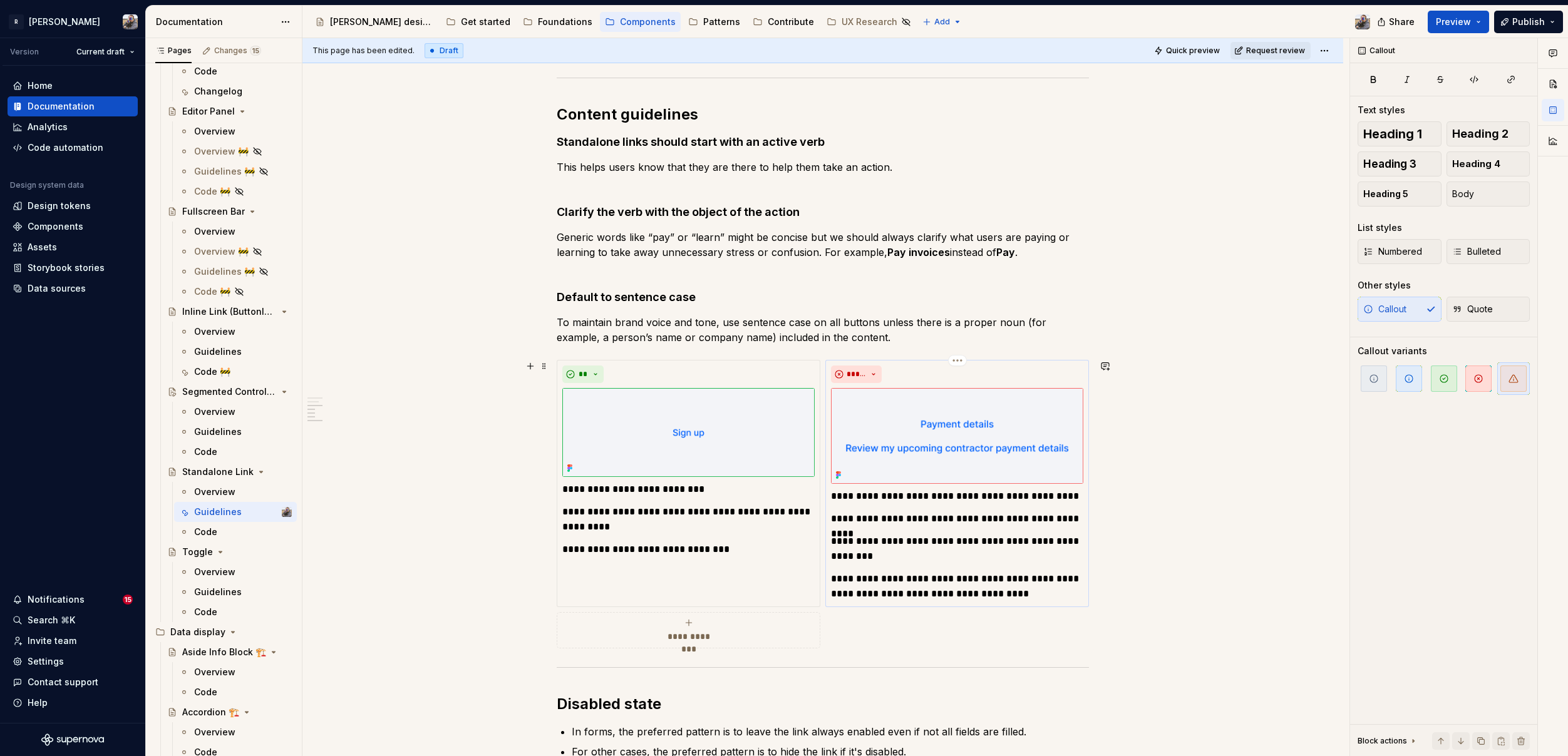
scroll to position [748, 0]
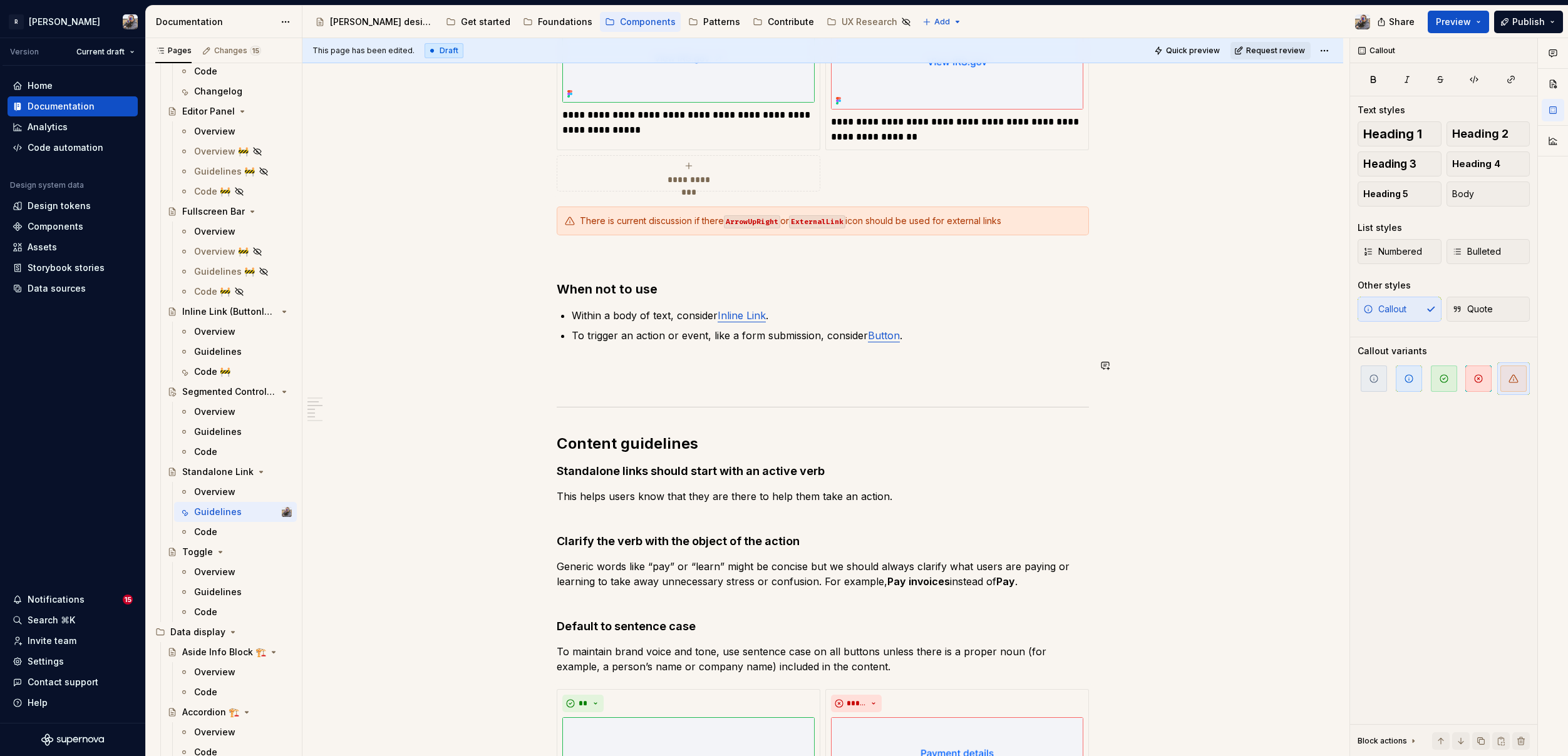
click at [1031, 326] on ul "Within a body of text, consider Inline Link . To trigger an action or event, li…" at bounding box center [830, 326] width 517 height 35
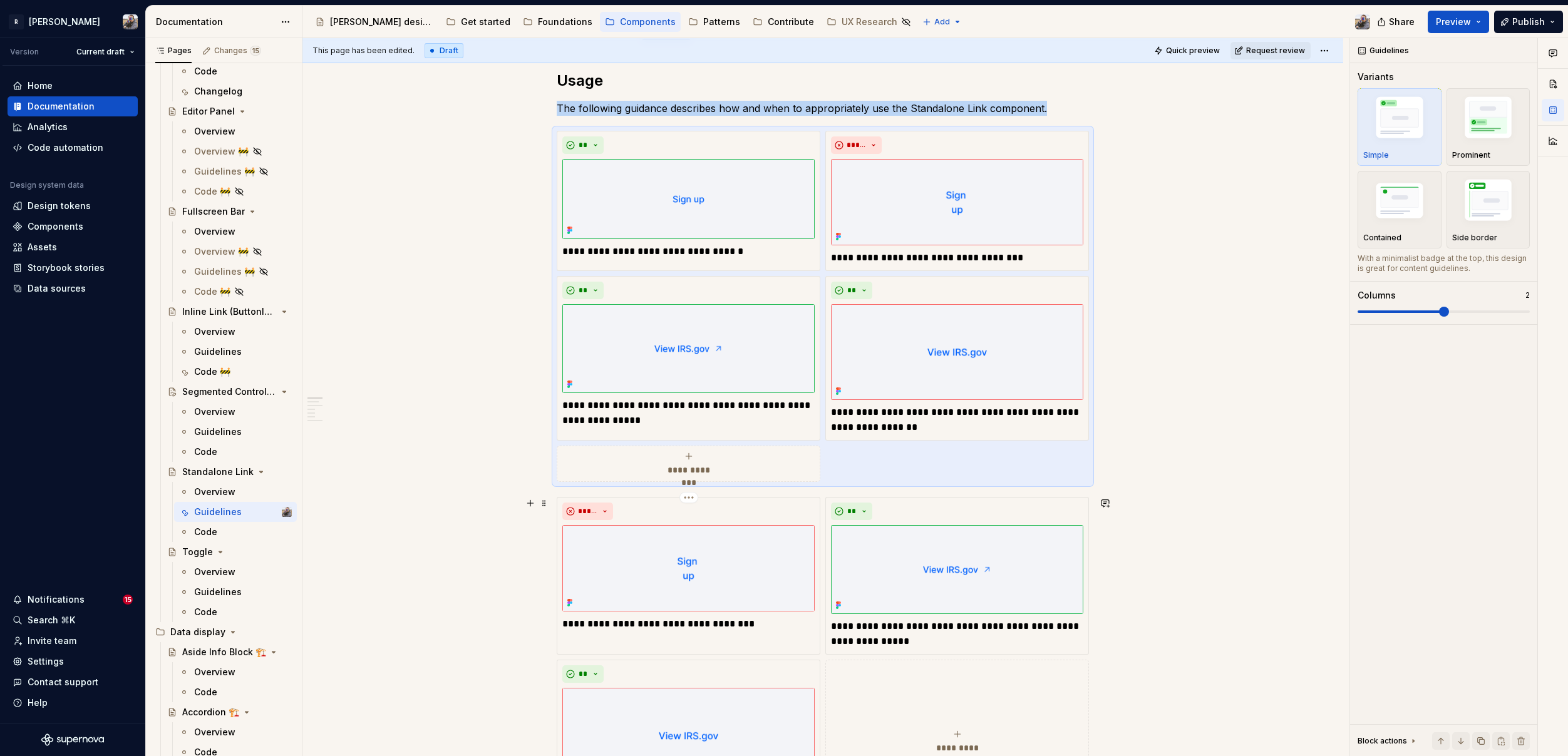
scroll to position [563, 0]
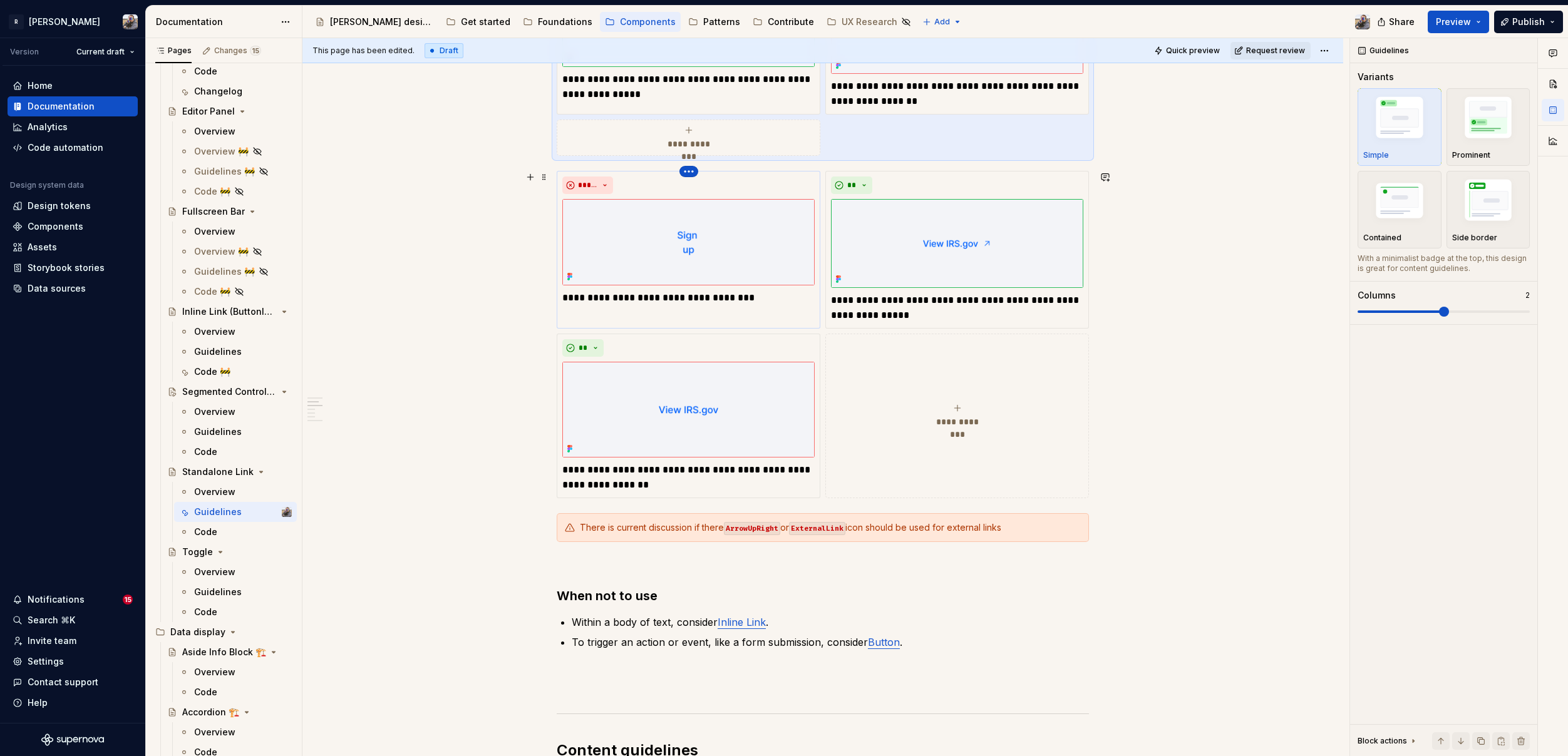
click at [685, 171] on html "R [PERSON_NAME] Version Current draft Home Documentation Analytics Code automat…" at bounding box center [784, 378] width 1568 height 756
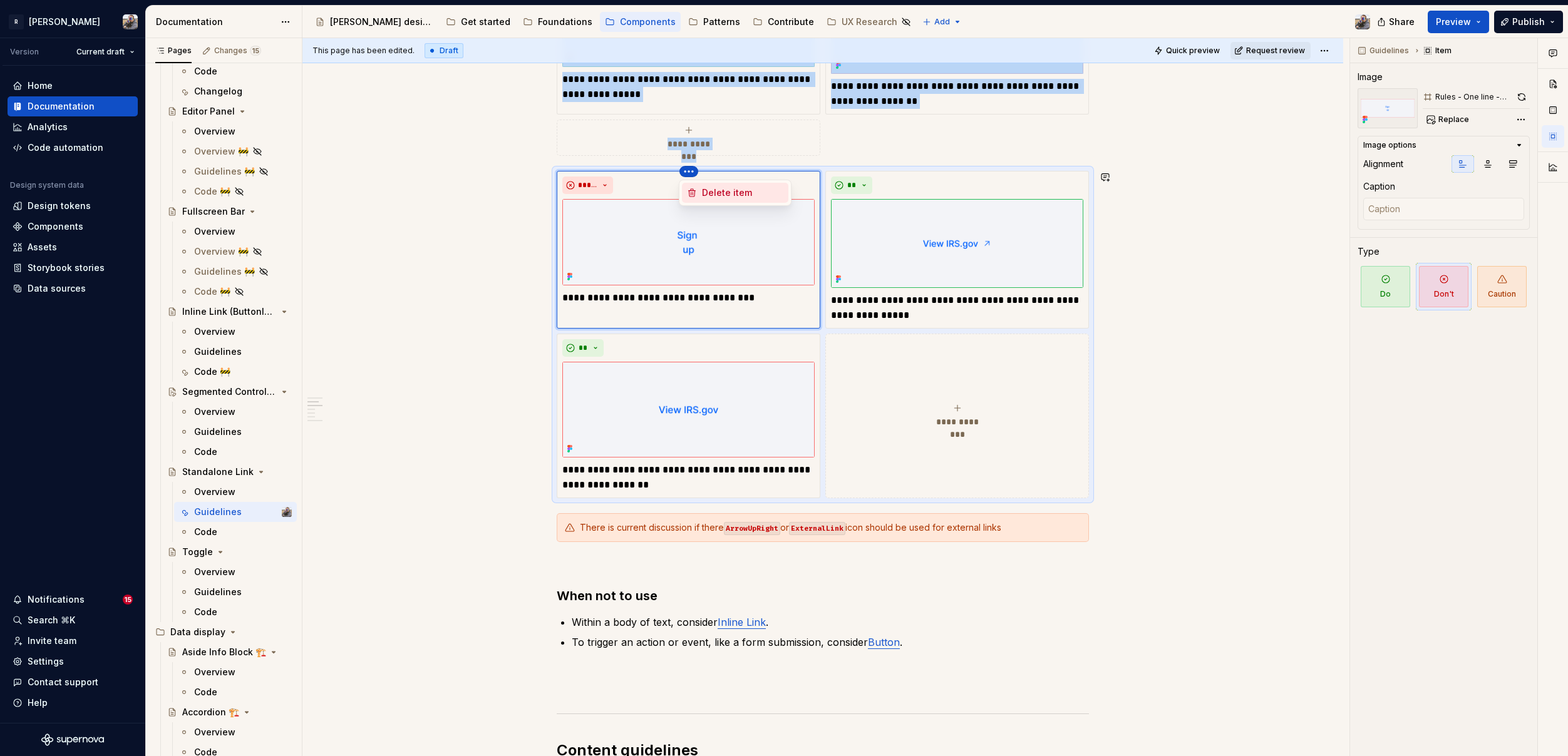
click at [722, 195] on div "Delete item" at bounding box center [743, 193] width 81 height 13
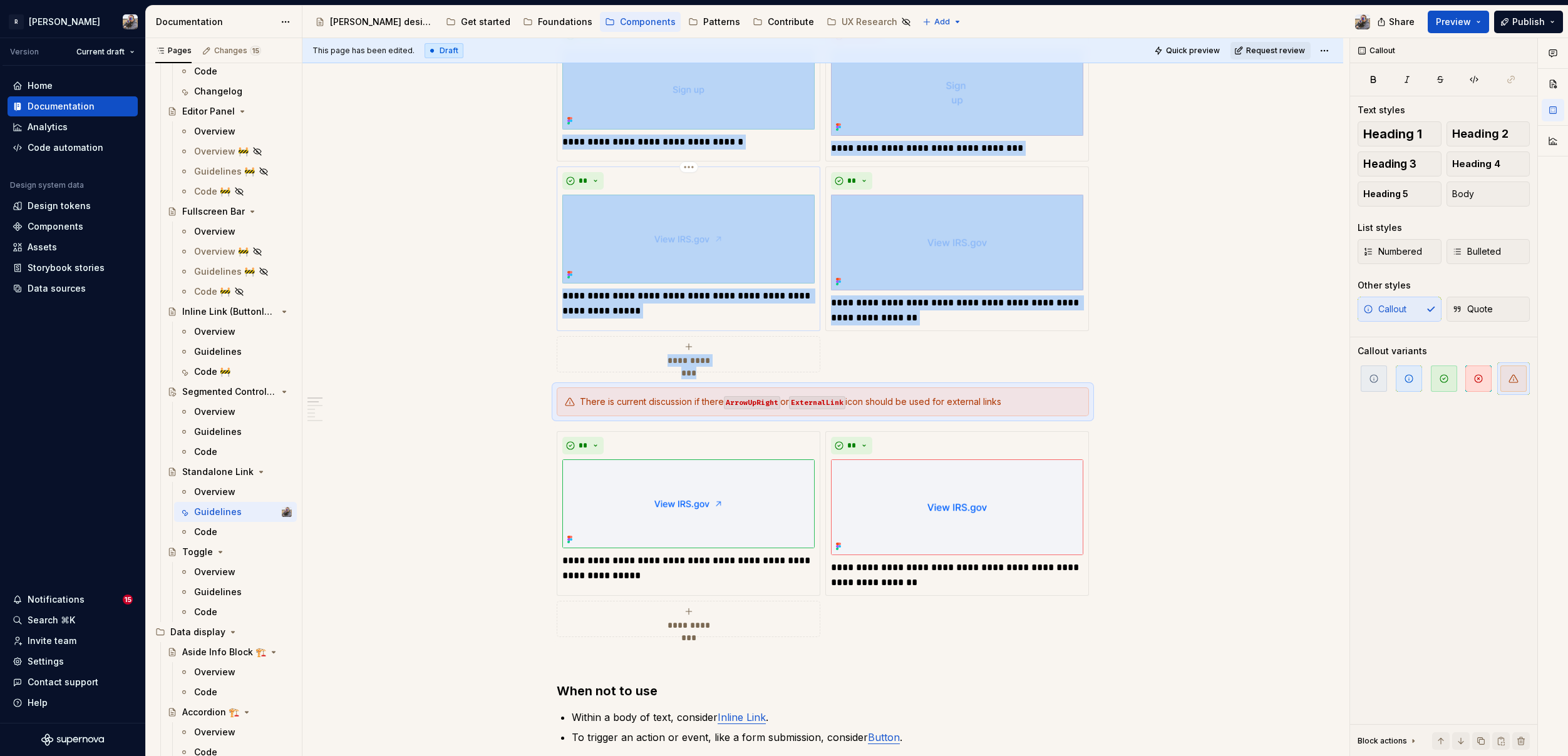
scroll to position [282, 0]
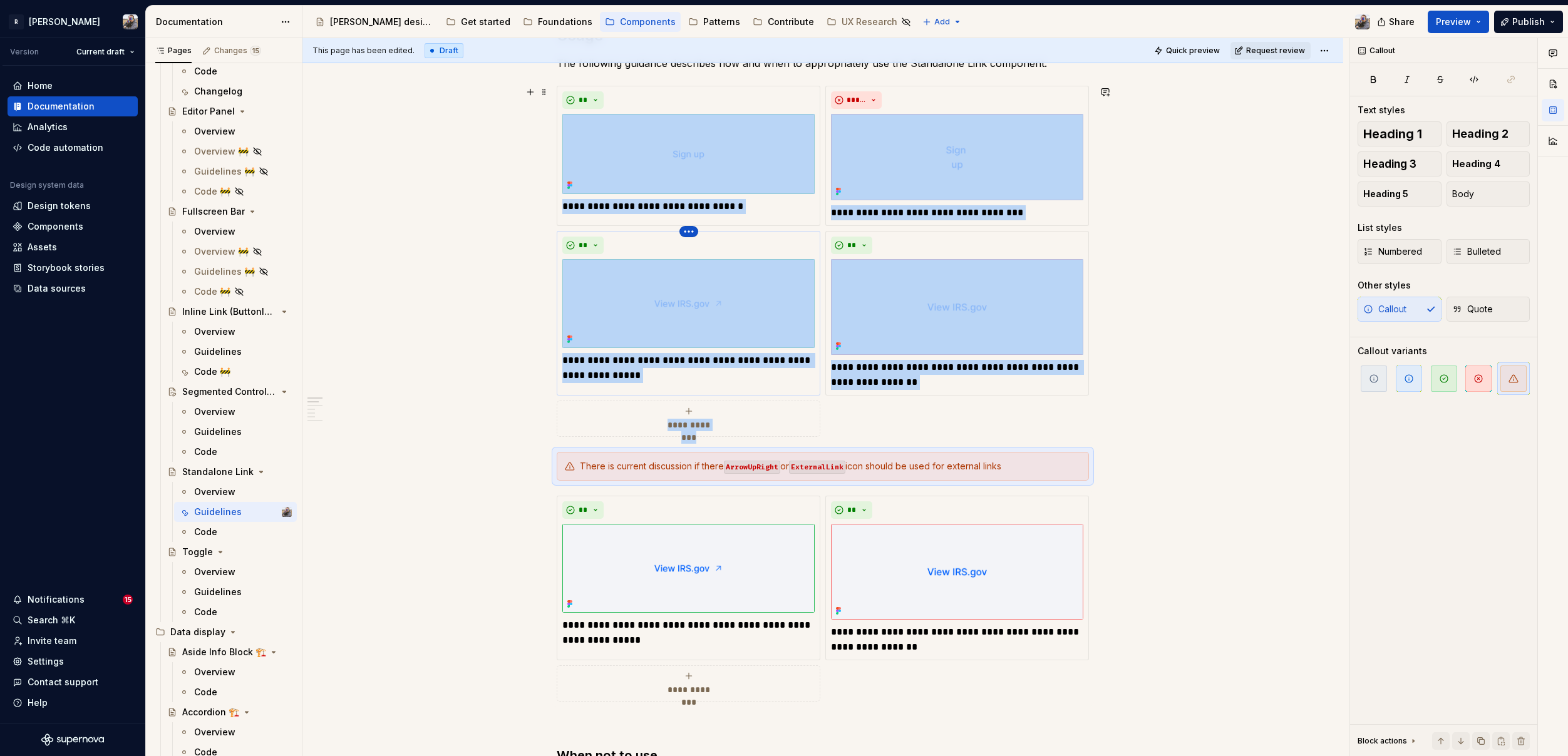
click at [693, 231] on html "R [PERSON_NAME] Version Current draft Home Documentation Analytics Code automat…" at bounding box center [784, 378] width 1568 height 756
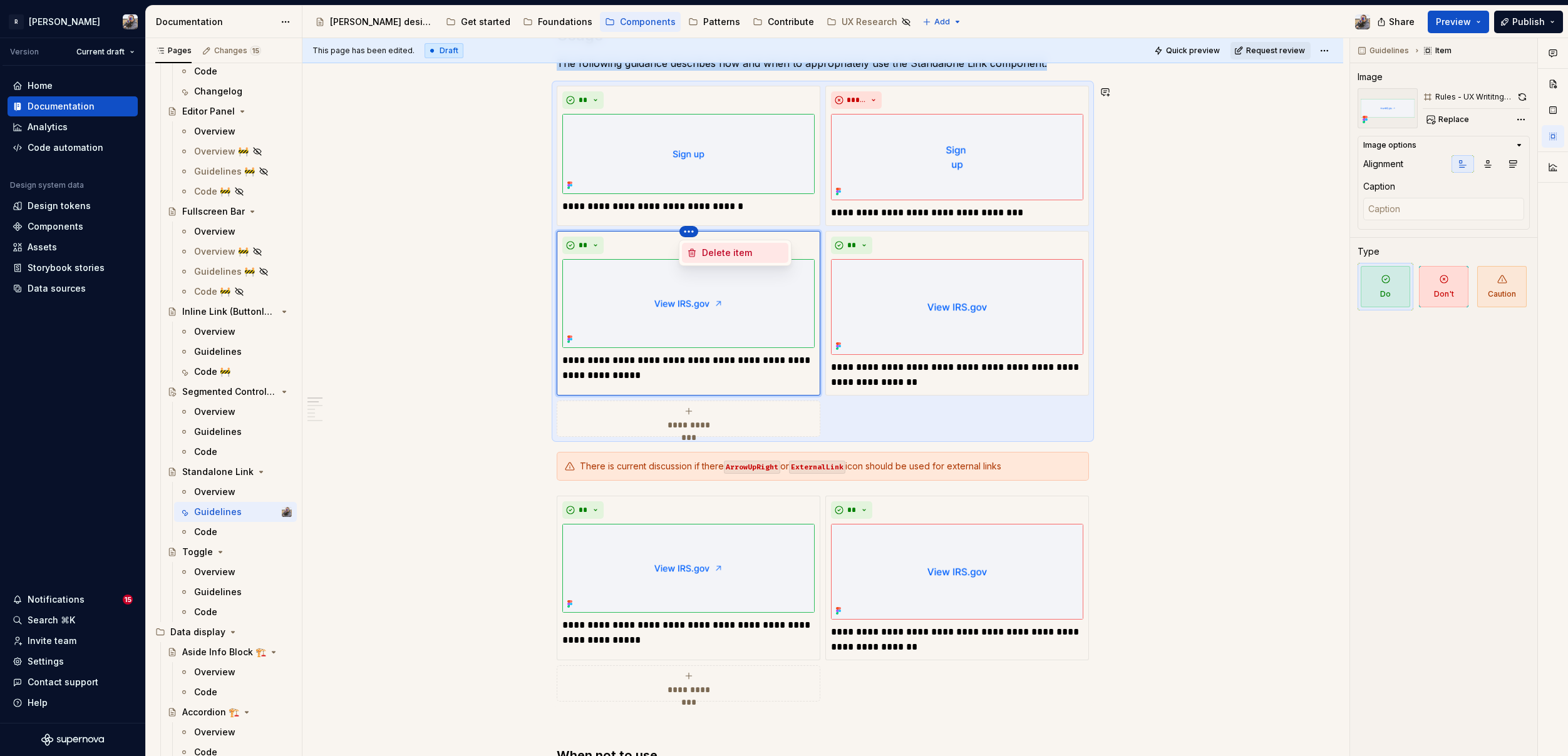
click at [703, 254] on div "Delete item" at bounding box center [743, 253] width 81 height 13
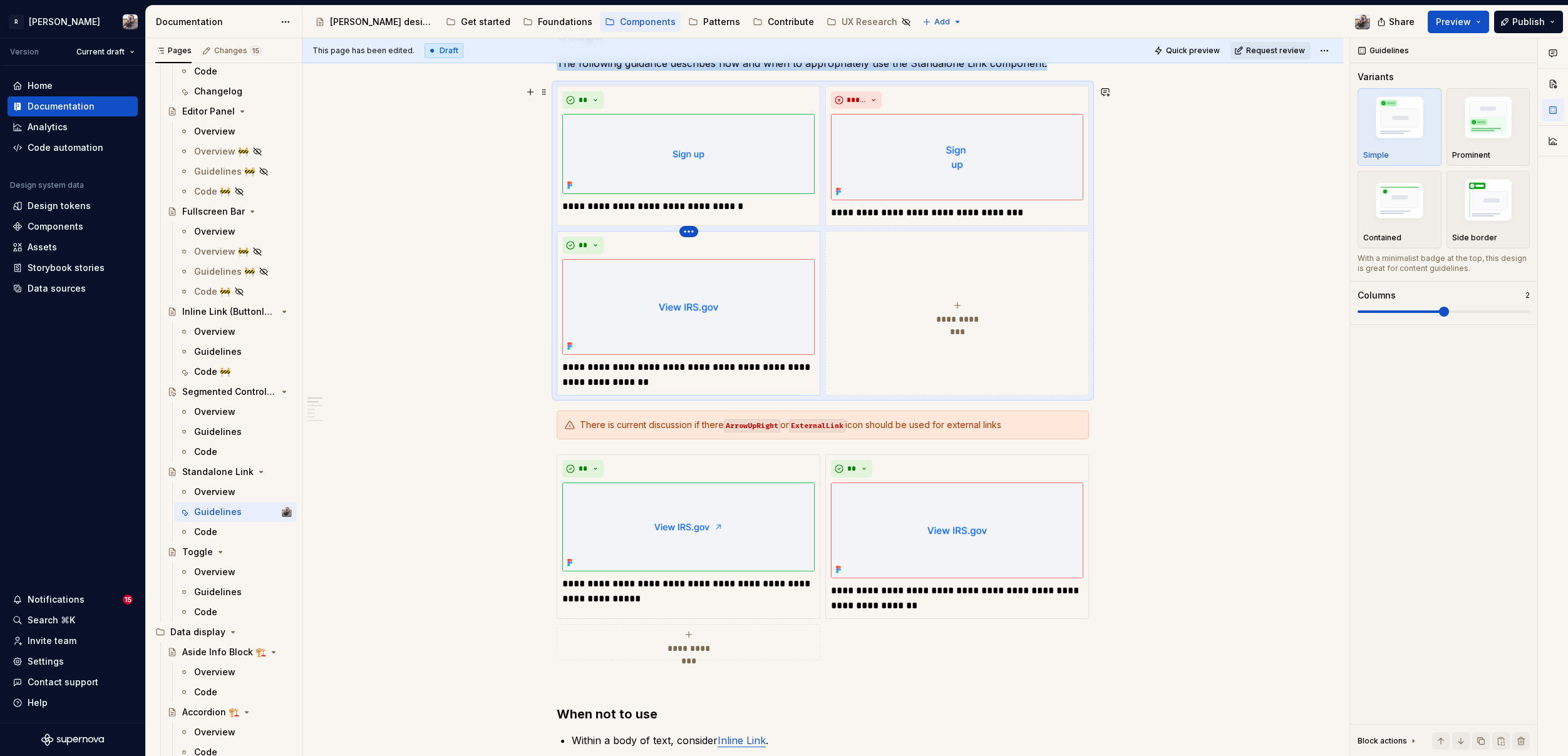
click at [689, 234] on html "R [PERSON_NAME] Version Current draft Home Documentation Analytics Code automat…" at bounding box center [784, 378] width 1568 height 756
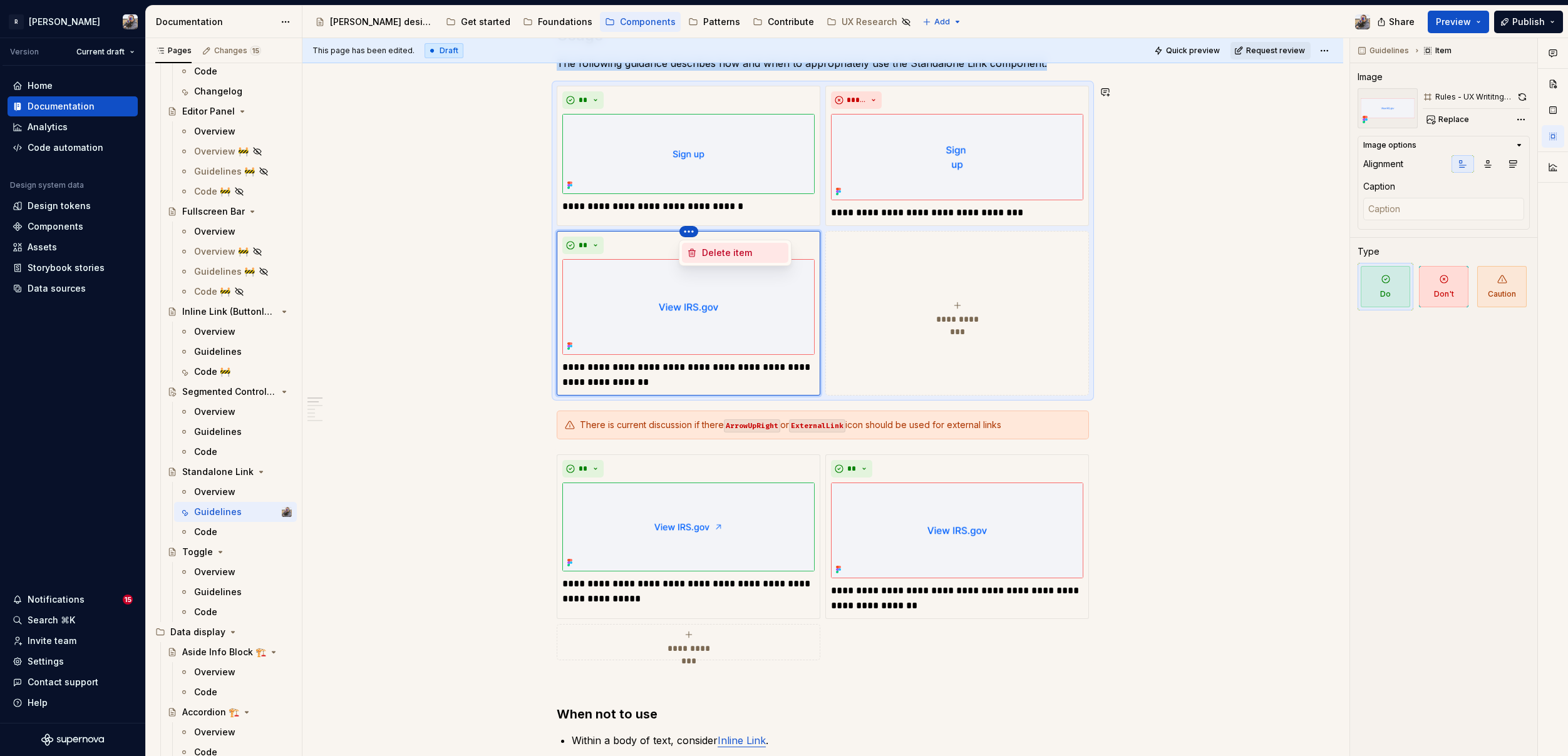
click at [713, 257] on div "Delete item" at bounding box center [743, 253] width 81 height 13
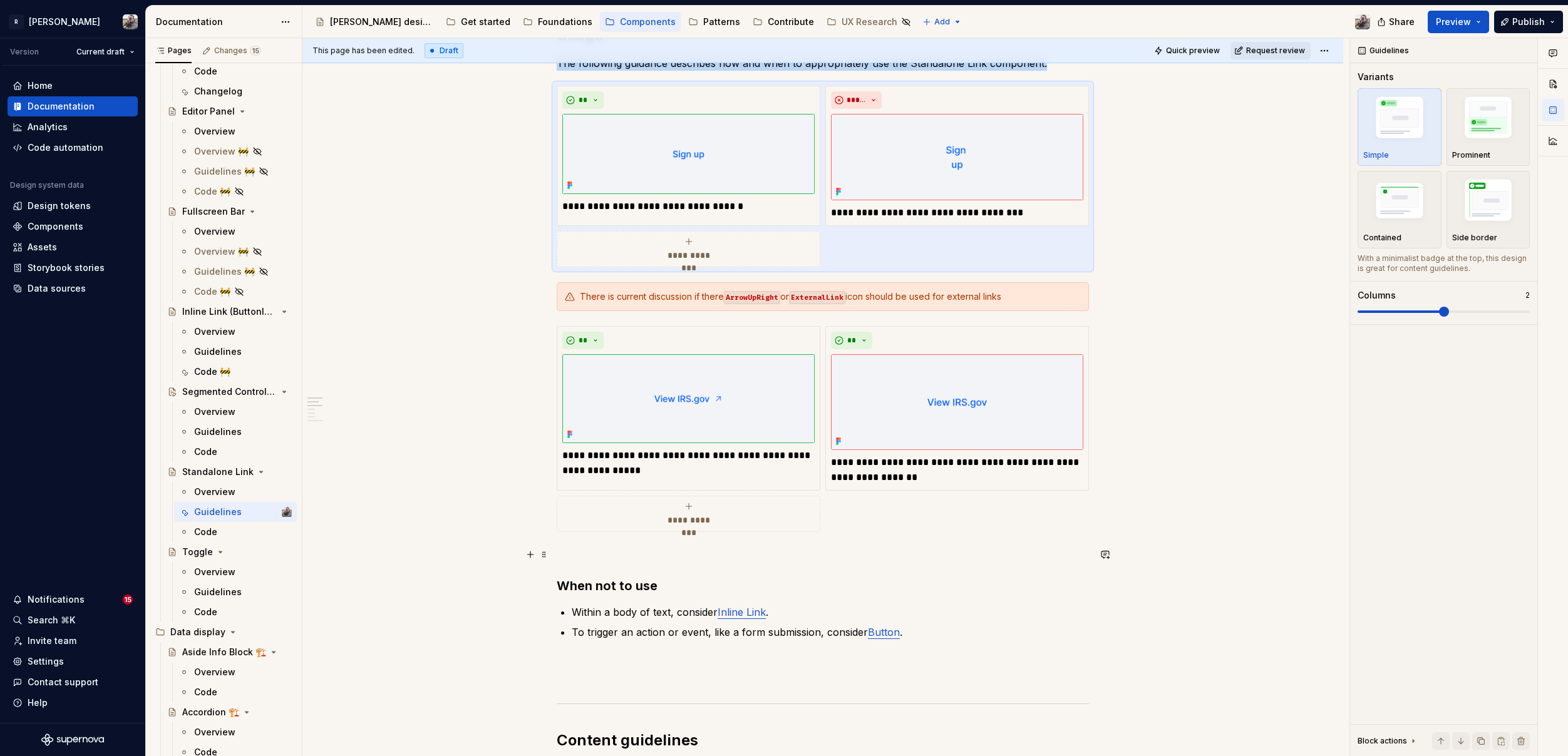
click at [594, 553] on p at bounding box center [823, 554] width 532 height 15
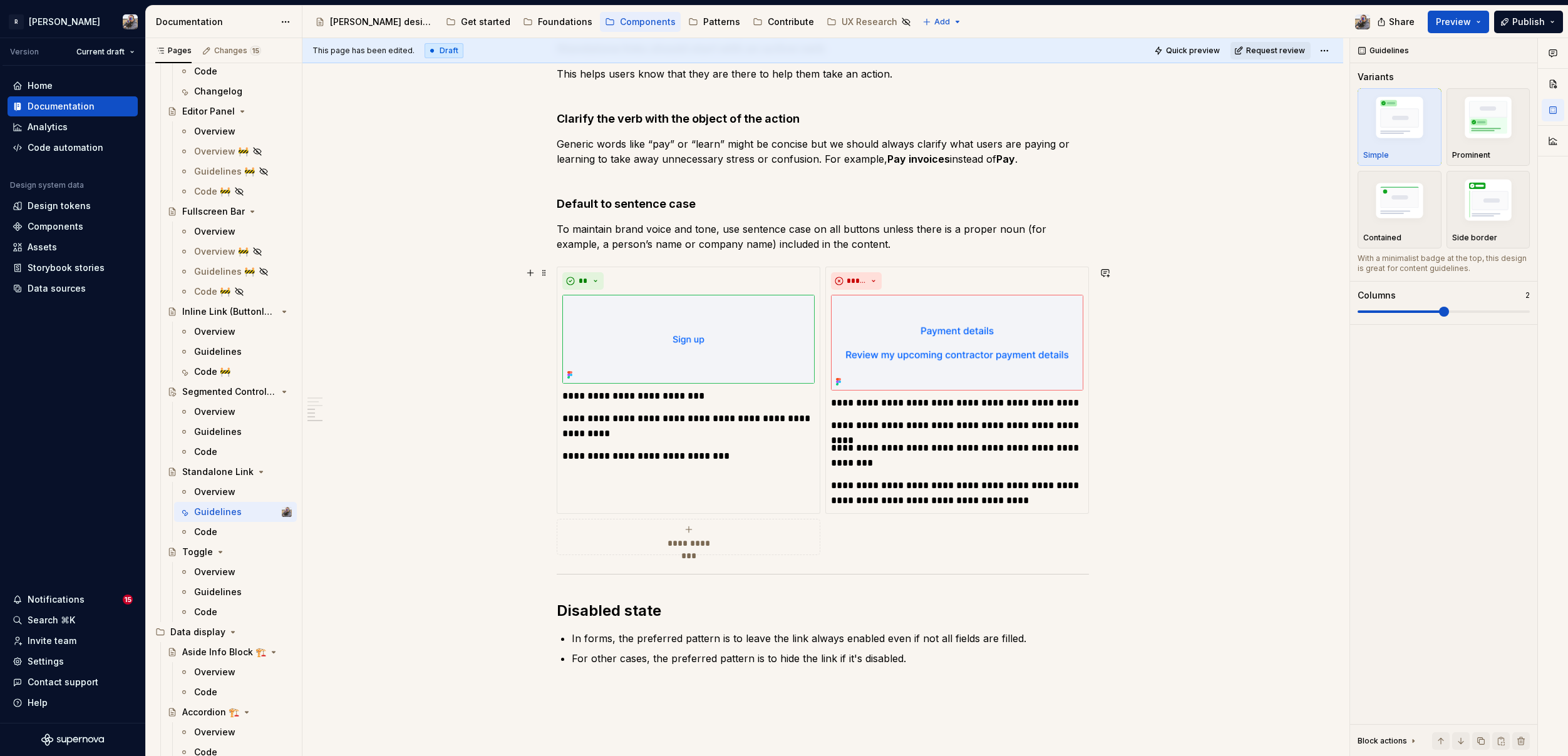
scroll to position [0, 0]
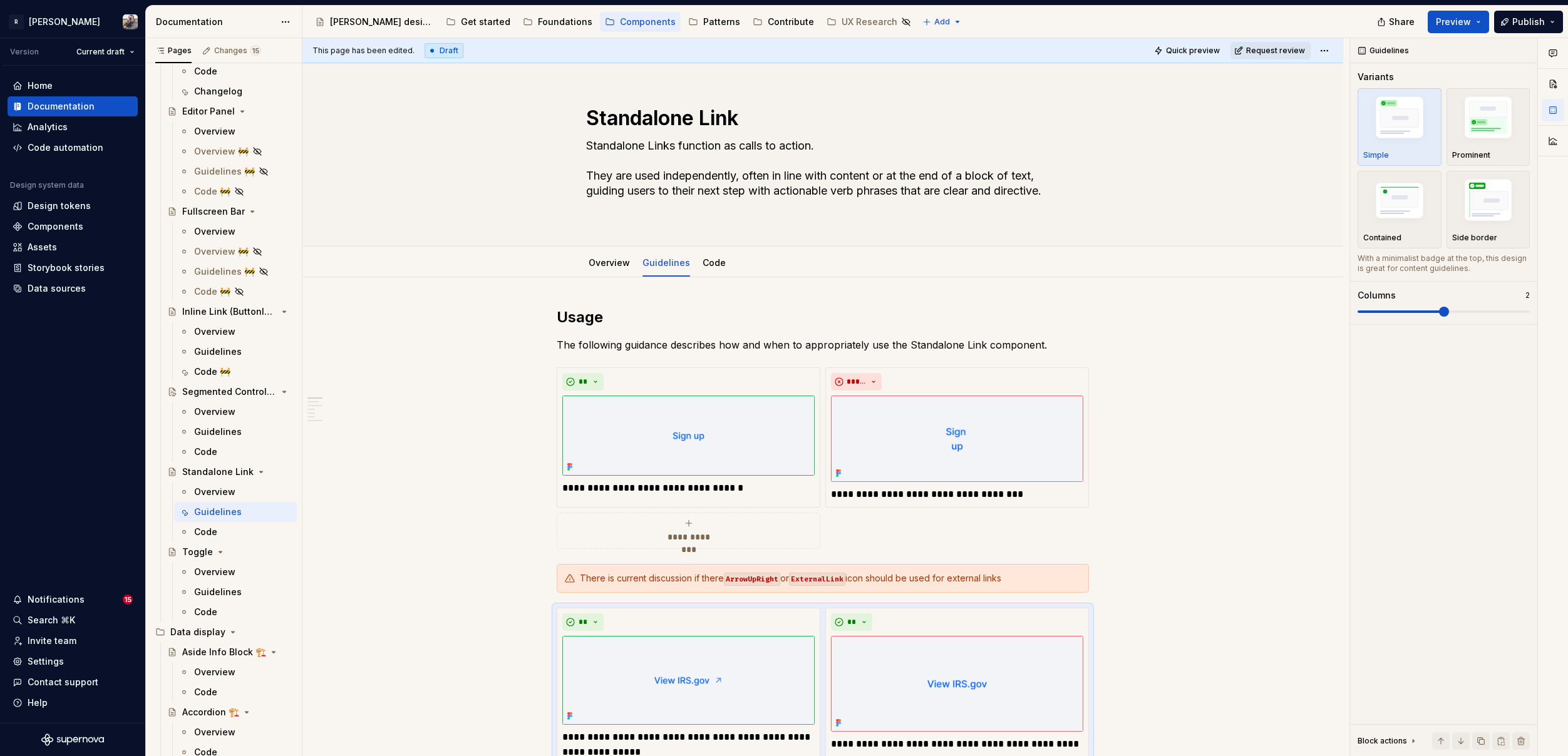
type textarea "*"
